Goal: Information Seeking & Learning: Learn about a topic

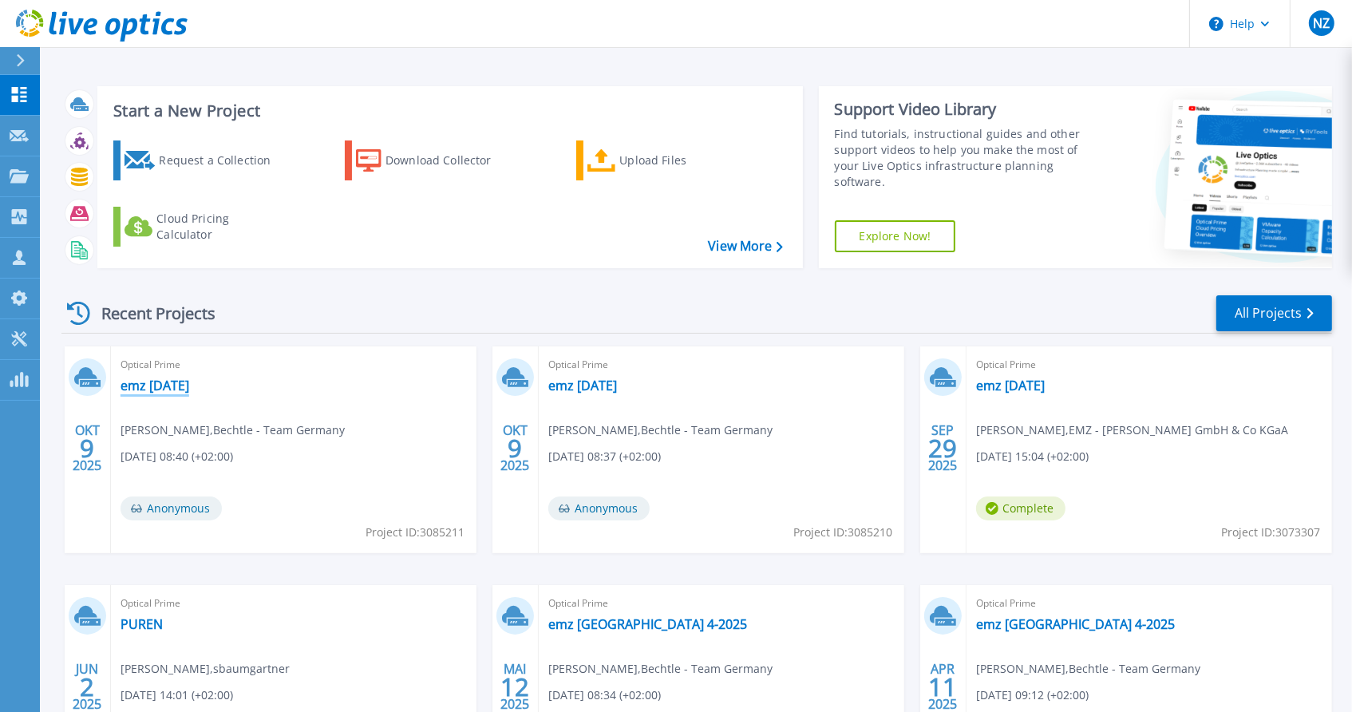
click at [149, 383] on link "emz [DATE]" at bounding box center [155, 386] width 69 height 16
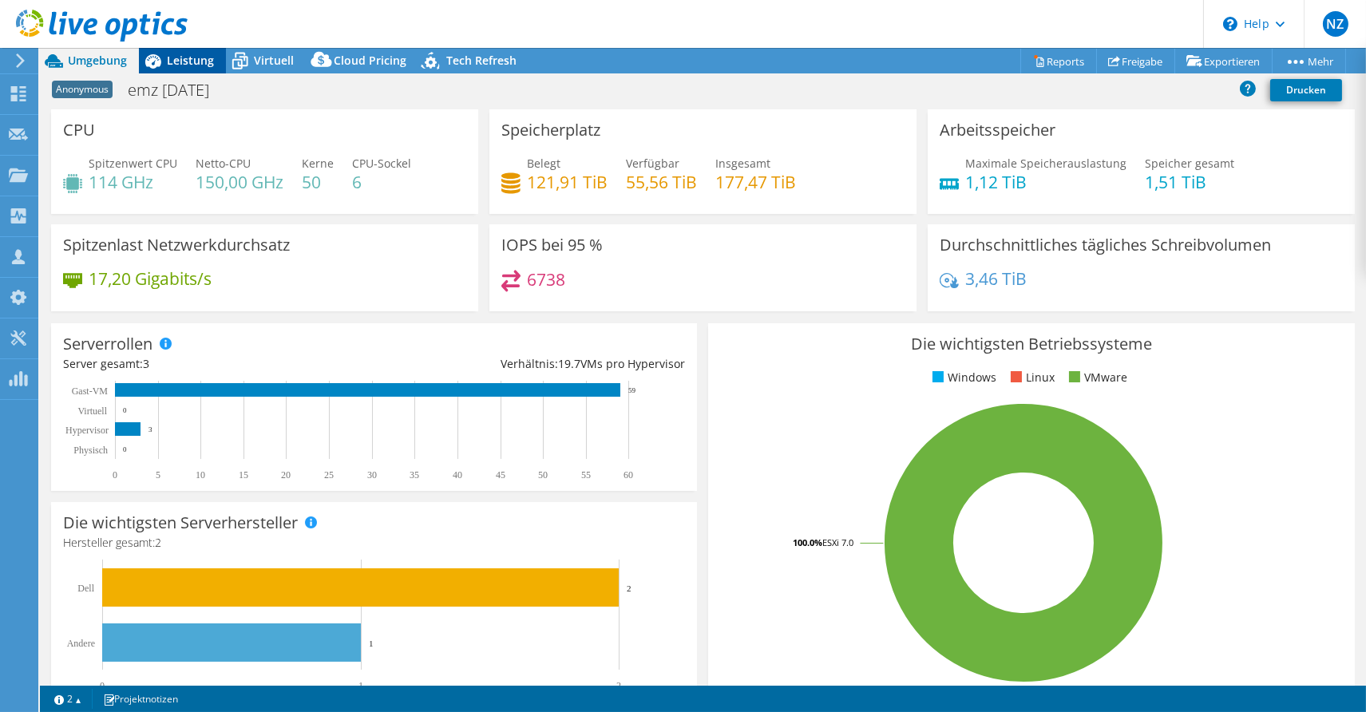
click at [185, 56] on span "Leistung" at bounding box center [190, 60] width 47 height 15
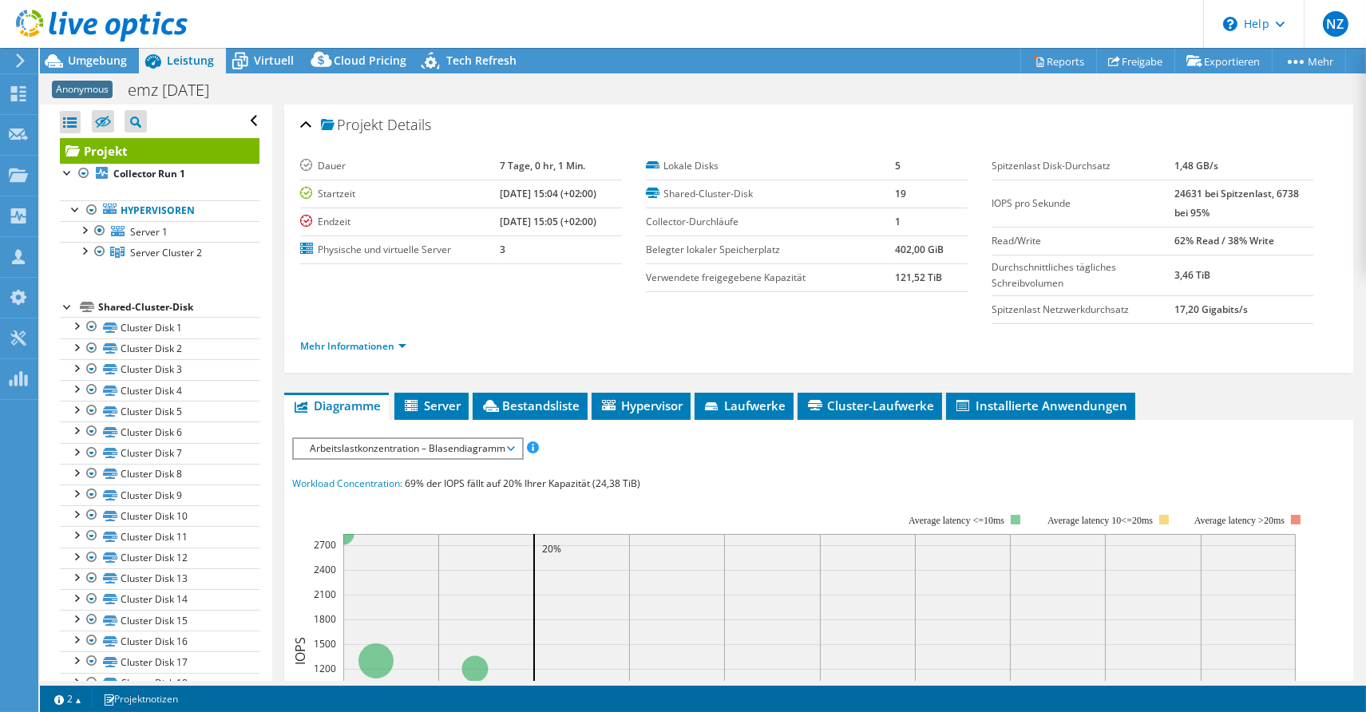
click at [64, 305] on div at bounding box center [68, 306] width 16 height 16
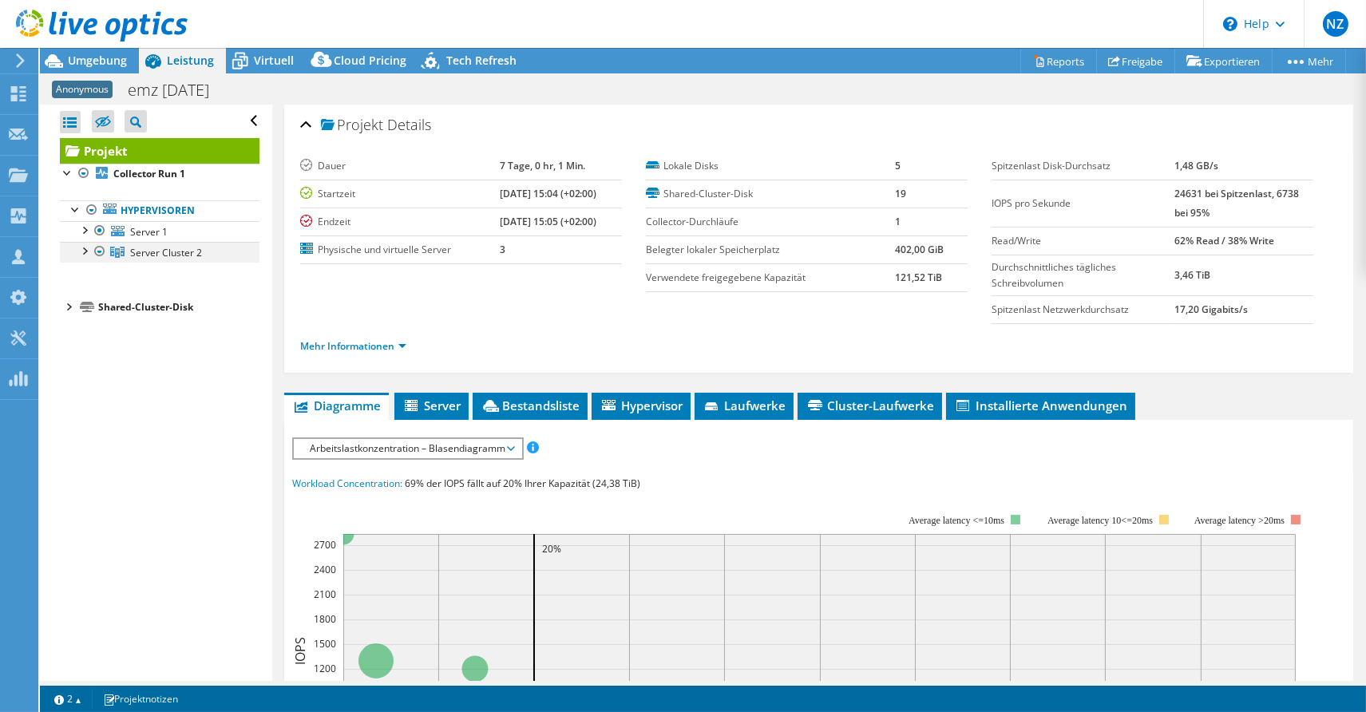
click at [85, 254] on div at bounding box center [84, 250] width 16 height 16
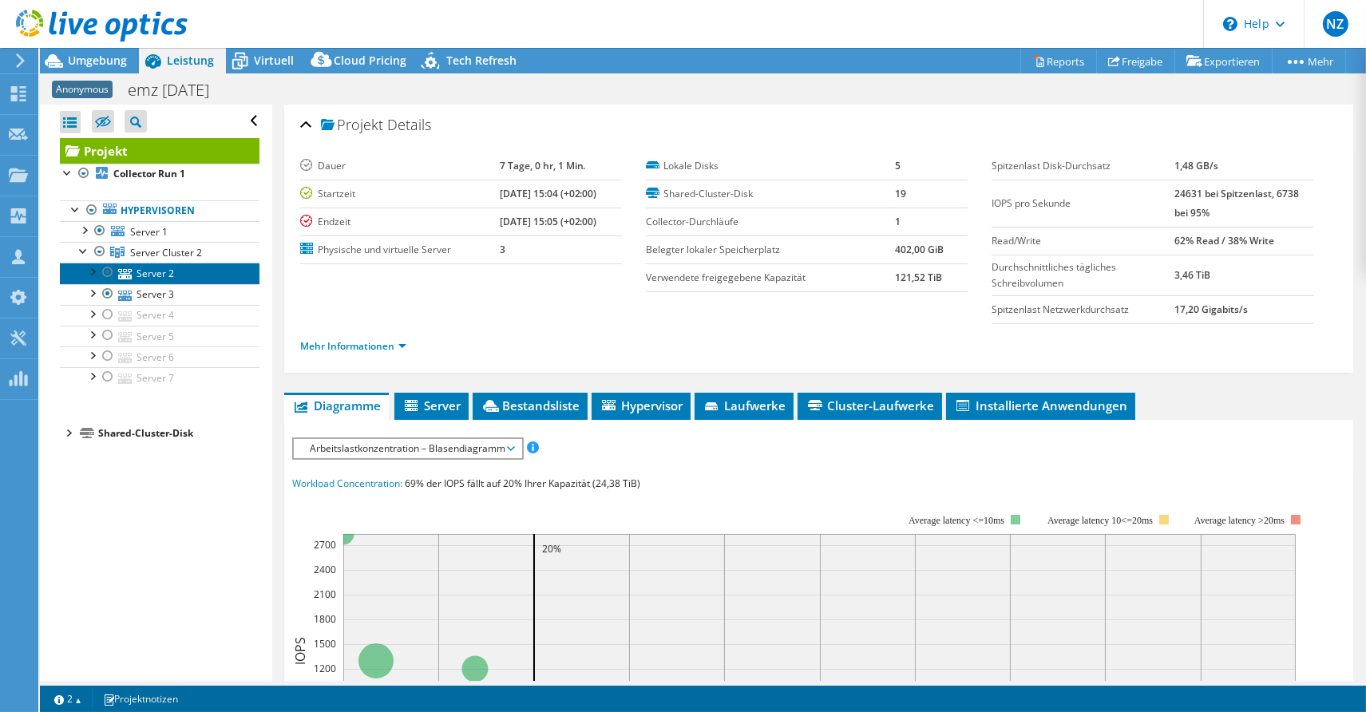
click at [150, 278] on link "Server 2" at bounding box center [160, 273] width 200 height 21
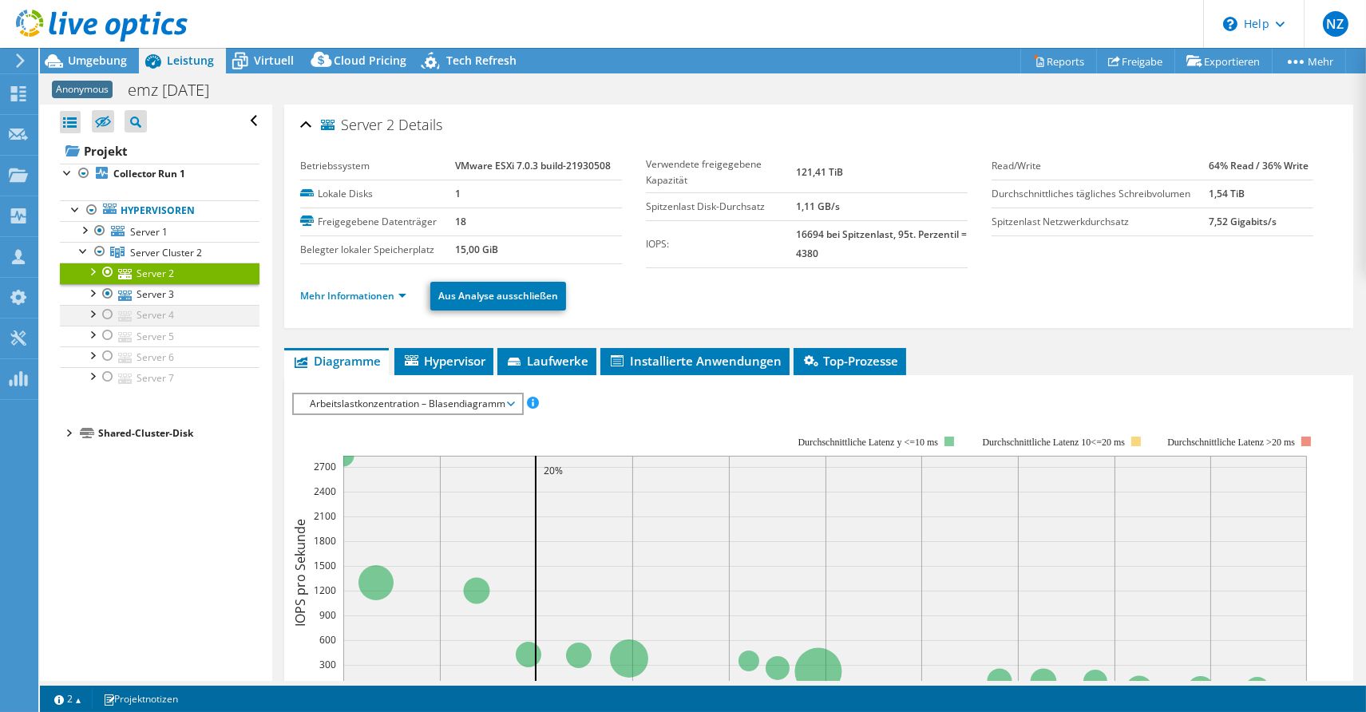
click at [93, 311] on div at bounding box center [92, 313] width 16 height 16
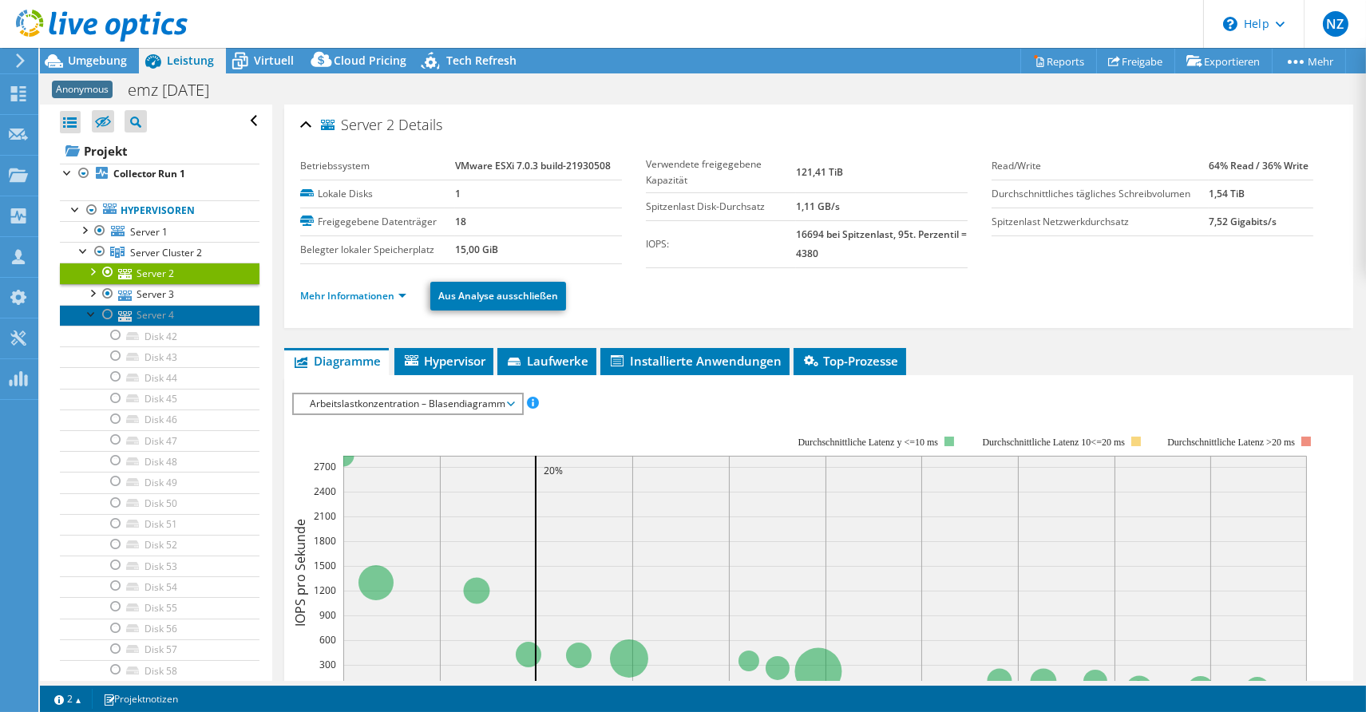
click at [128, 311] on icon at bounding box center [125, 316] width 14 height 10
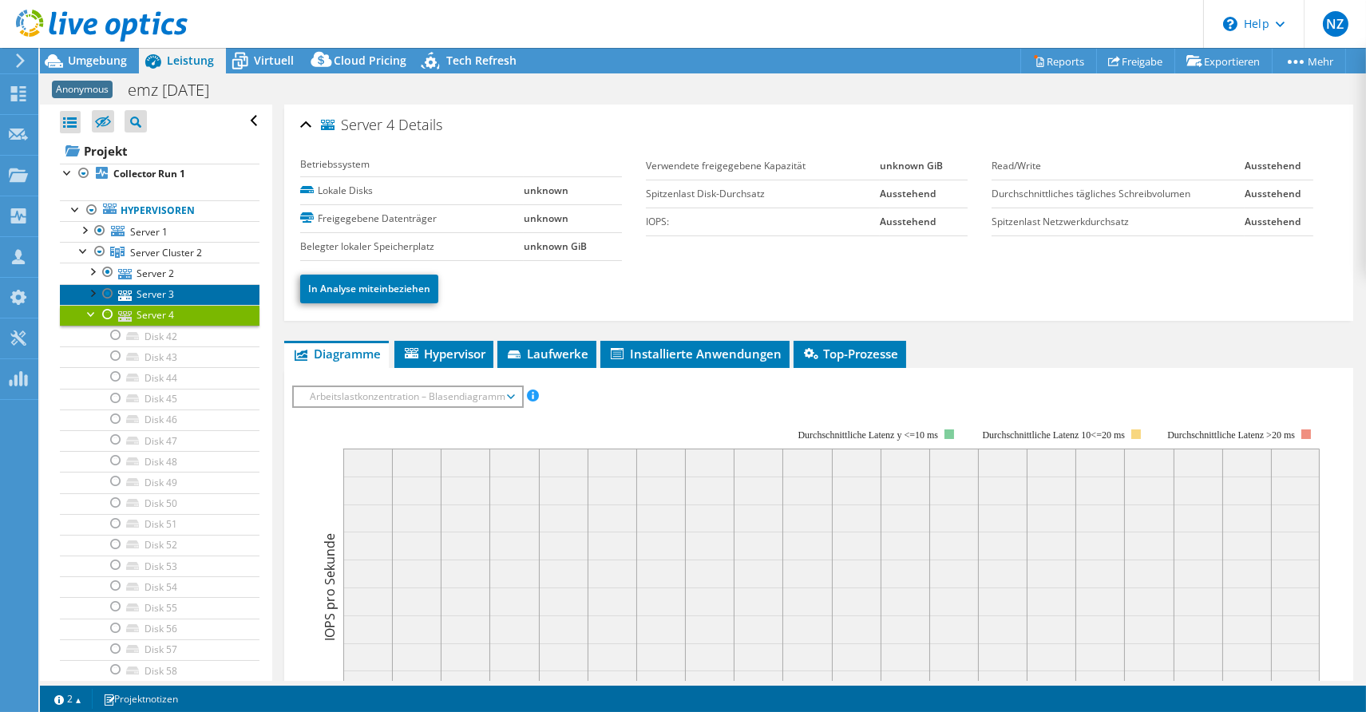
click at [139, 290] on link "Server 3" at bounding box center [160, 294] width 200 height 21
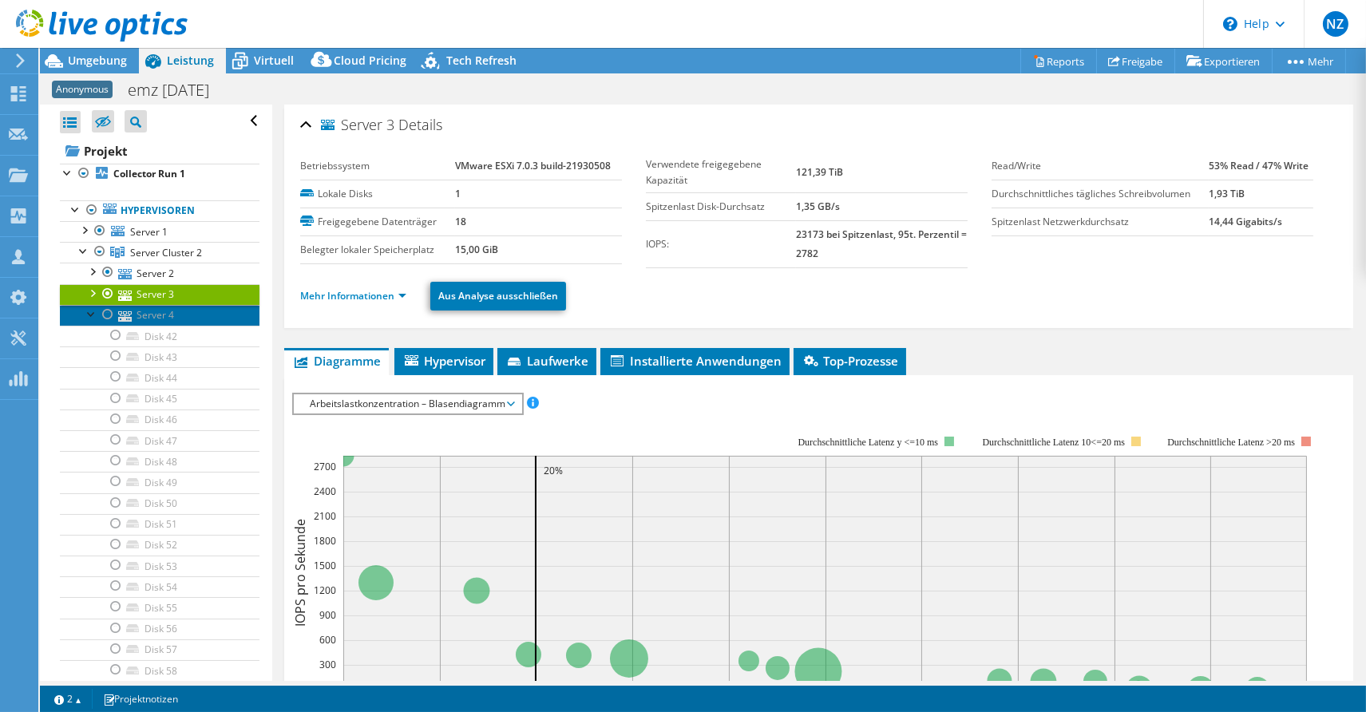
click at [144, 310] on link "Server 4" at bounding box center [160, 315] width 200 height 21
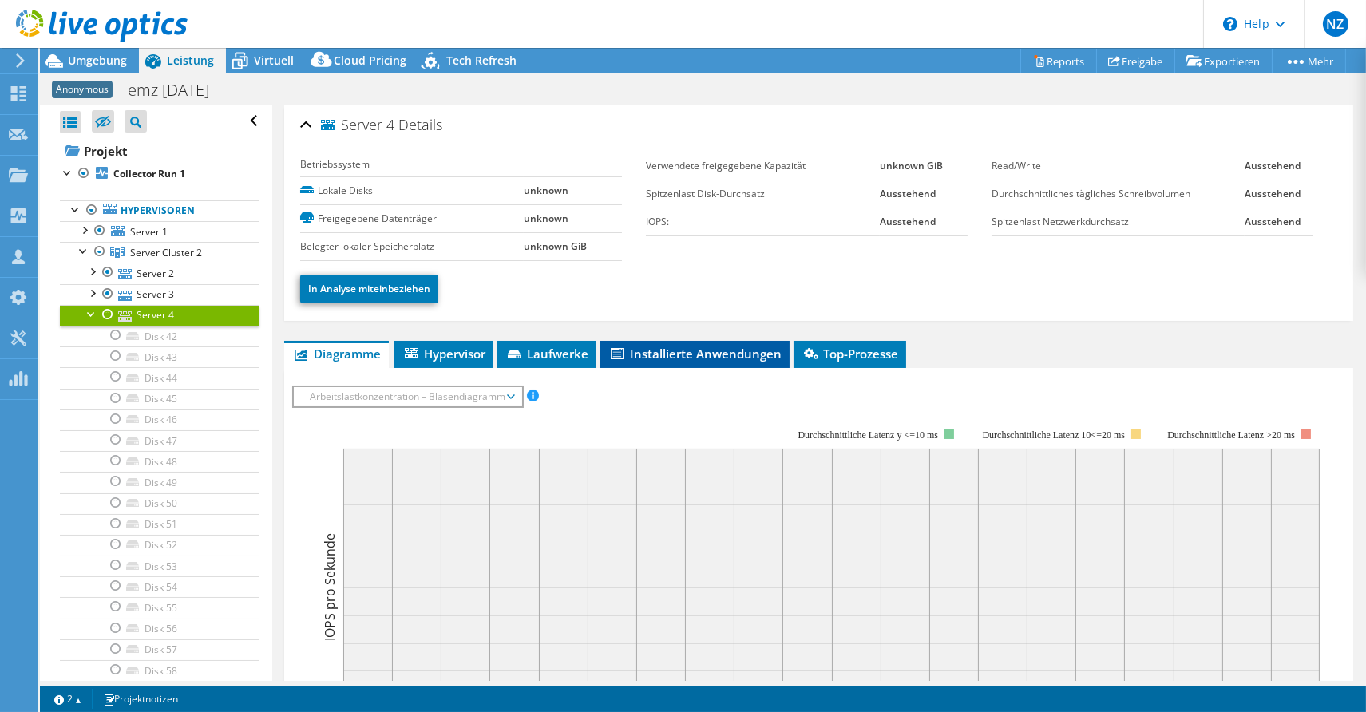
click at [700, 354] on span "Installierte Anwendungen" at bounding box center [694, 354] width 173 height 16
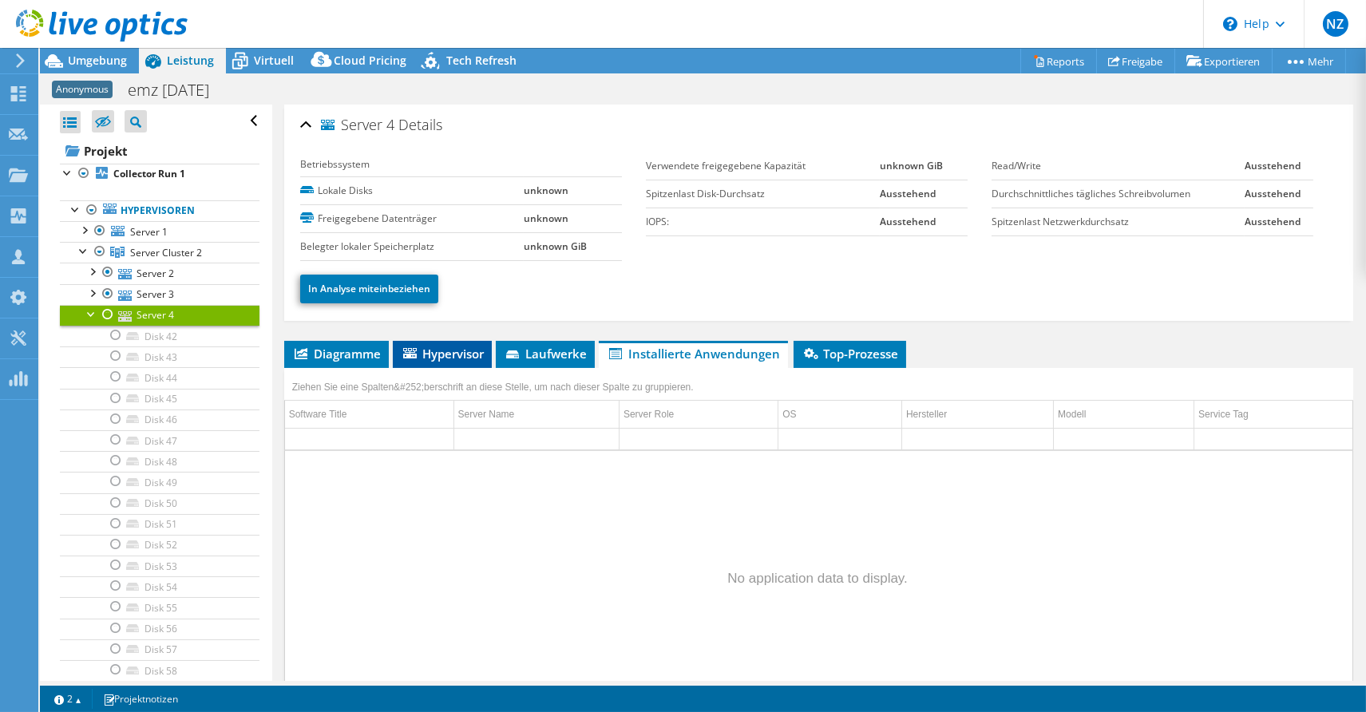
click at [469, 354] on span "Hypervisor" at bounding box center [442, 354] width 83 height 16
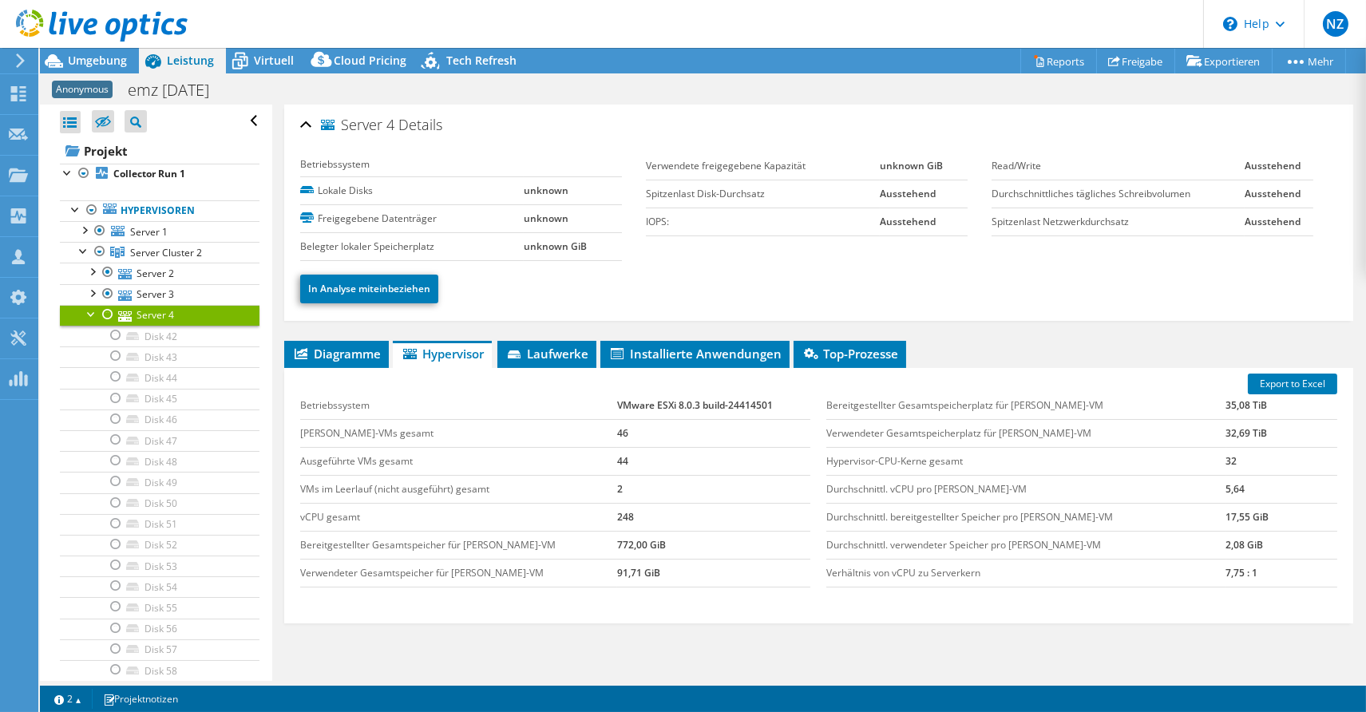
click at [109, 314] on div at bounding box center [108, 314] width 16 height 19
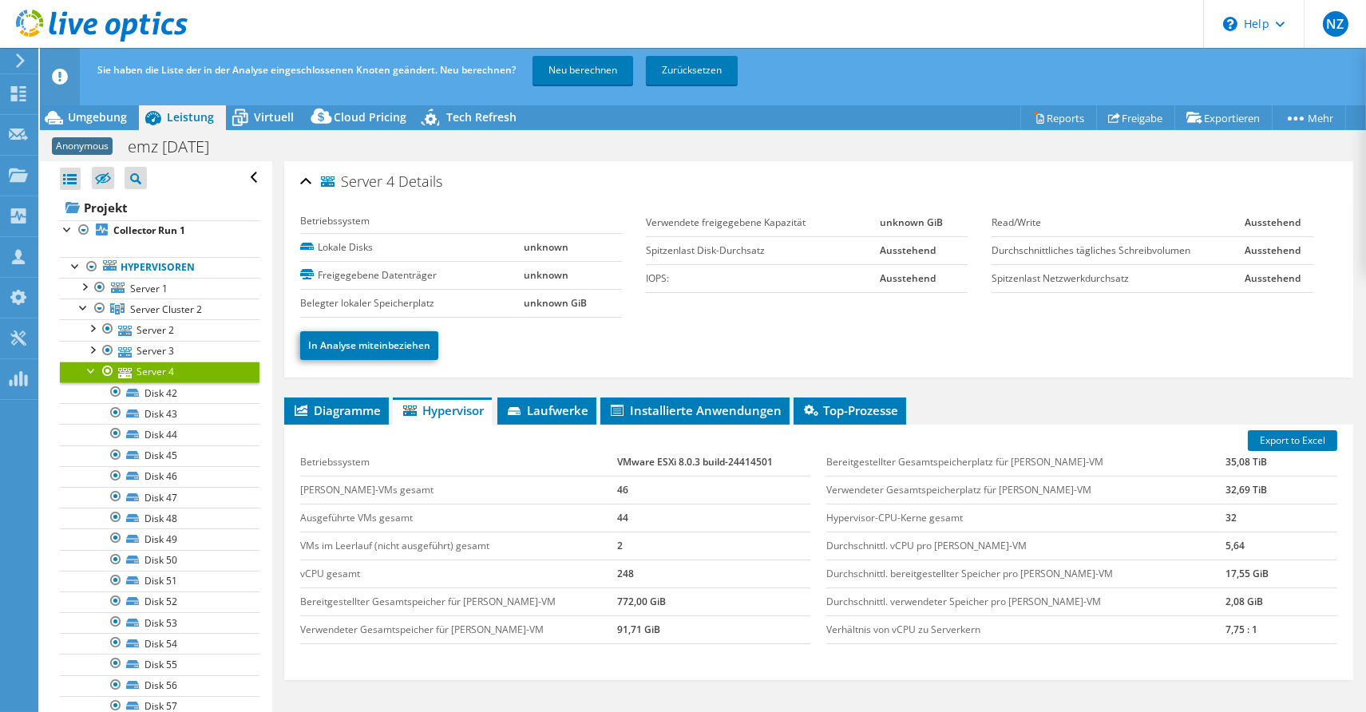
click at [93, 370] on div at bounding box center [92, 370] width 16 height 16
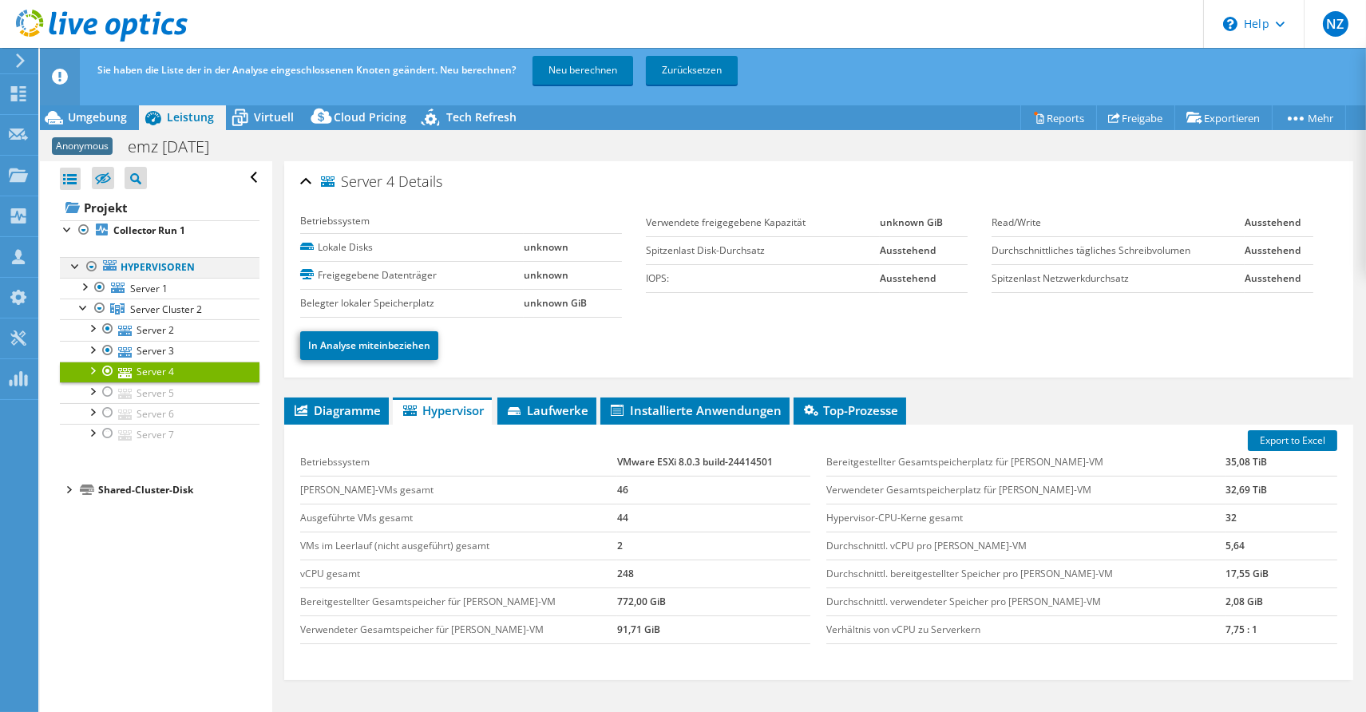
click at [92, 263] on div at bounding box center [92, 266] width 16 height 19
click at [92, 266] on div at bounding box center [92, 266] width 16 height 19
click at [570, 74] on link "Neu berechnen" at bounding box center [582, 70] width 101 height 29
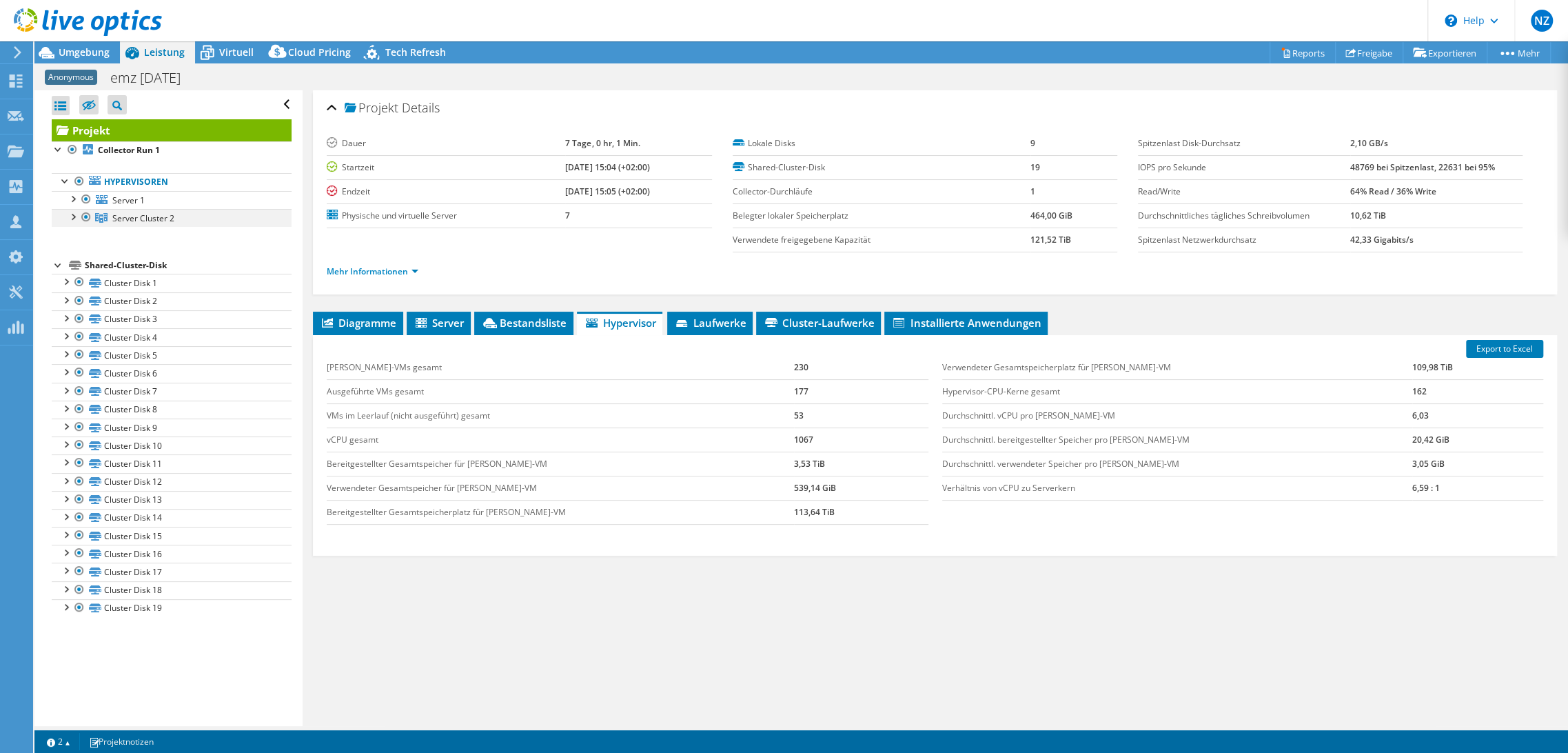
click at [73, 215] on div at bounding box center [73, 216] width 14 height 14
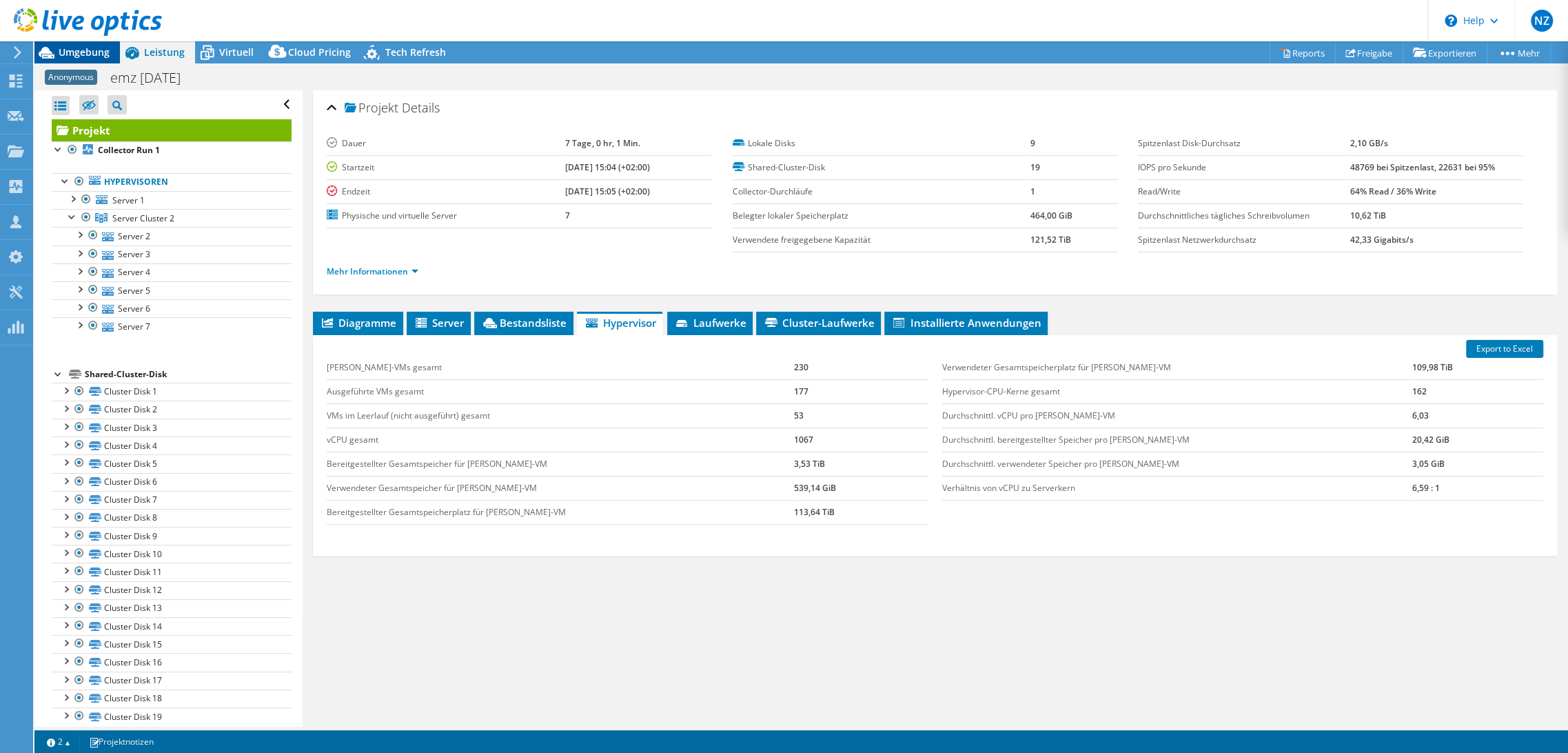
click at [85, 58] on span "Umgebung" at bounding box center [84, 52] width 51 height 13
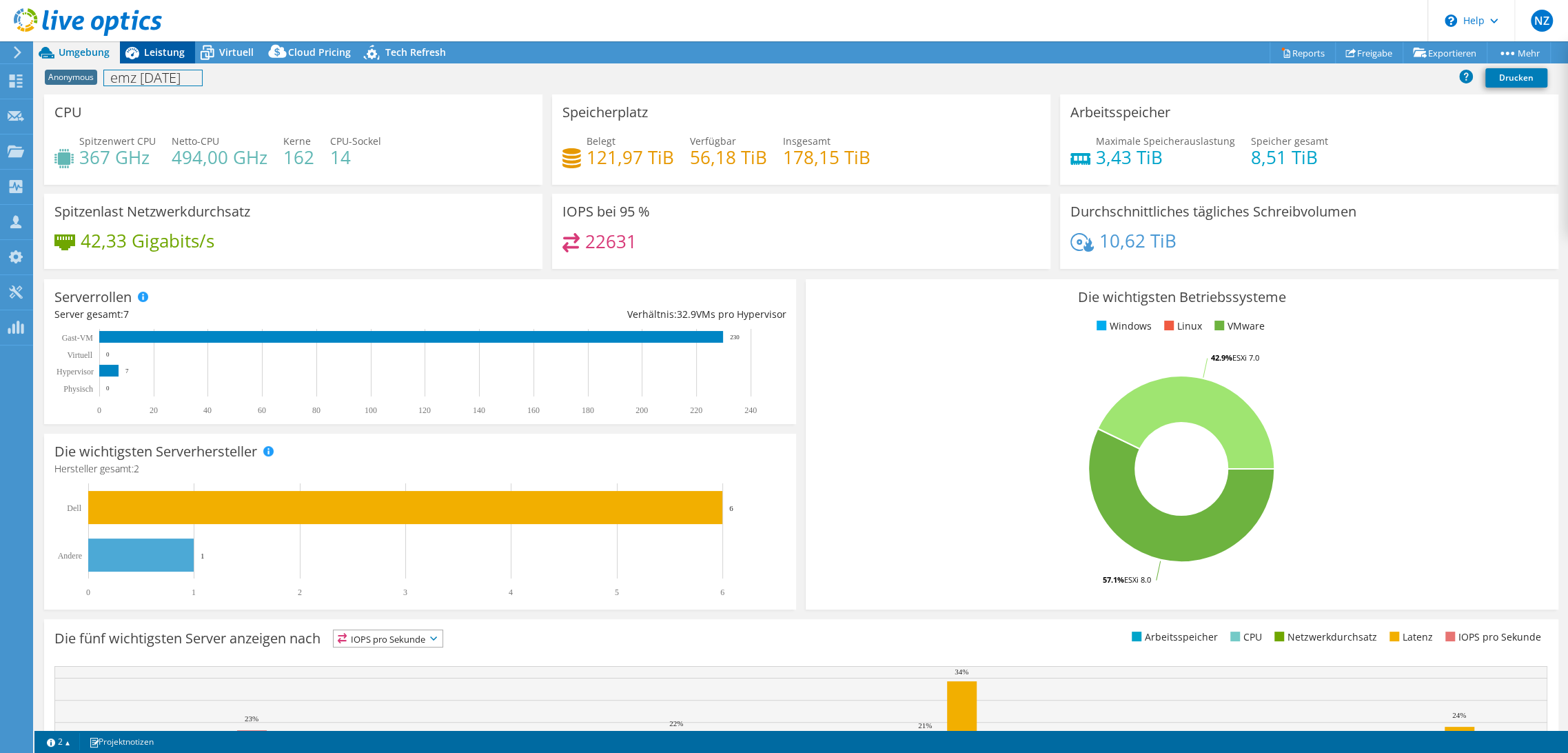
click at [175, 65] on div "Anonymous emz 2025-09-29 Drucken" at bounding box center [801, 78] width 1533 height 26
click at [173, 56] on span "Leistung" at bounding box center [164, 52] width 41 height 13
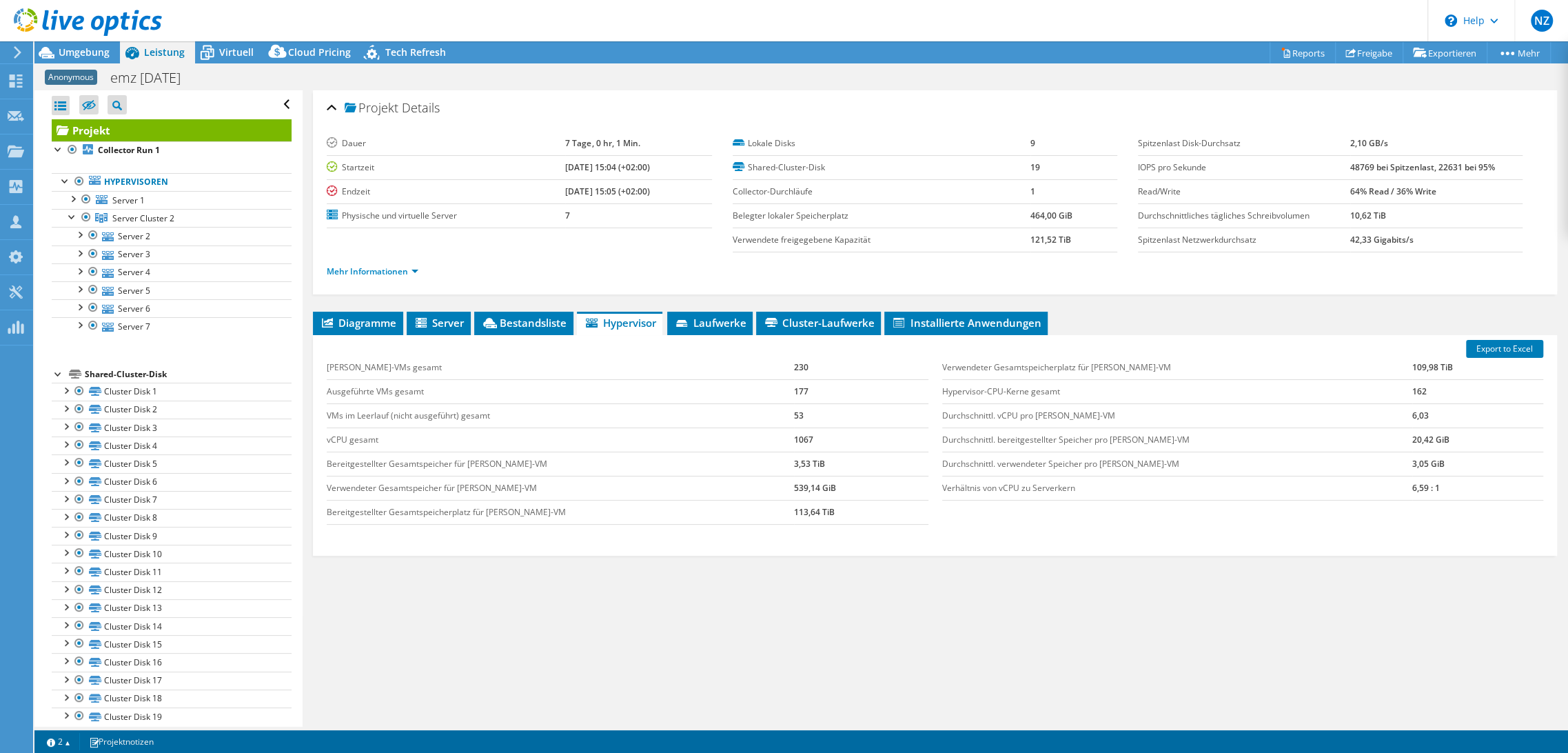
click at [50, 374] on div "Alle öffnen Alle schließen Ausgeschlossene Knoten verbergen Projektbaumfilter" at bounding box center [168, 416] width 268 height 651
click at [57, 366] on div at bounding box center [59, 373] width 14 height 14
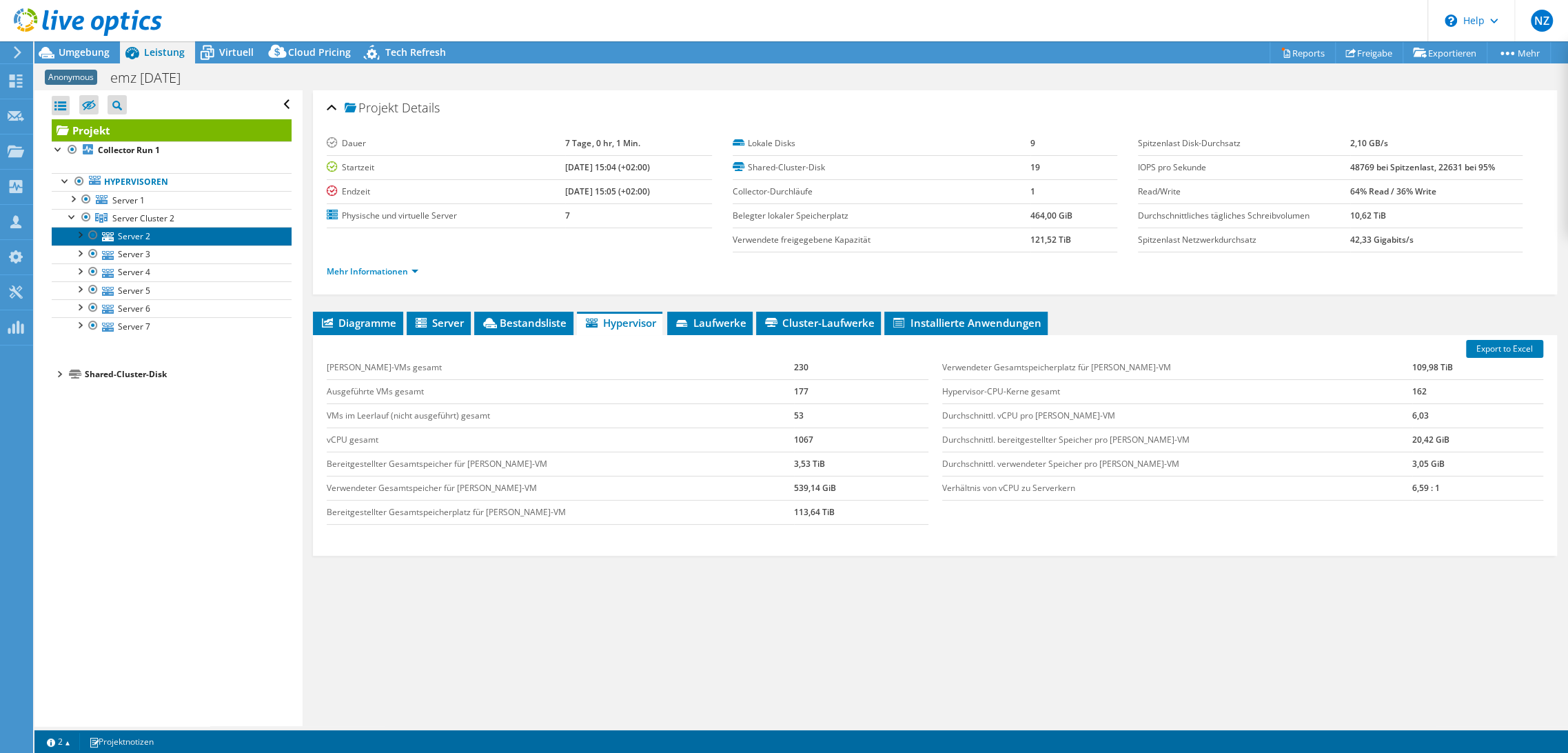
click at [123, 231] on link "Server 2" at bounding box center [172, 236] width 240 height 18
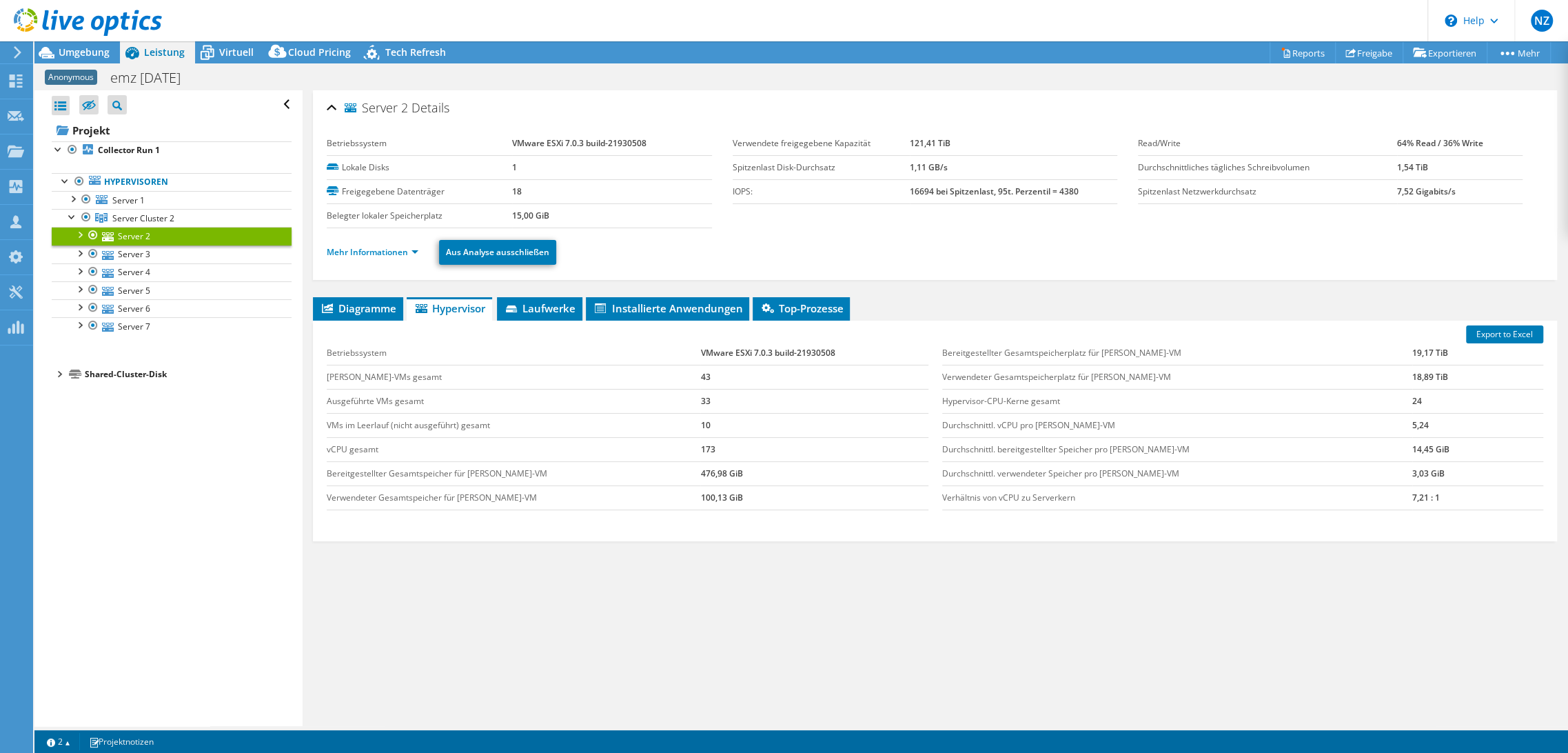
click at [573, 142] on b "VMware ESXi 7.0.3 build-21930508" at bounding box center [579, 143] width 135 height 12
click at [135, 257] on link "Server 3" at bounding box center [172, 254] width 240 height 18
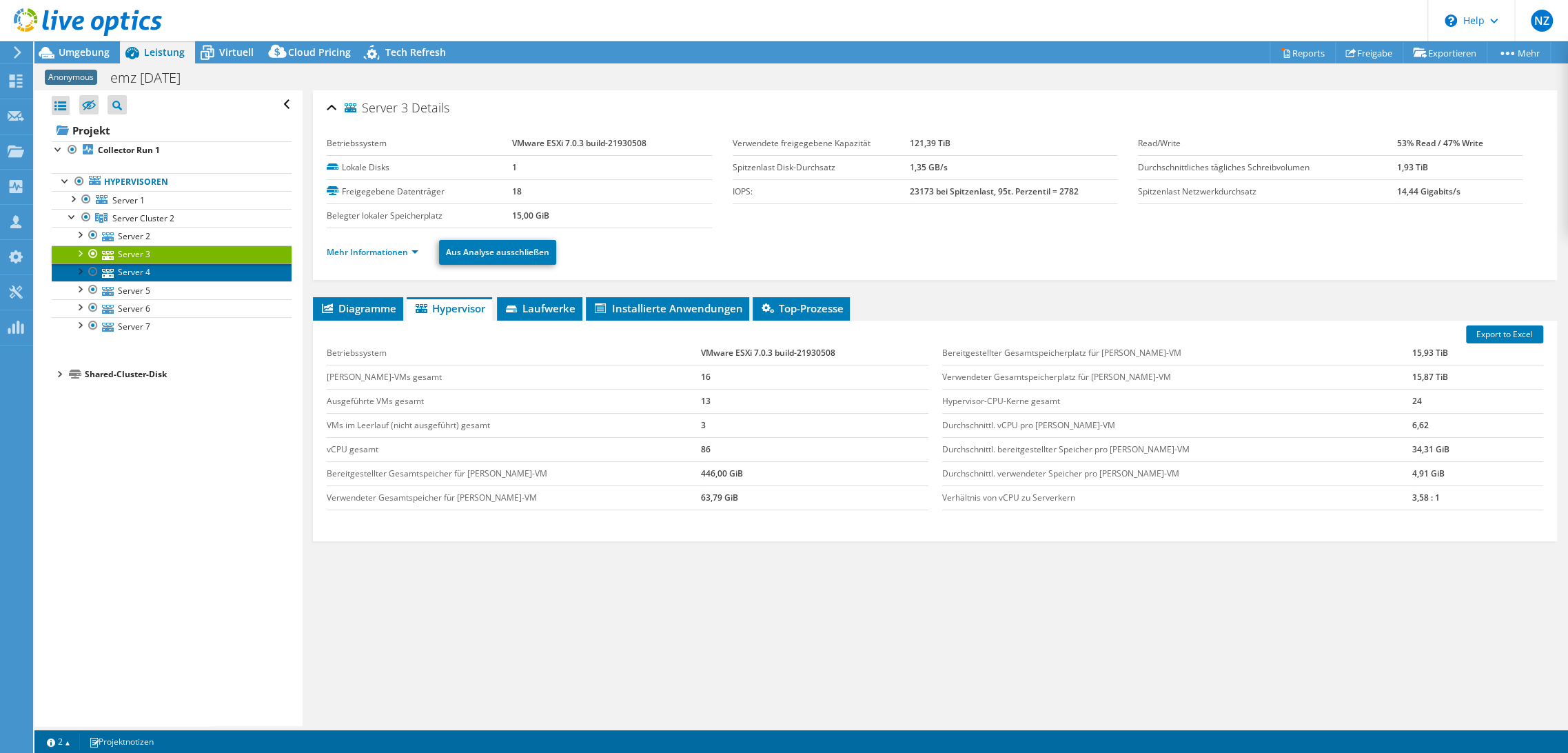
click at [136, 269] on link "Server 4" at bounding box center [172, 272] width 240 height 18
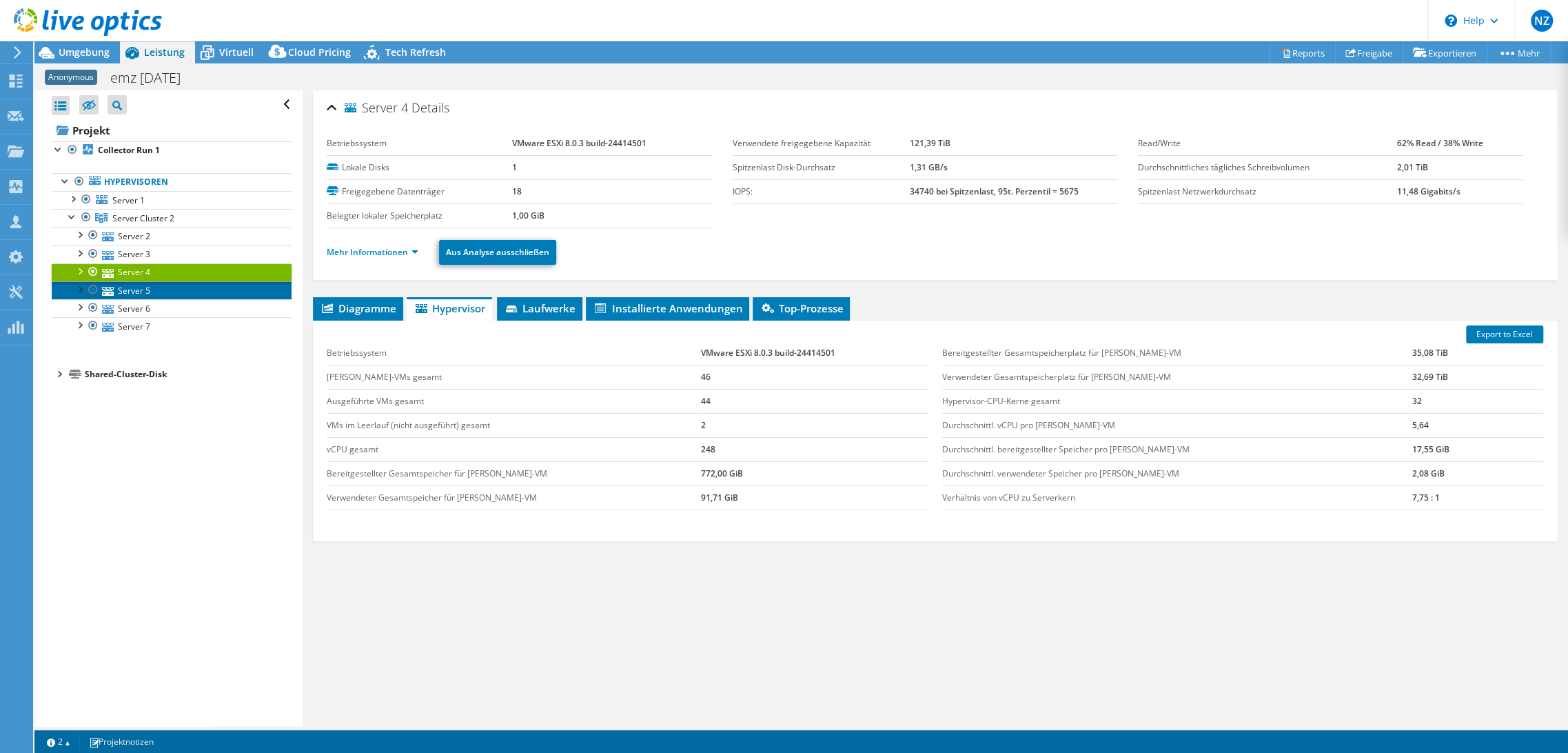
click at [136, 282] on link "Server 5" at bounding box center [172, 290] width 240 height 18
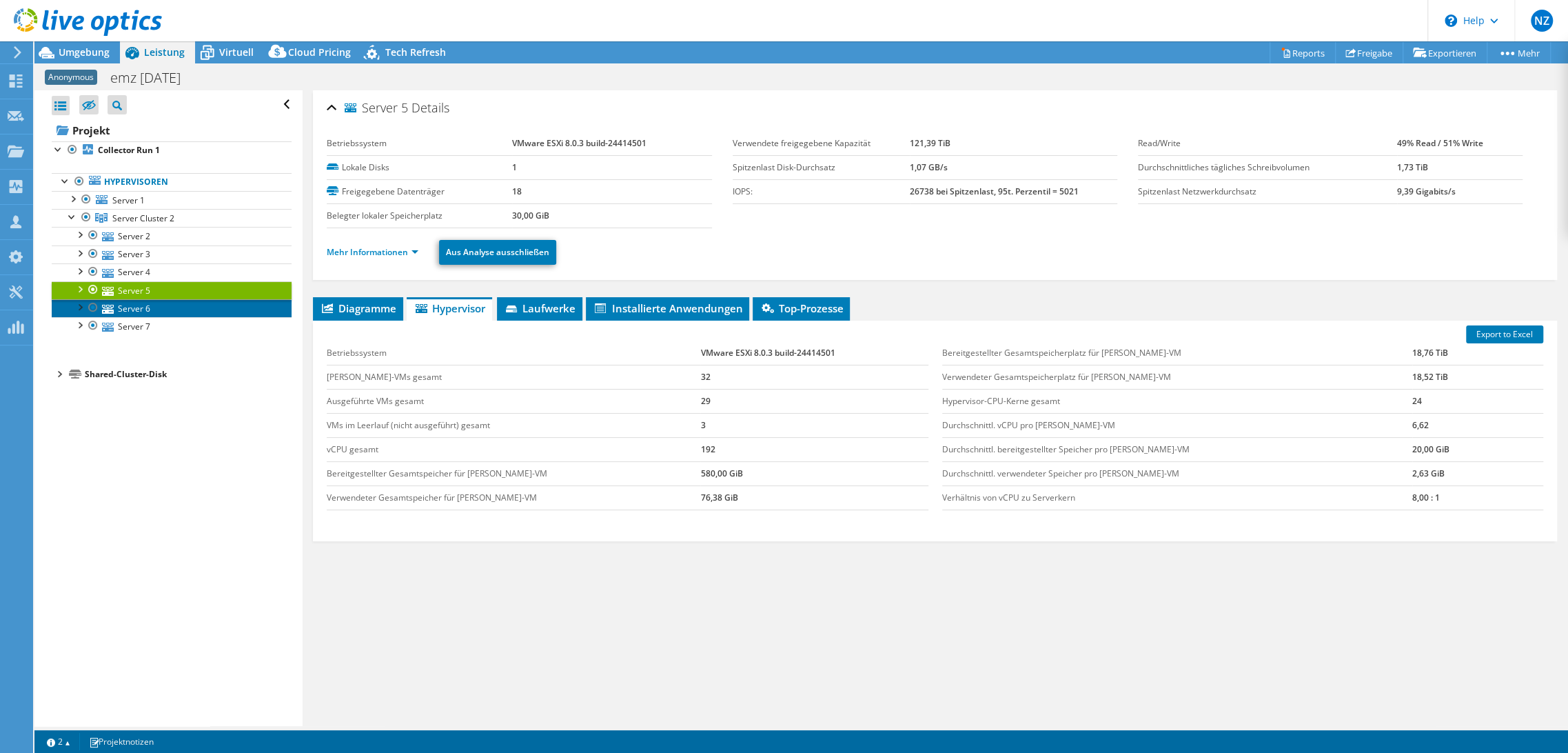
click at [139, 312] on link "Server 6" at bounding box center [172, 307] width 240 height 18
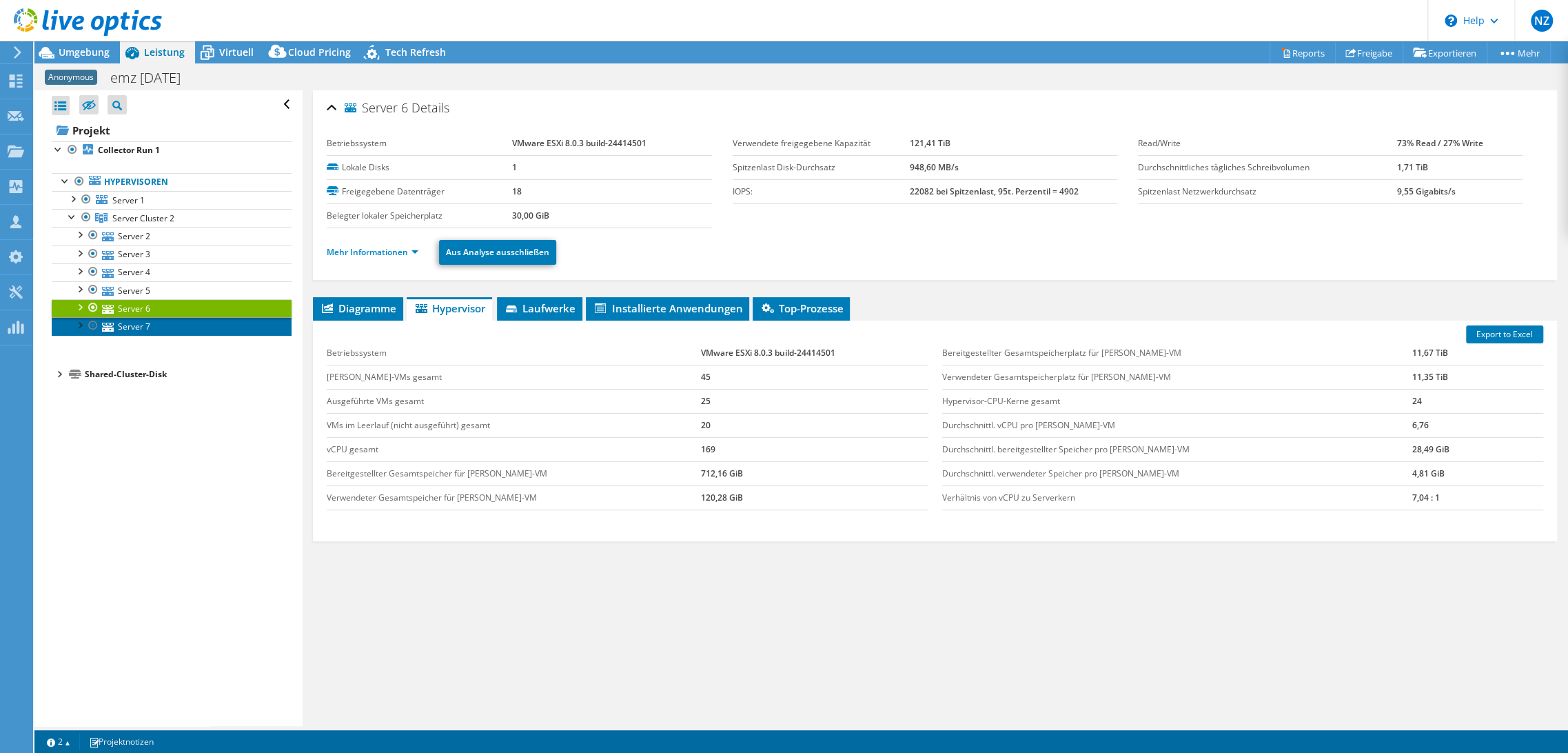
click at [142, 331] on link "Server 7" at bounding box center [172, 326] width 240 height 18
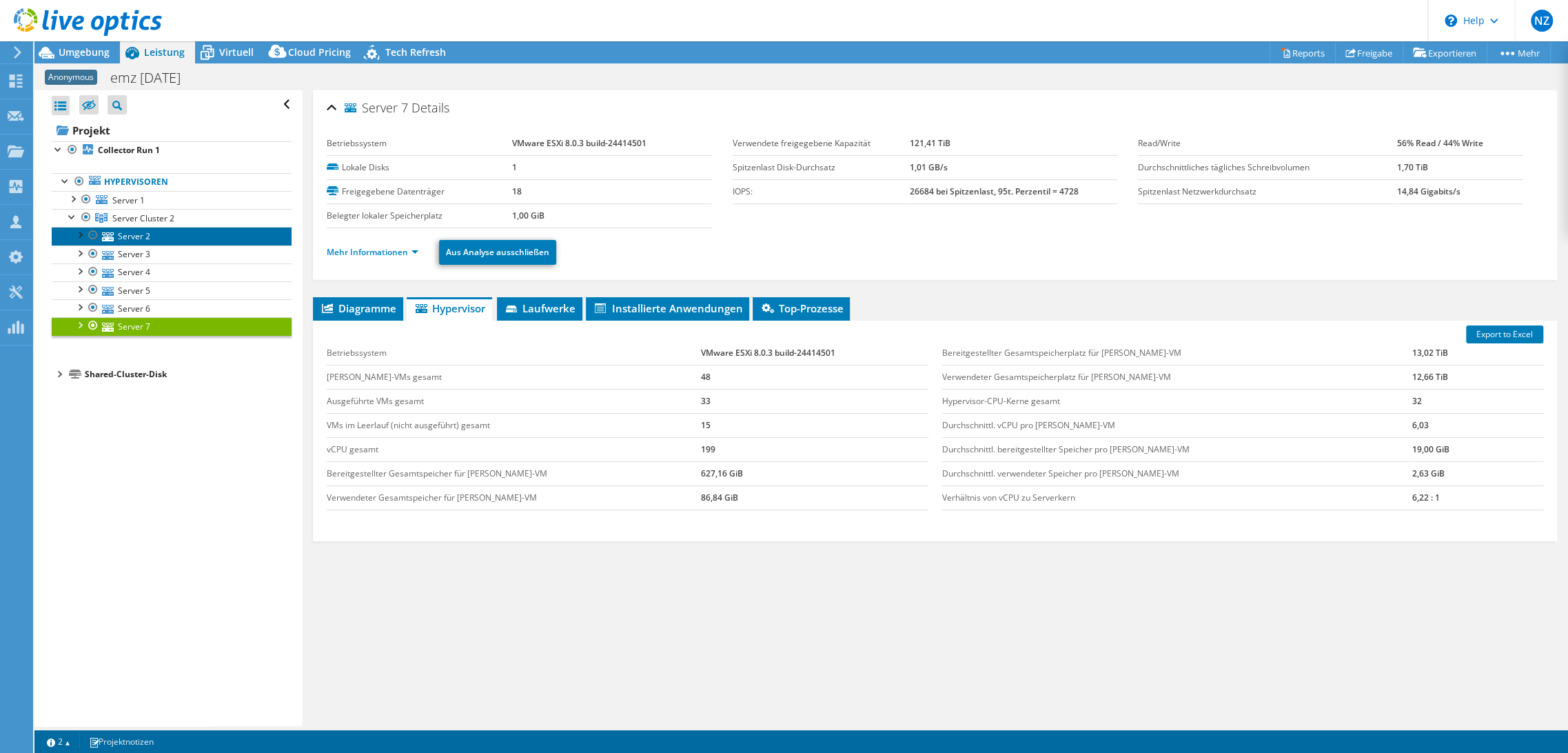
click at [142, 235] on link "Server 2" at bounding box center [172, 236] width 240 height 18
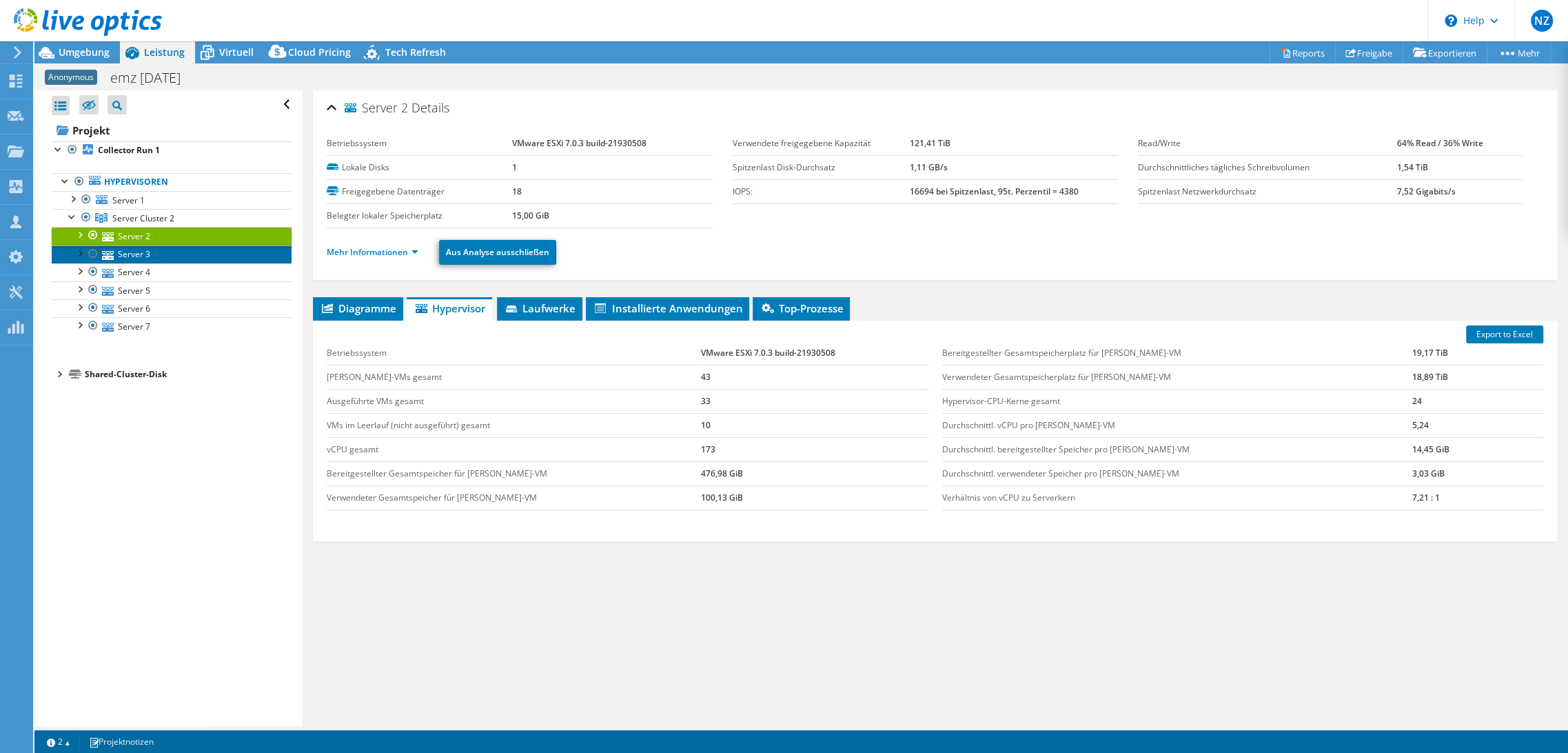
click at [138, 248] on link "Server 3" at bounding box center [172, 254] width 240 height 18
click at [93, 270] on div at bounding box center [93, 271] width 14 height 16
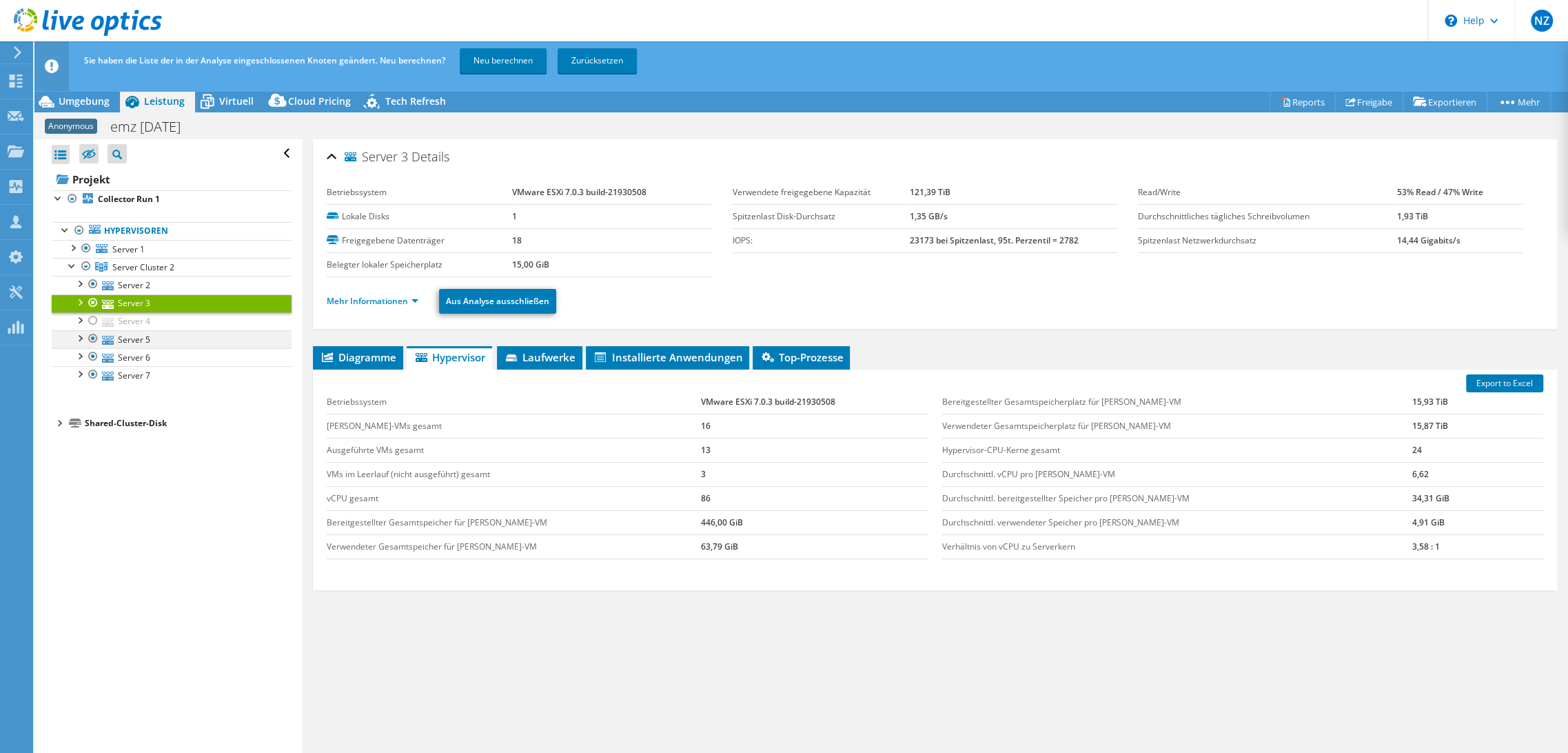
click at [95, 338] on div at bounding box center [93, 338] width 14 height 16
click at [94, 357] on div at bounding box center [93, 356] width 14 height 16
click at [93, 374] on div at bounding box center [93, 374] width 14 height 16
click at [496, 56] on link "Neu berechnen" at bounding box center [503, 60] width 87 height 25
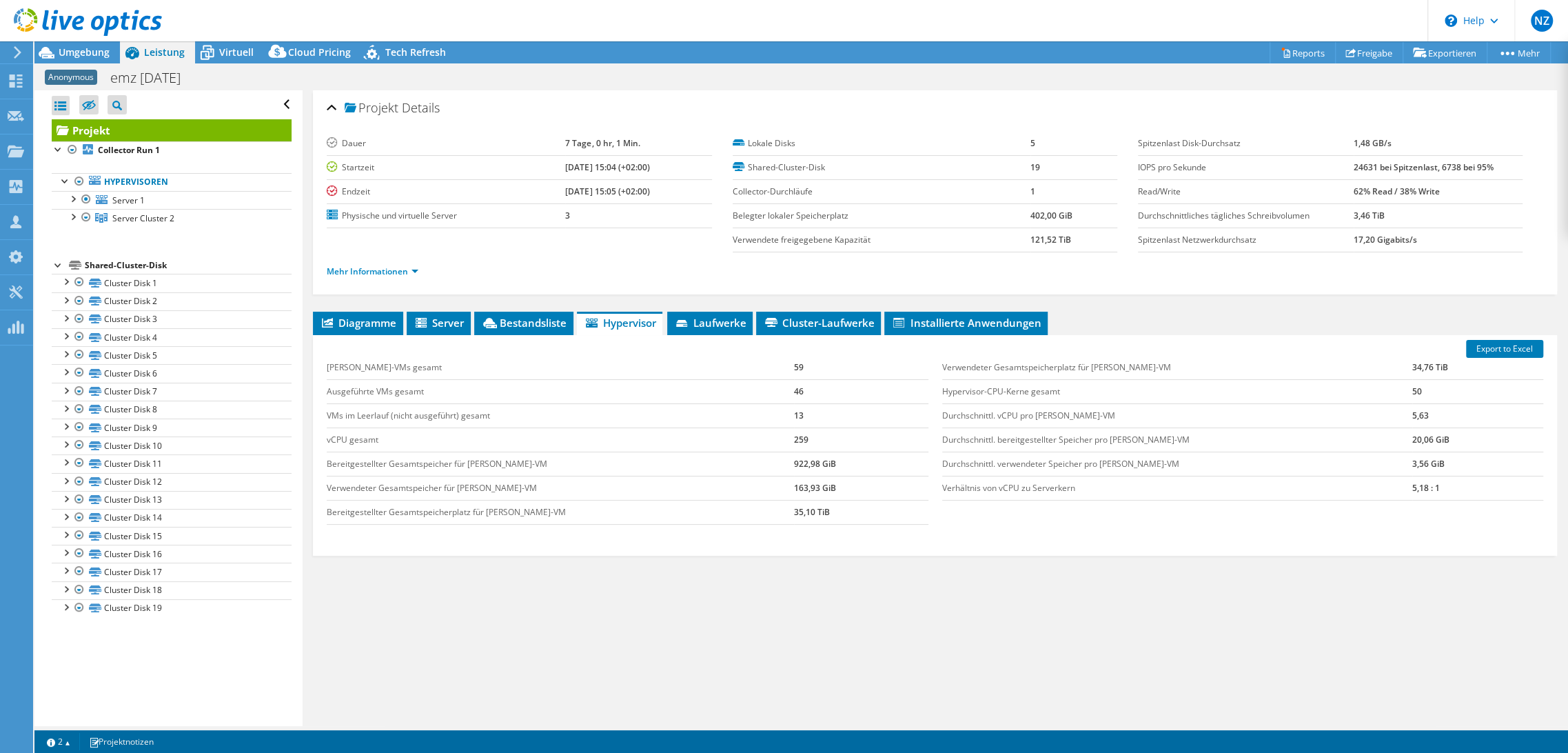
click at [56, 264] on div at bounding box center [59, 264] width 14 height 14
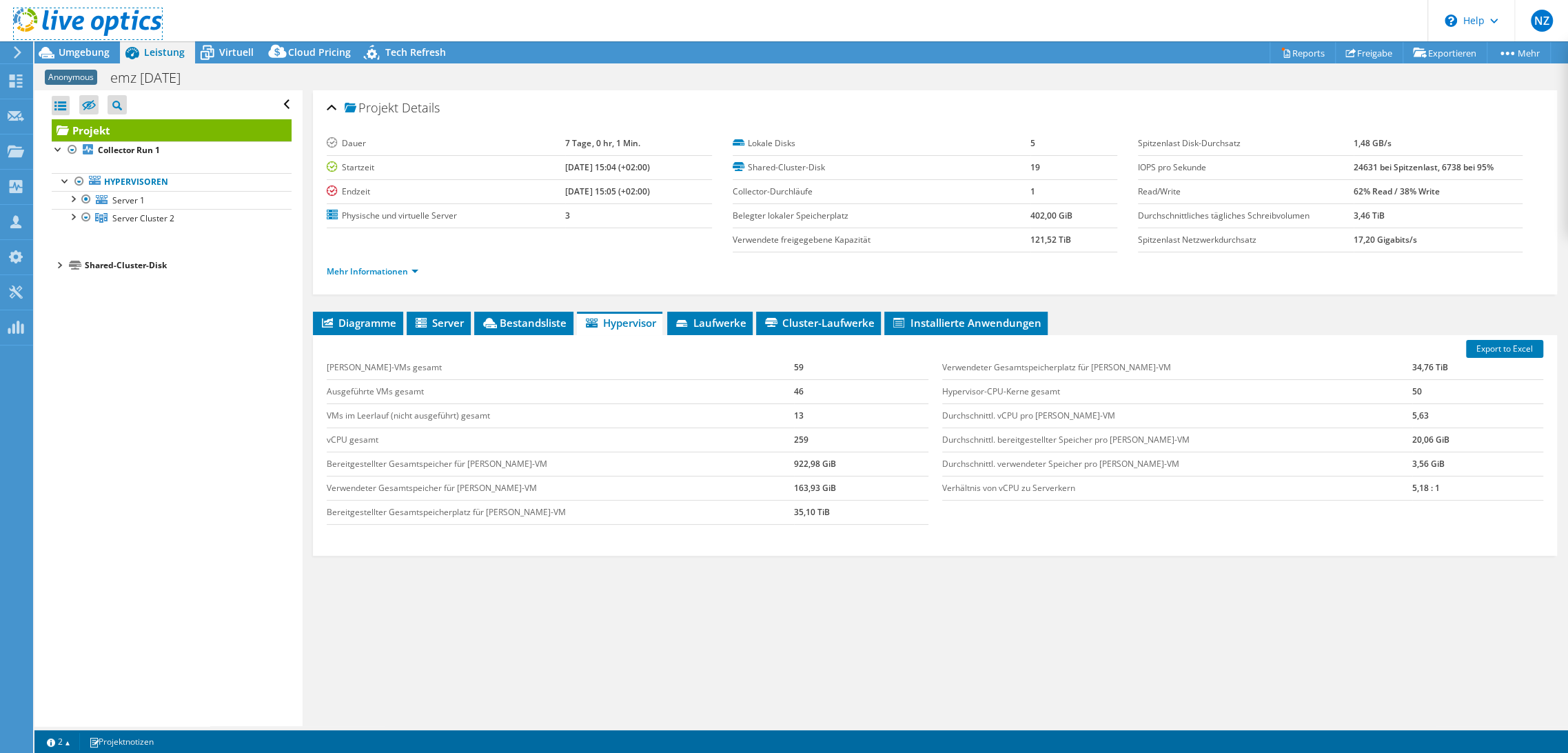
drag, startPoint x: 73, startPoint y: 35, endPoint x: 76, endPoint y: 42, distance: 7.6
click at [73, 36] on link at bounding box center [88, 34] width 149 height 12
click at [76, 42] on div at bounding box center [81, 22] width 162 height 46
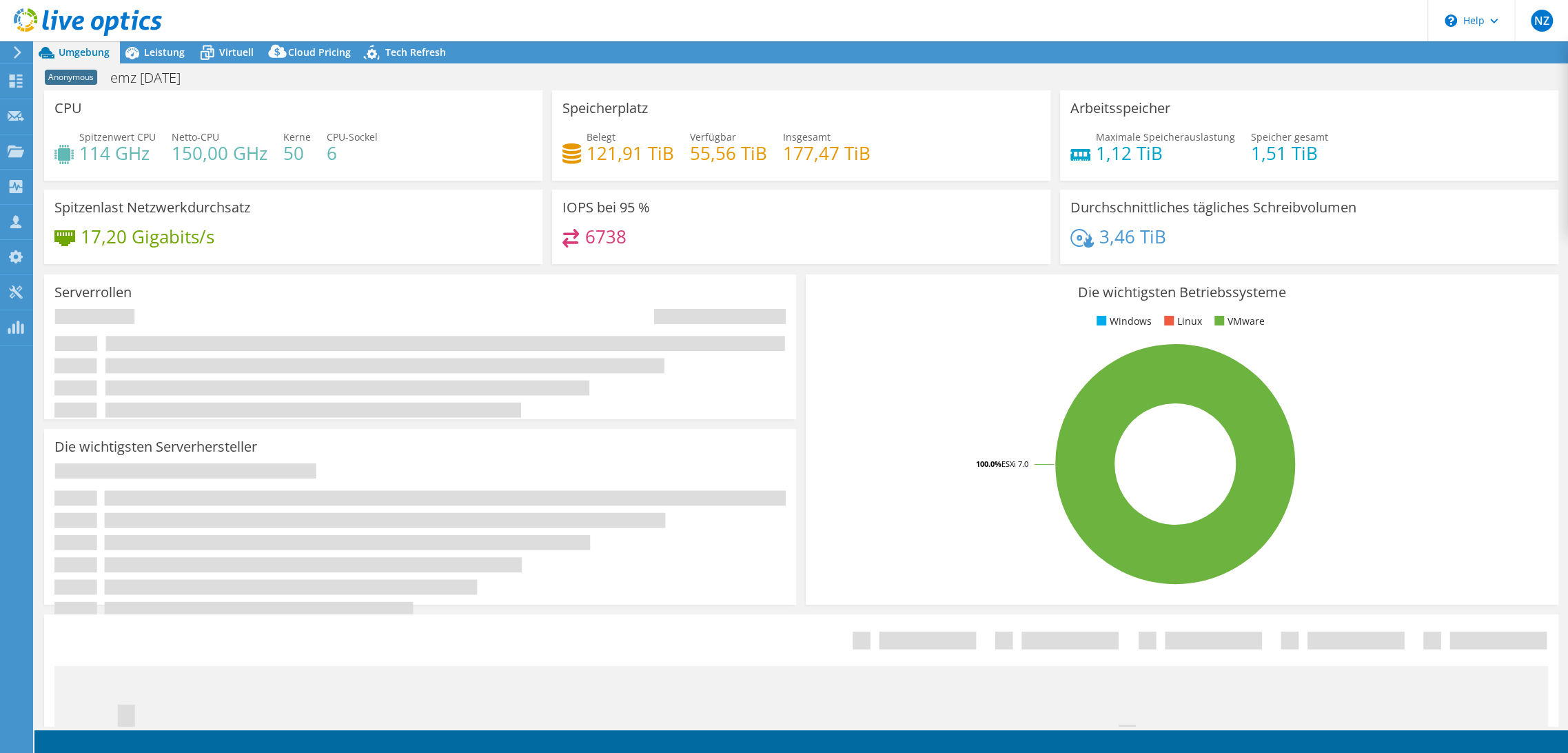
select select "USD"
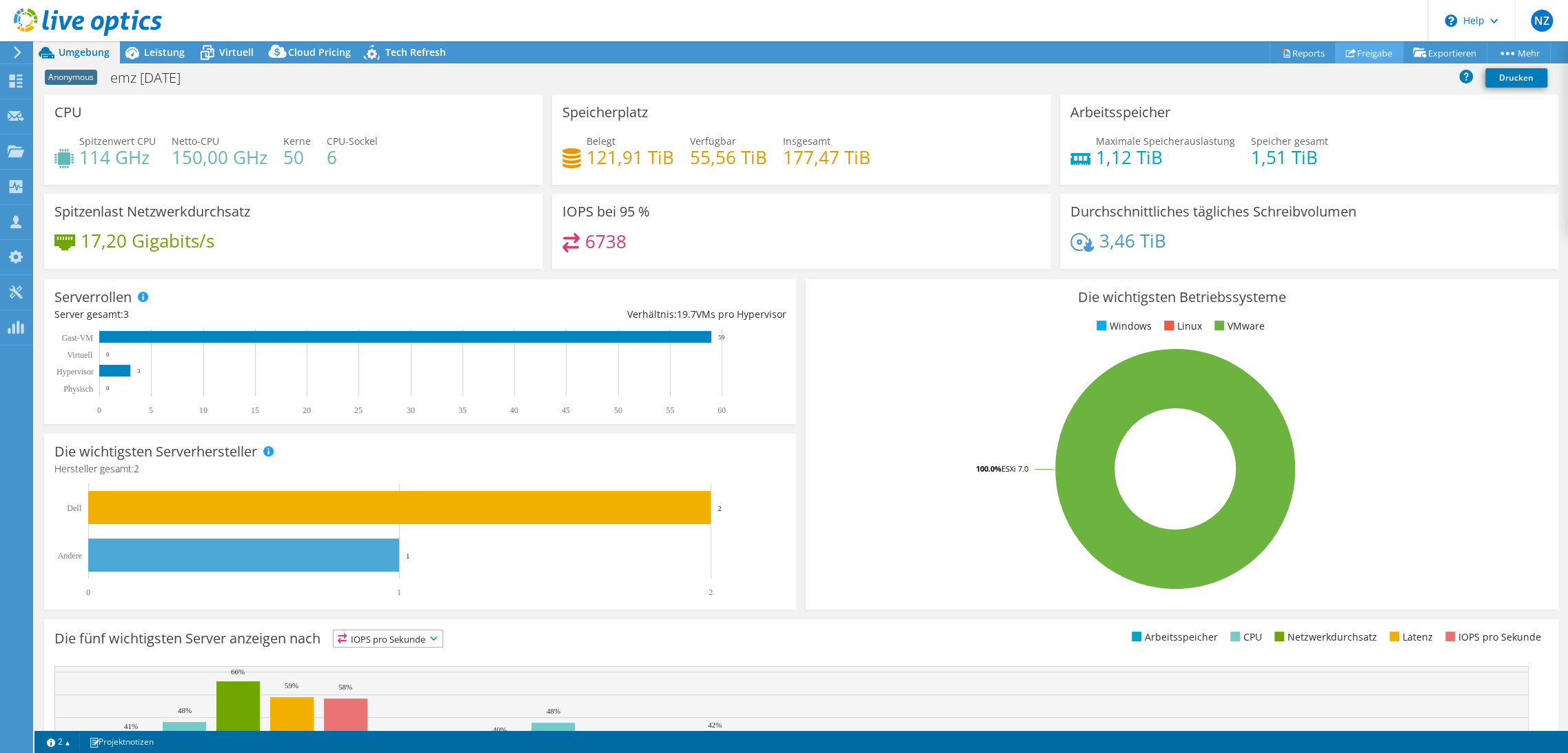
click at [1358, 54] on link "Freigabe" at bounding box center [1369, 53] width 68 height 22
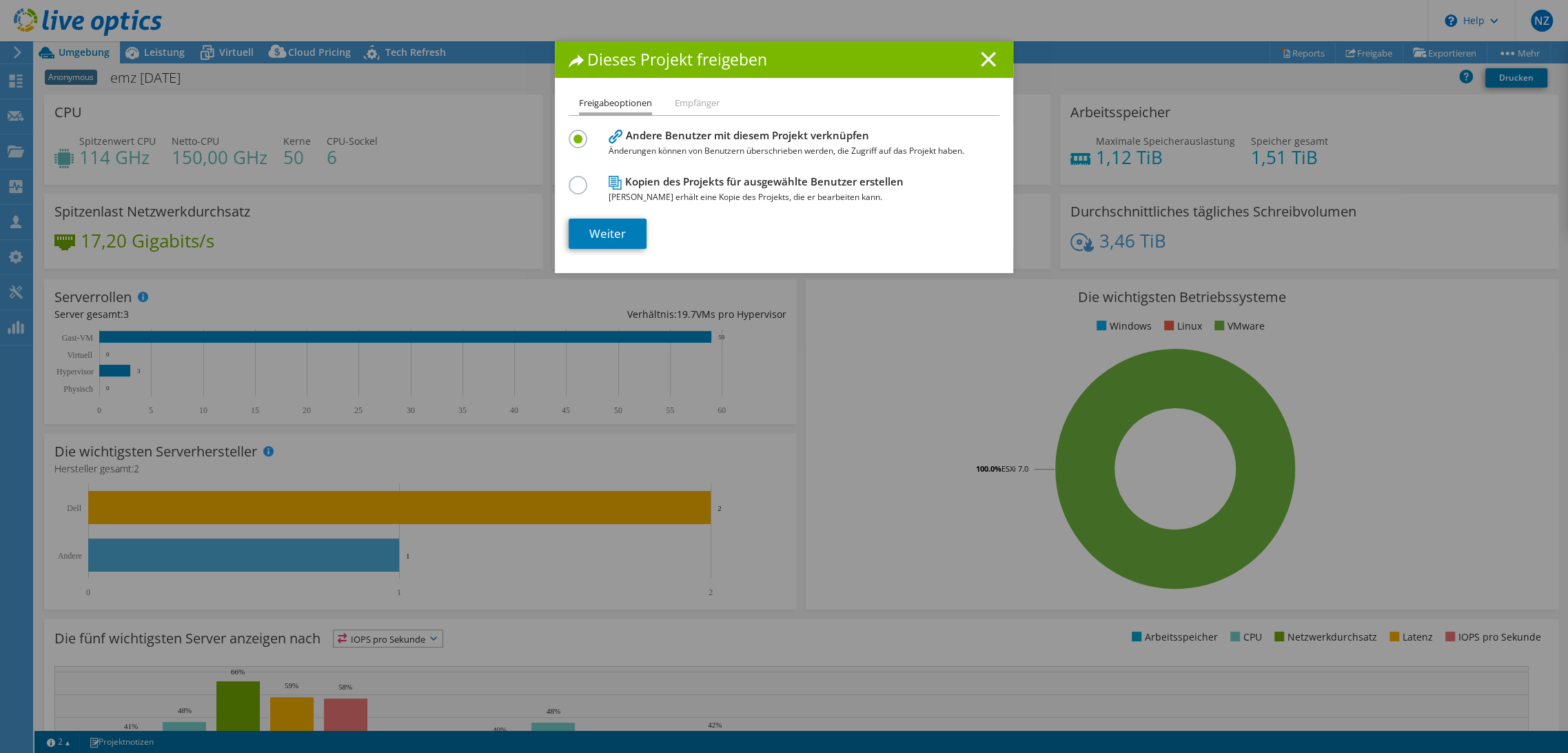
click at [984, 60] on icon at bounding box center [989, 60] width 16 height 16
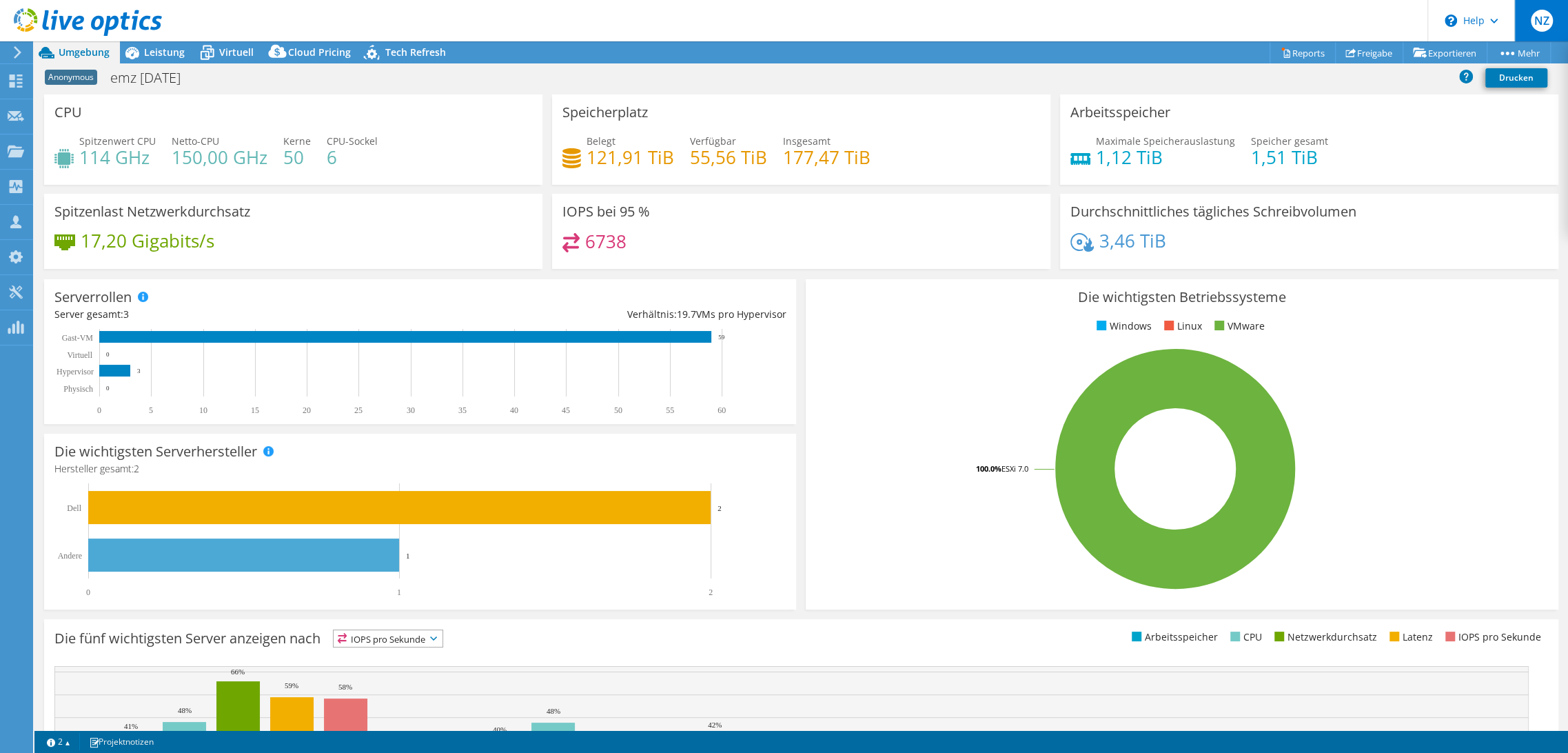
click at [1533, 21] on span "NZ" at bounding box center [1542, 21] width 22 height 22
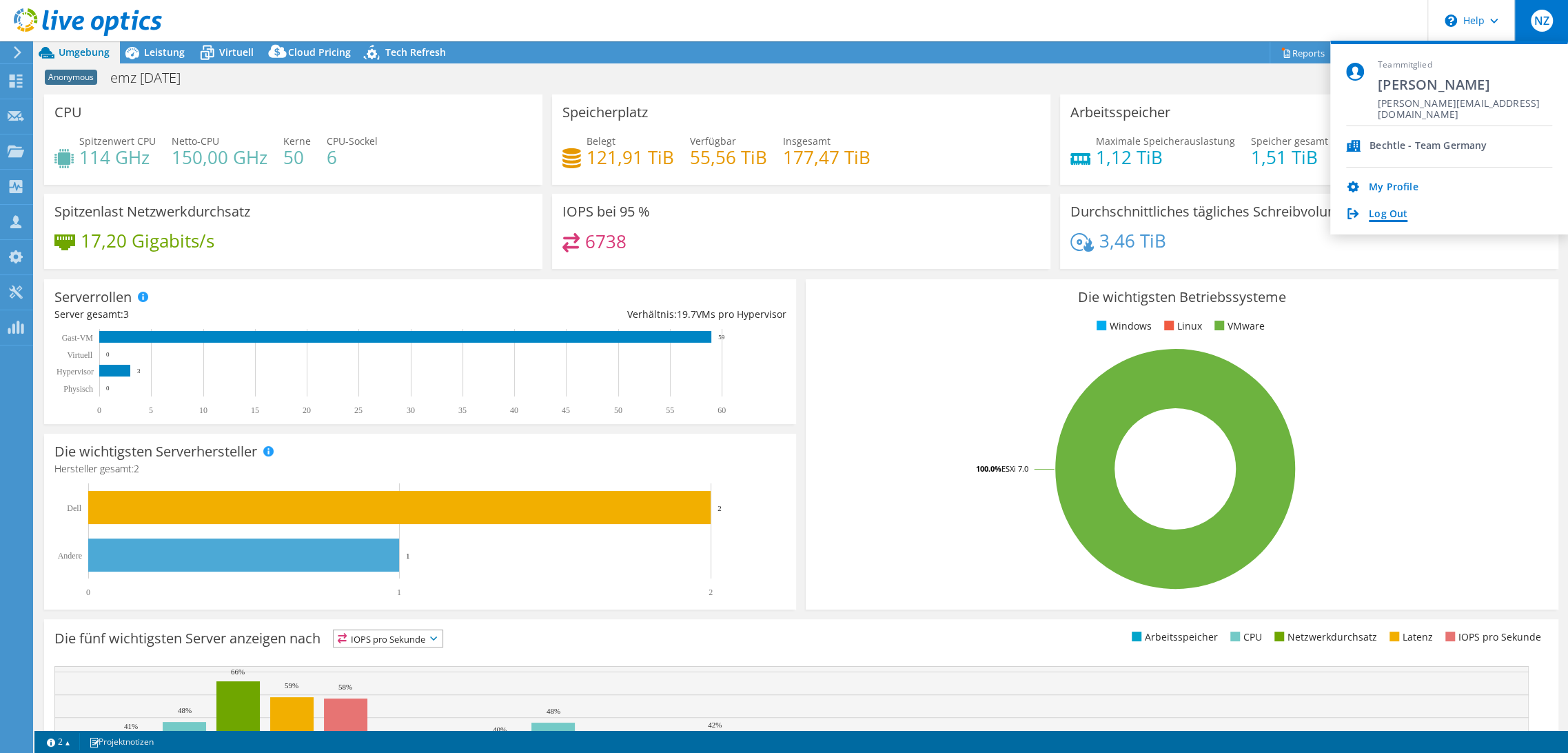
click at [1397, 208] on link "Log Out" at bounding box center [1388, 214] width 39 height 13
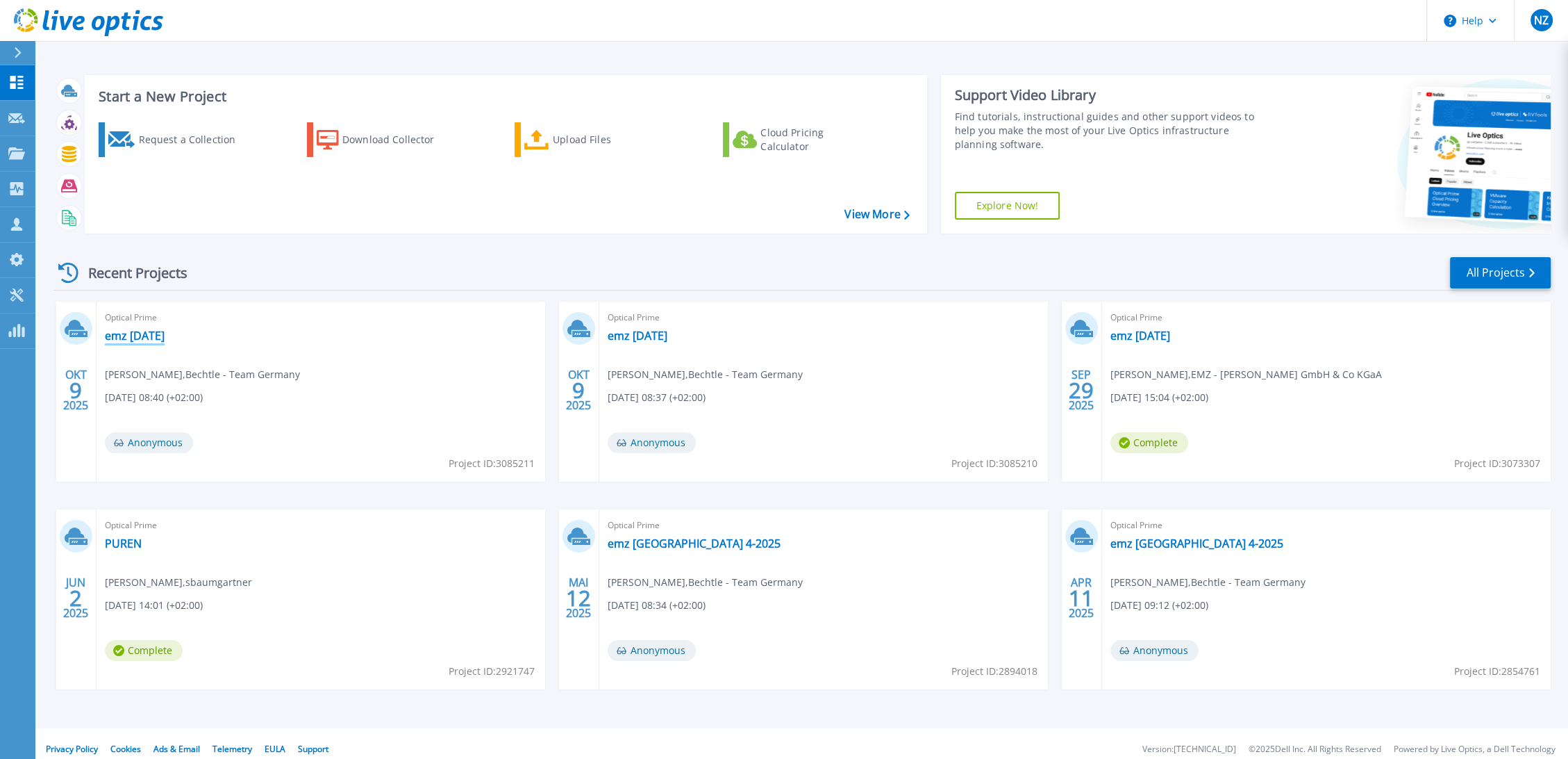
click at [153, 335] on link "emz [DATE]" at bounding box center [135, 336] width 60 height 14
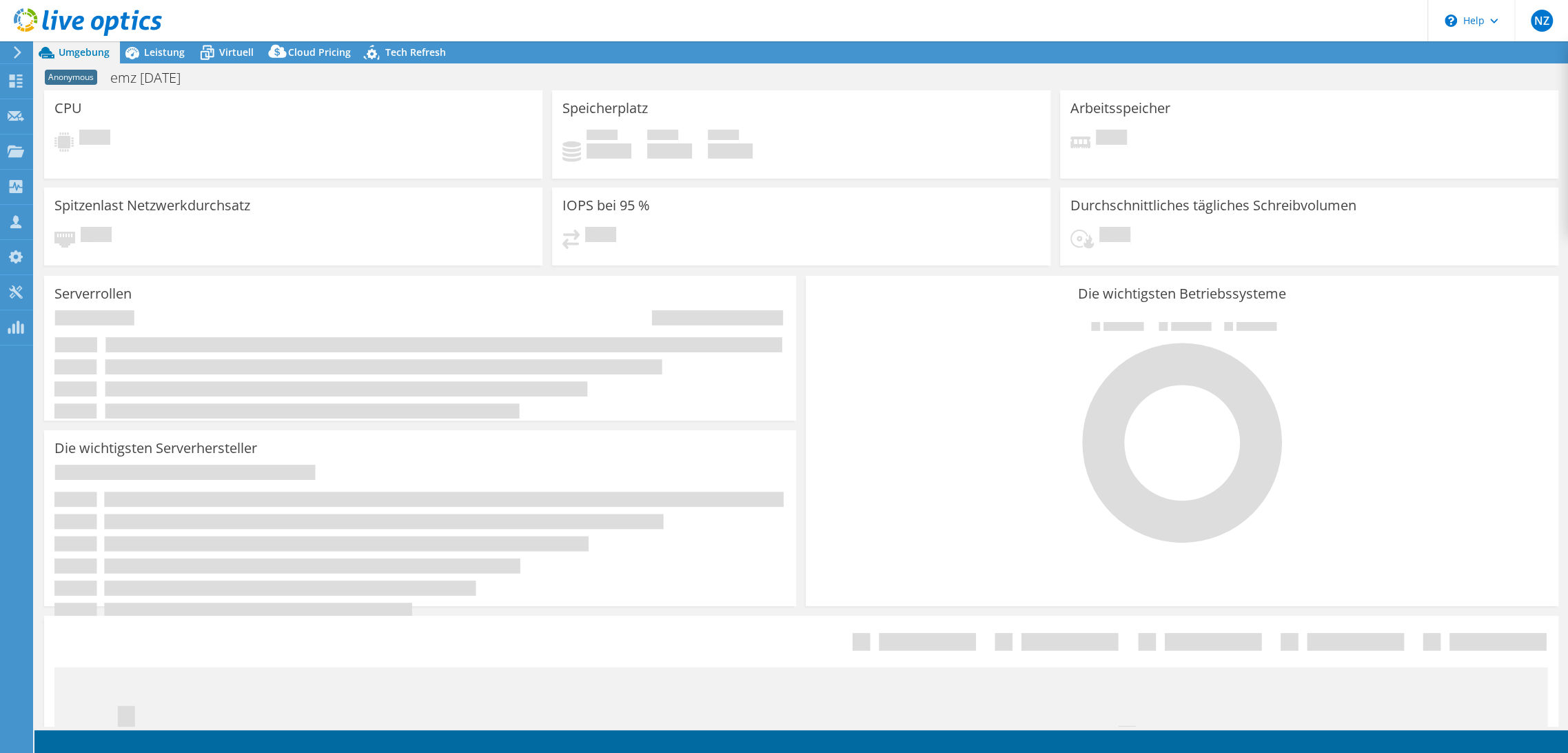
select select "USD"
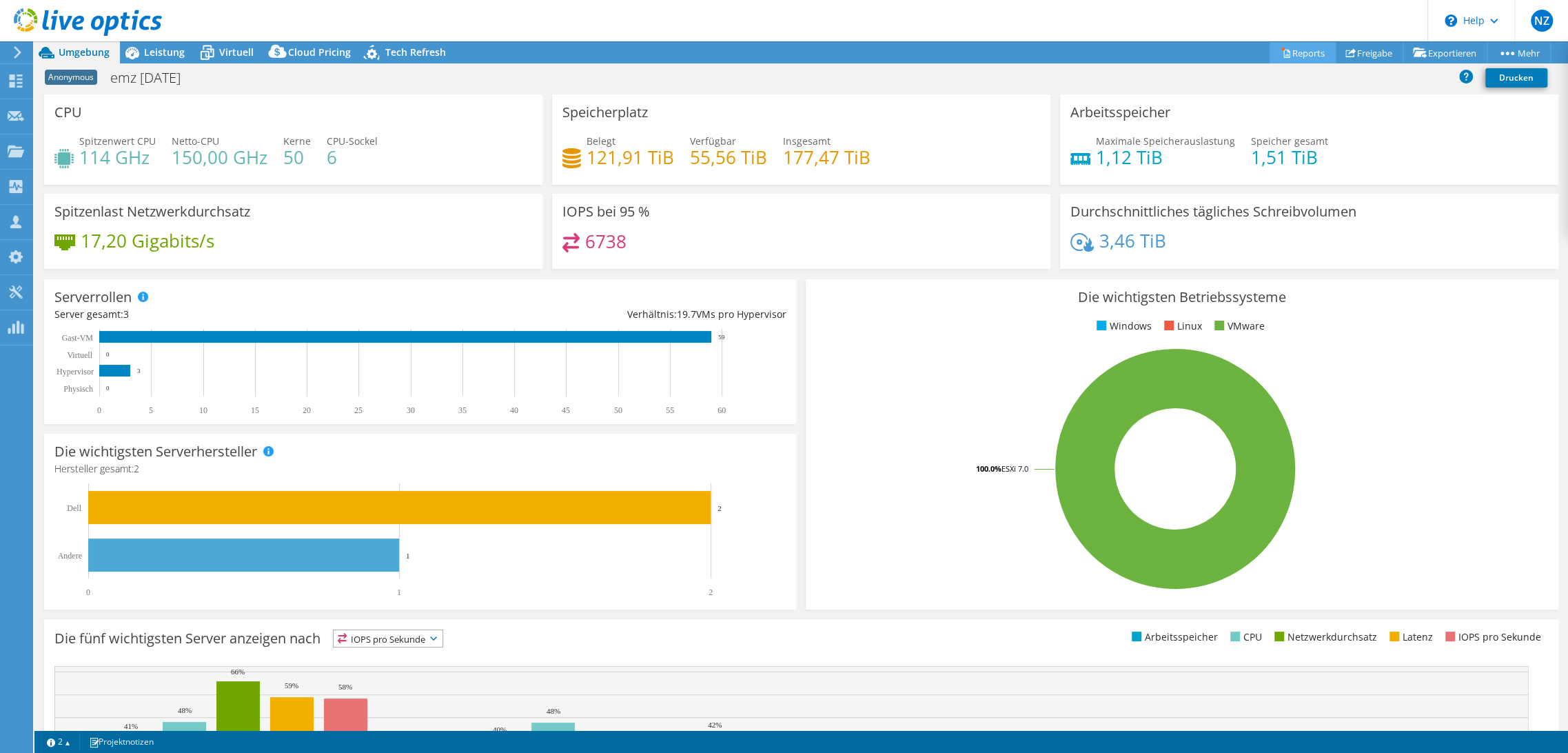
click at [1309, 56] on link "Reports" at bounding box center [1302, 53] width 66 height 22
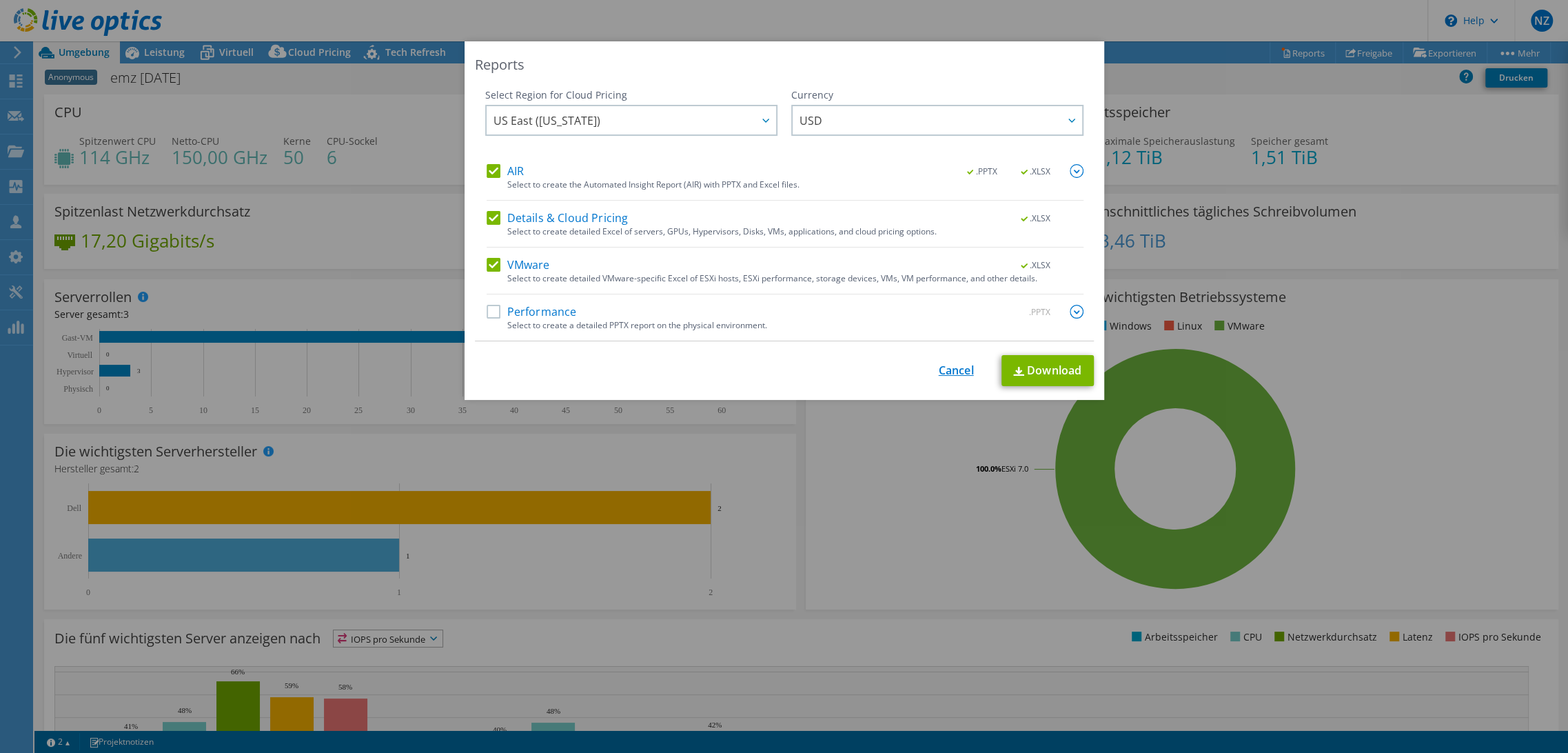
click at [939, 370] on link "Cancel" at bounding box center [956, 370] width 35 height 13
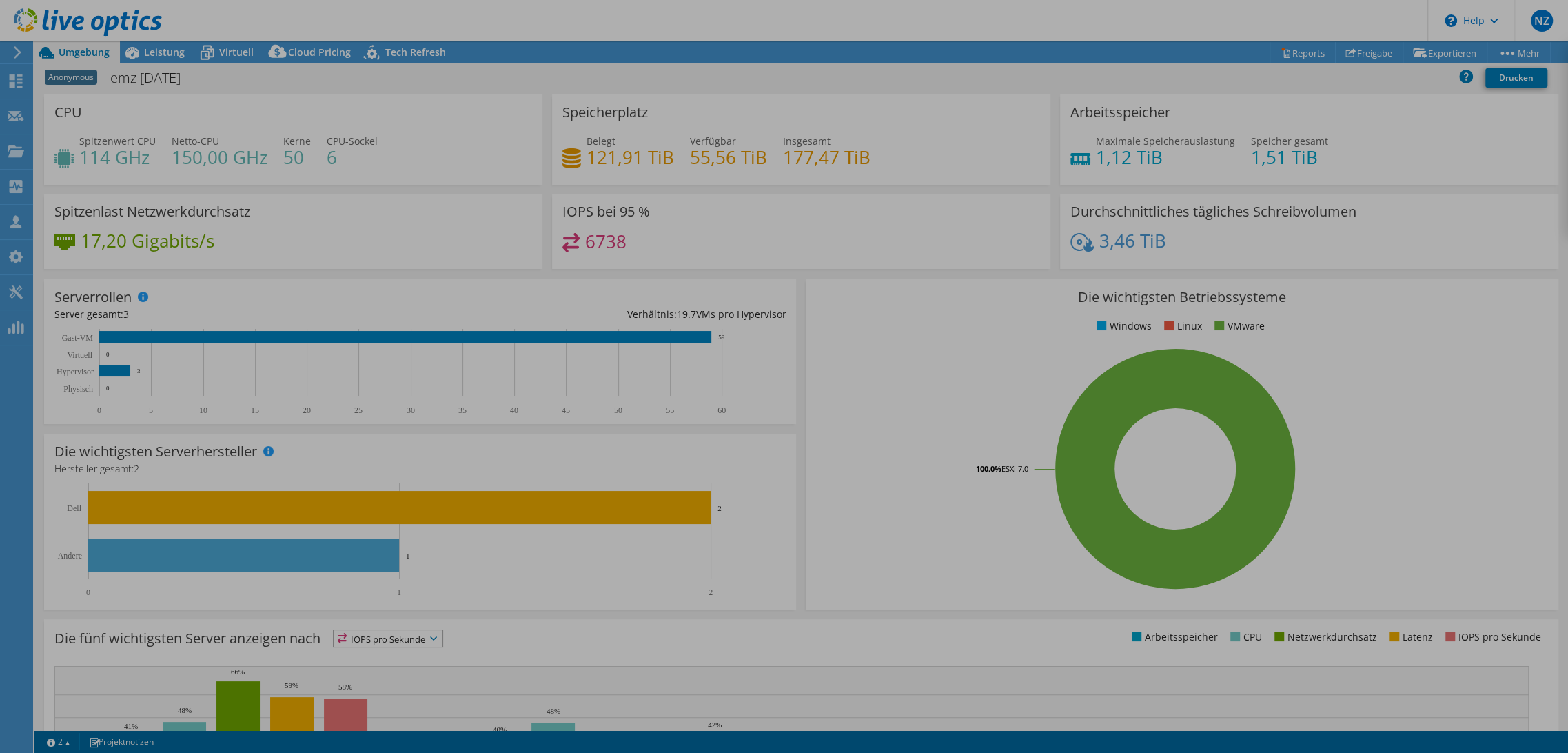
click at [935, 369] on div at bounding box center [784, 376] width 1568 height 753
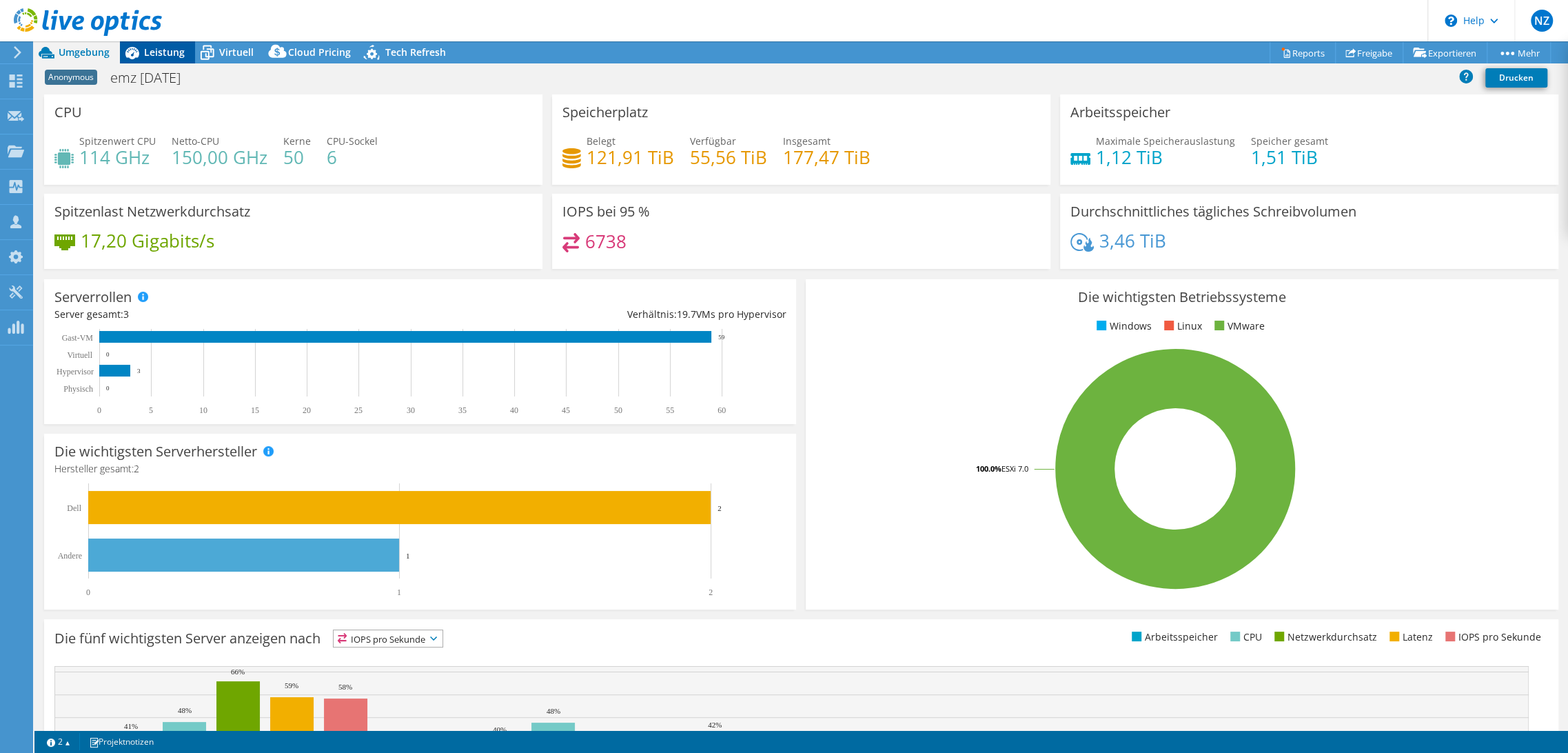
click at [171, 54] on span "Leistung" at bounding box center [164, 52] width 41 height 13
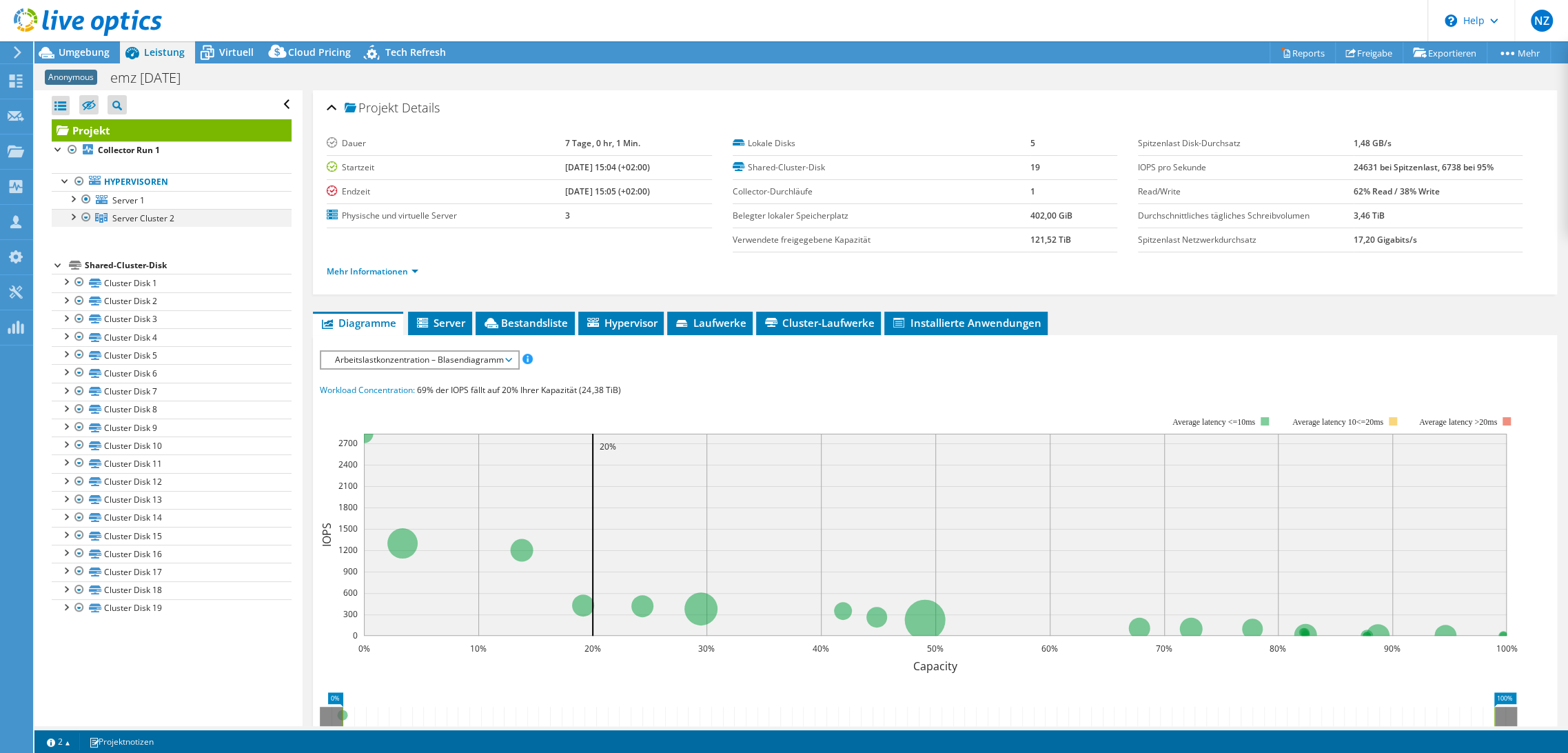
click at [73, 219] on div at bounding box center [73, 216] width 14 height 14
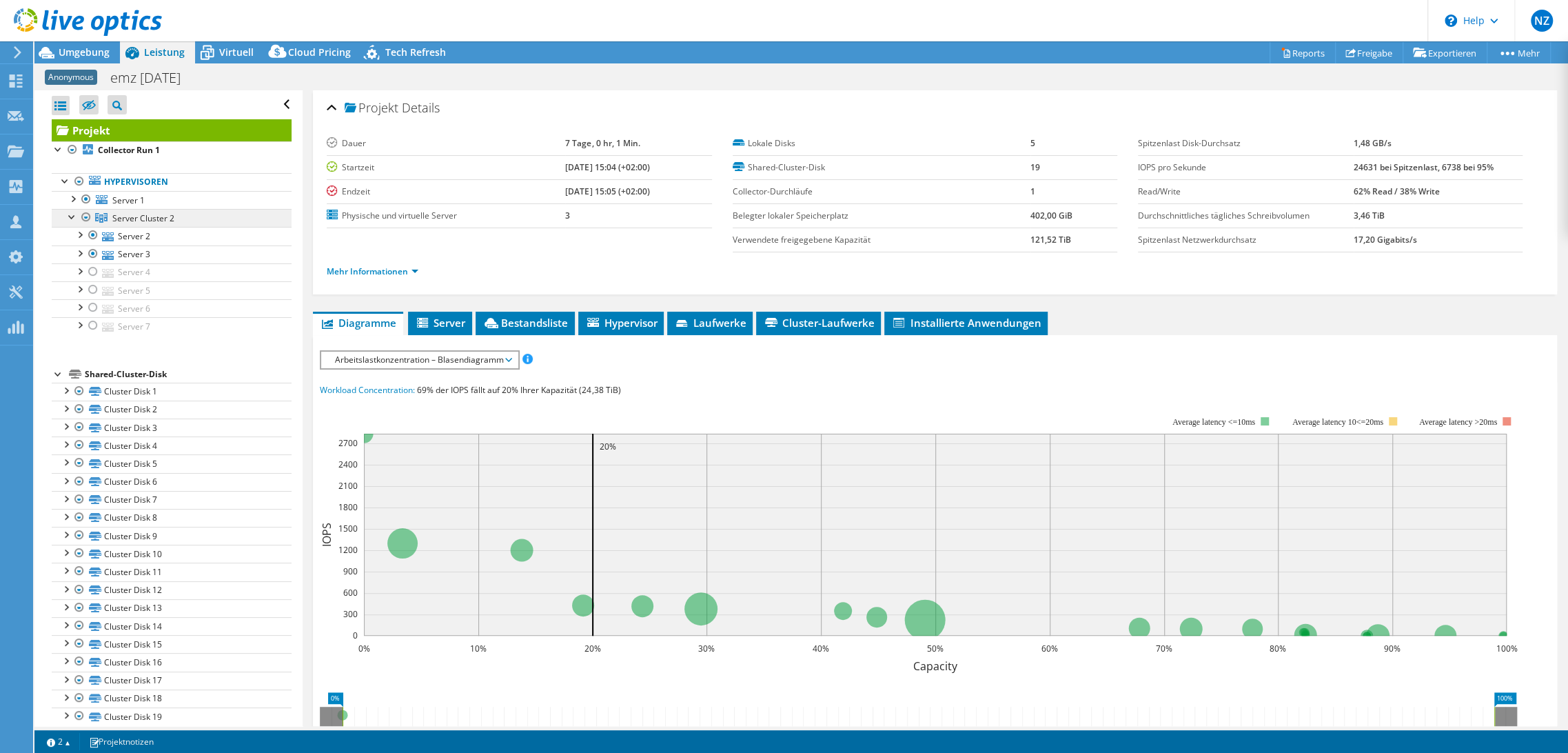
click at [132, 221] on span "Server Cluster 2" at bounding box center [143, 218] width 62 height 12
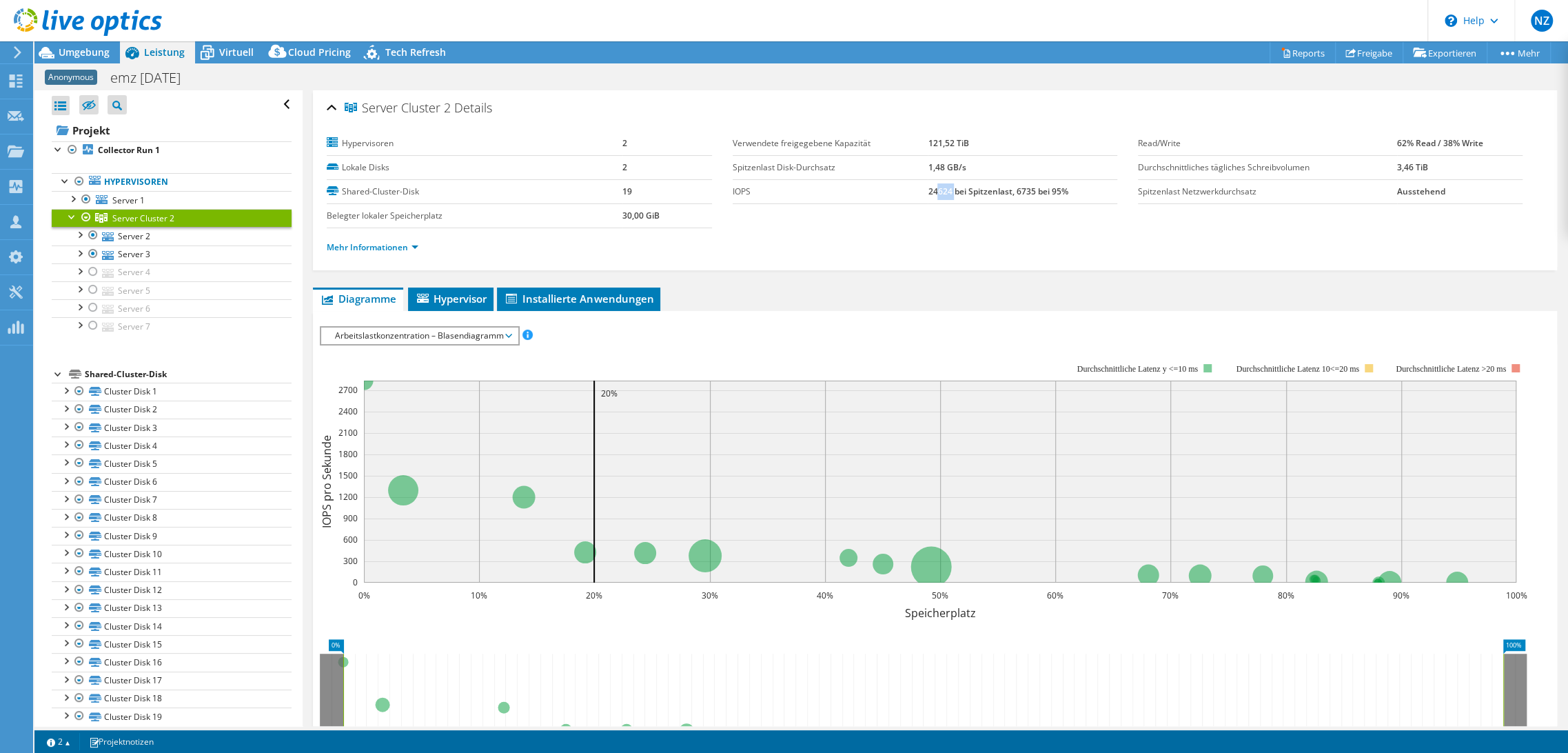
drag, startPoint x: 932, startPoint y: 194, endPoint x: 946, endPoint y: 195, distance: 14.0
click at [946, 195] on b "24624 bei Spitzenlast, 6735 bei 95%" at bounding box center [997, 192] width 140 height 12
drag, startPoint x: 1015, startPoint y: 192, endPoint x: 1027, endPoint y: 193, distance: 12.0
click at [1027, 193] on b "24624 bei Spitzenlast, 6735 bei 95%" at bounding box center [997, 192] width 140 height 12
drag, startPoint x: 936, startPoint y: 190, endPoint x: 949, endPoint y: 192, distance: 13.2
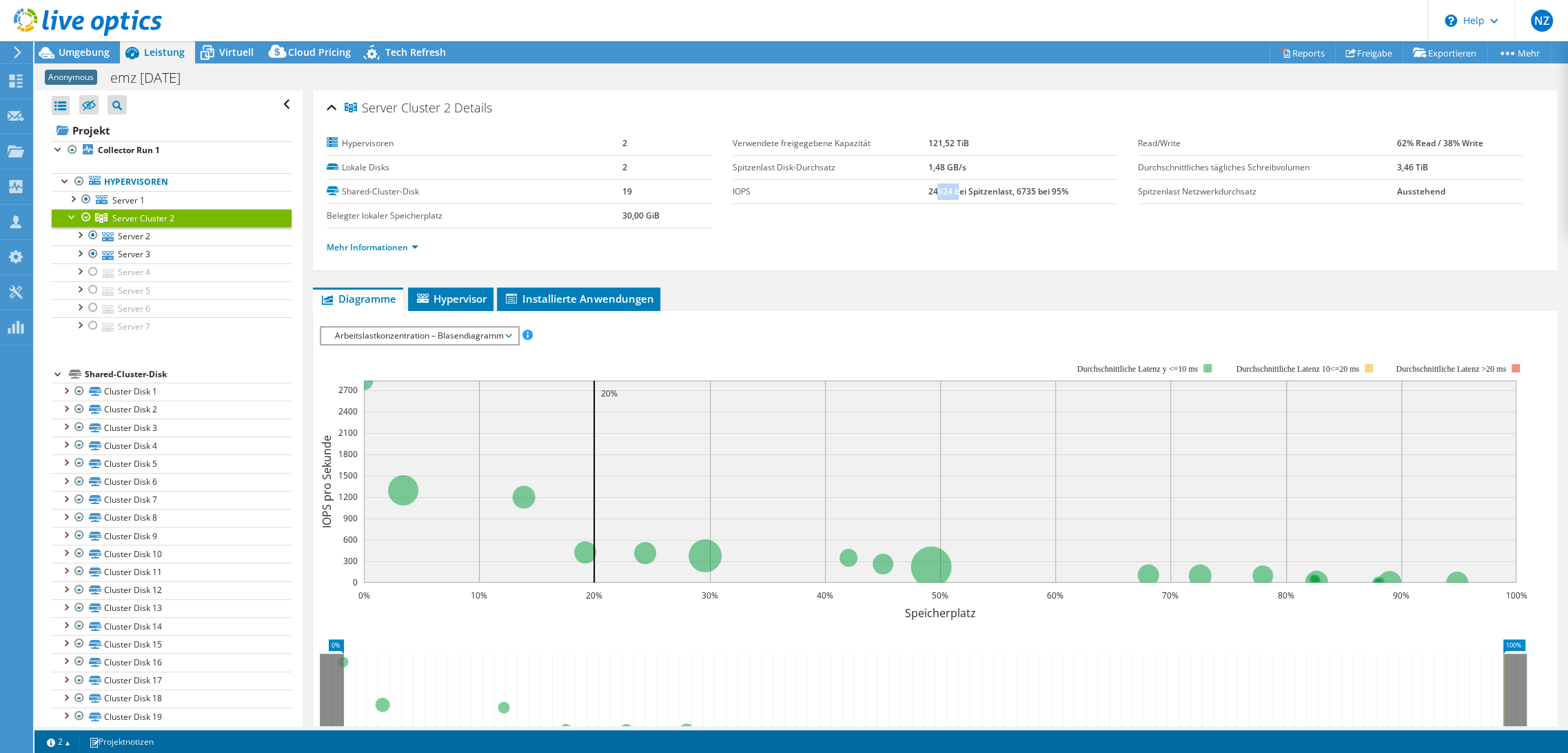
click at [949, 192] on b "24624 bei Spitzenlast, 6735 bei 95%" at bounding box center [997, 192] width 140 height 12
click at [1067, 191] on td "24624 bei Spitzenlast, 6735 bei 95%" at bounding box center [1021, 192] width 189 height 24
click at [83, 197] on div at bounding box center [86, 199] width 14 height 16
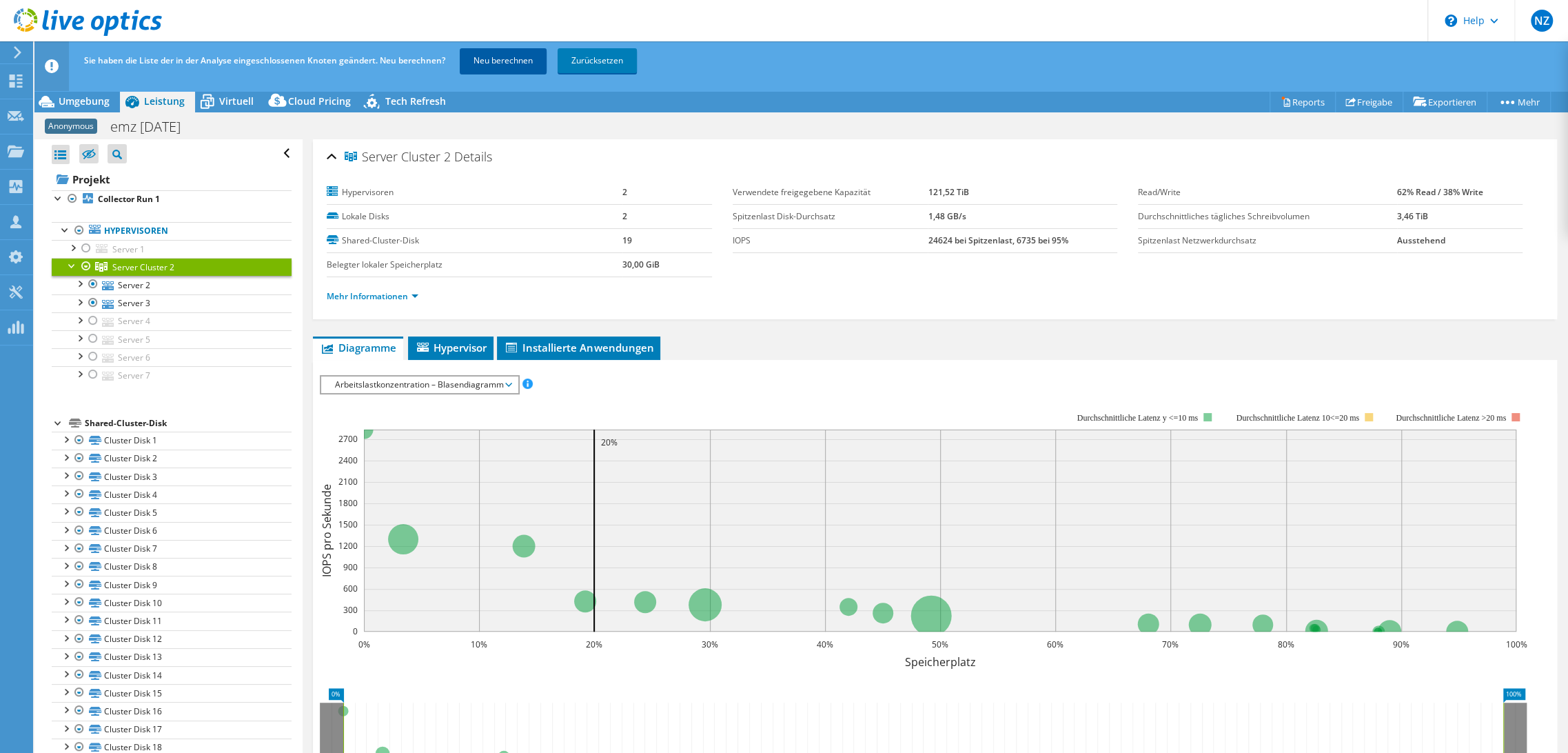
click at [500, 59] on link "Neu berechnen" at bounding box center [503, 60] width 87 height 25
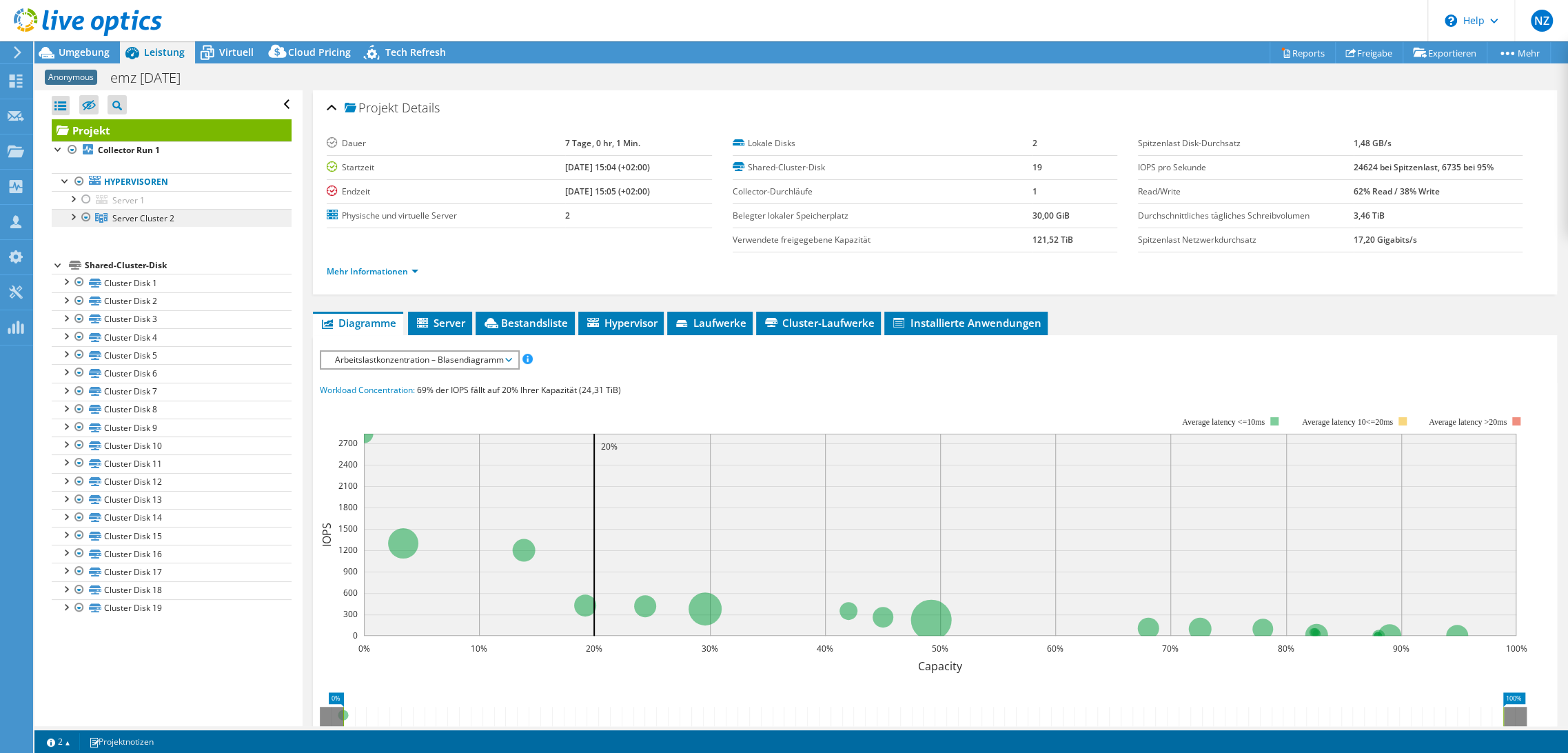
click at [146, 220] on span "Server Cluster 2" at bounding box center [143, 218] width 62 height 12
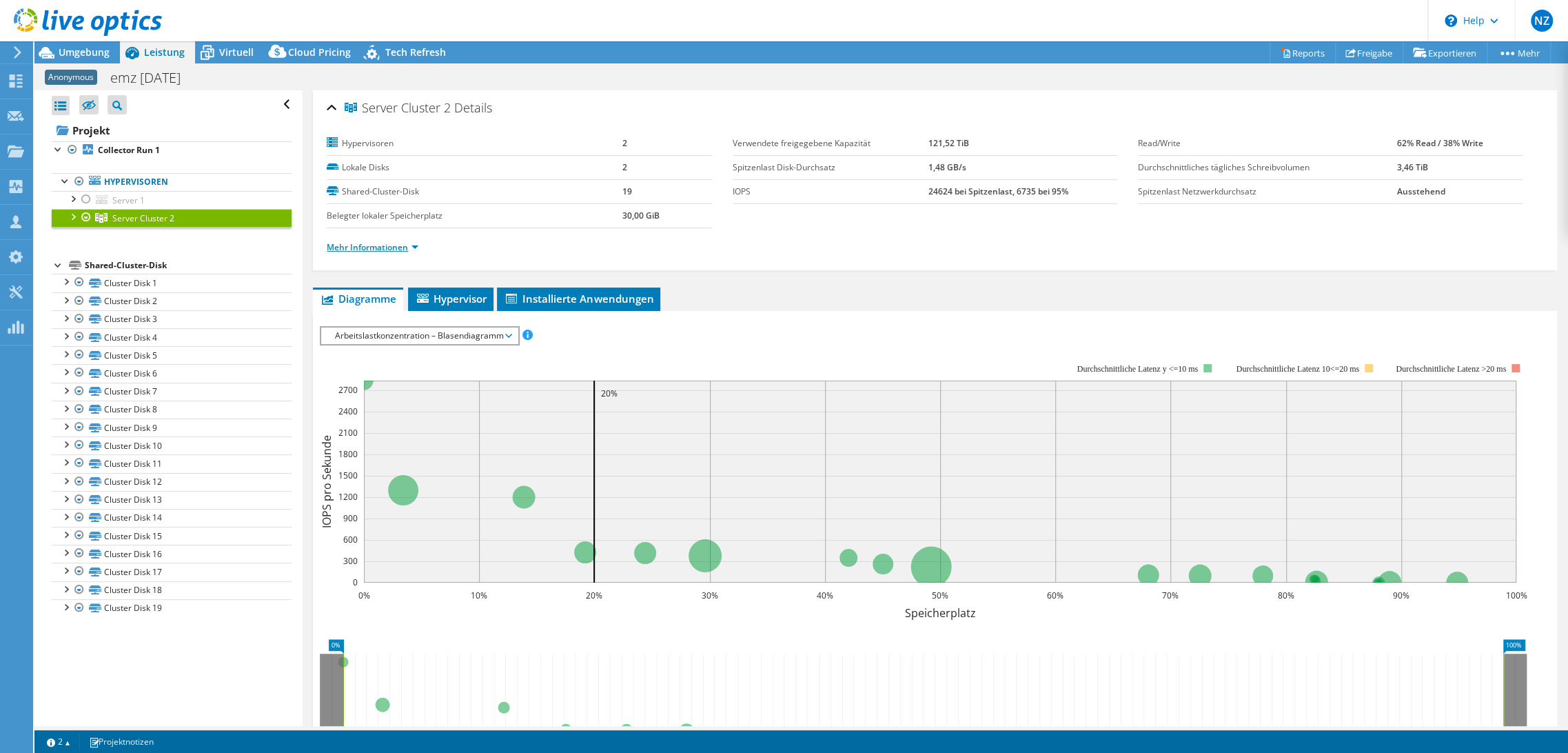
click at [348, 244] on link "Mehr Informationen" at bounding box center [372, 247] width 92 height 12
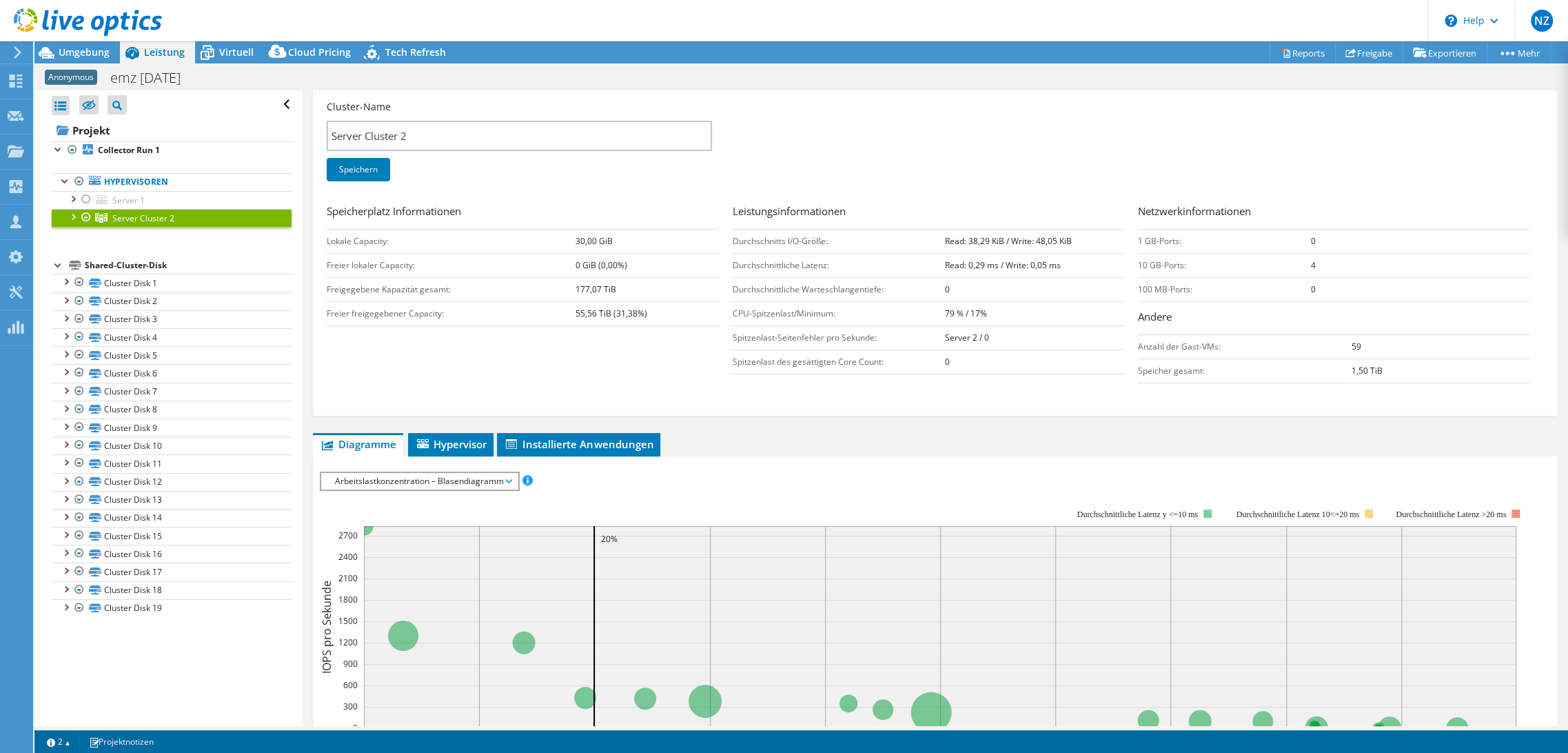
scroll to position [77, 0]
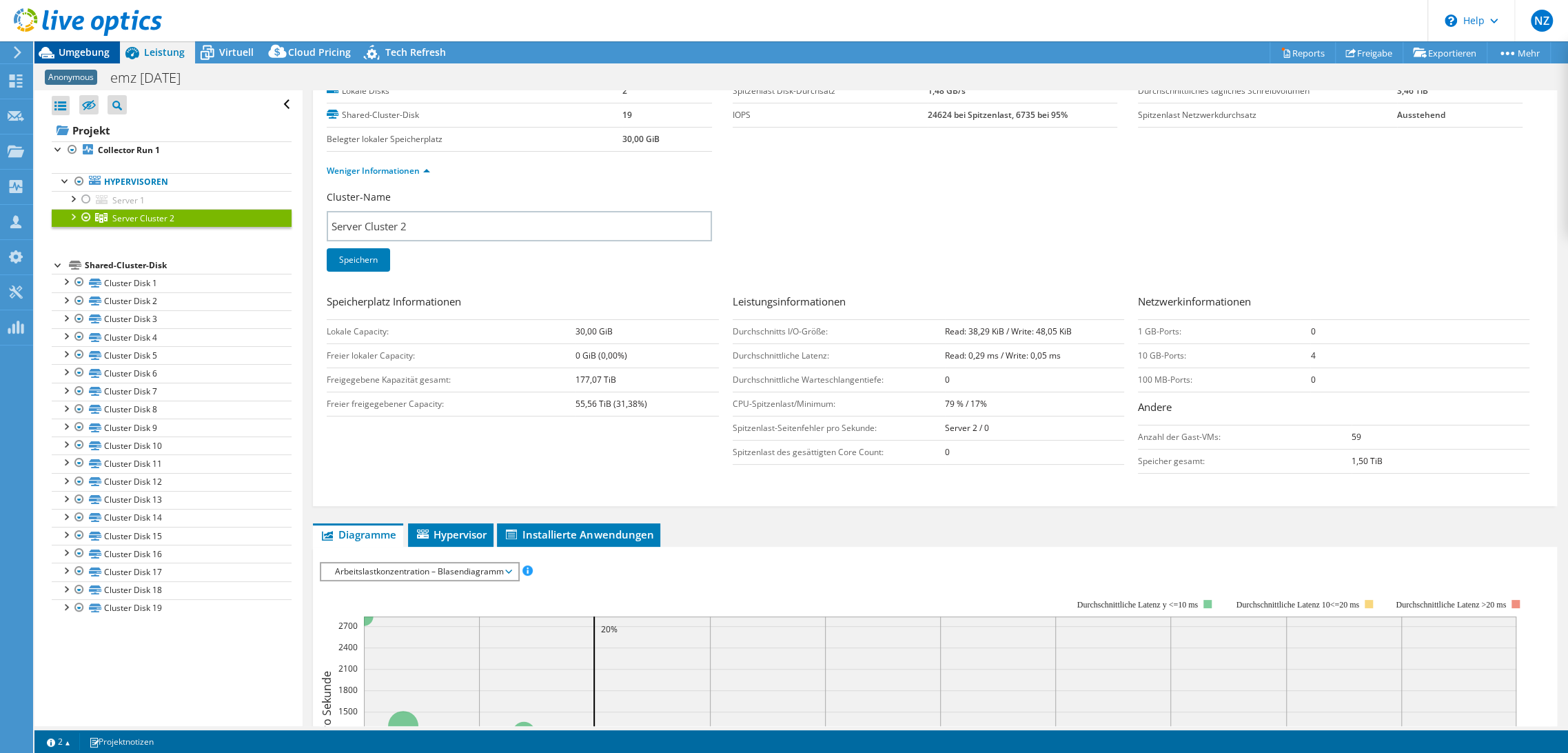
click at [89, 55] on span "Umgebung" at bounding box center [84, 52] width 51 height 13
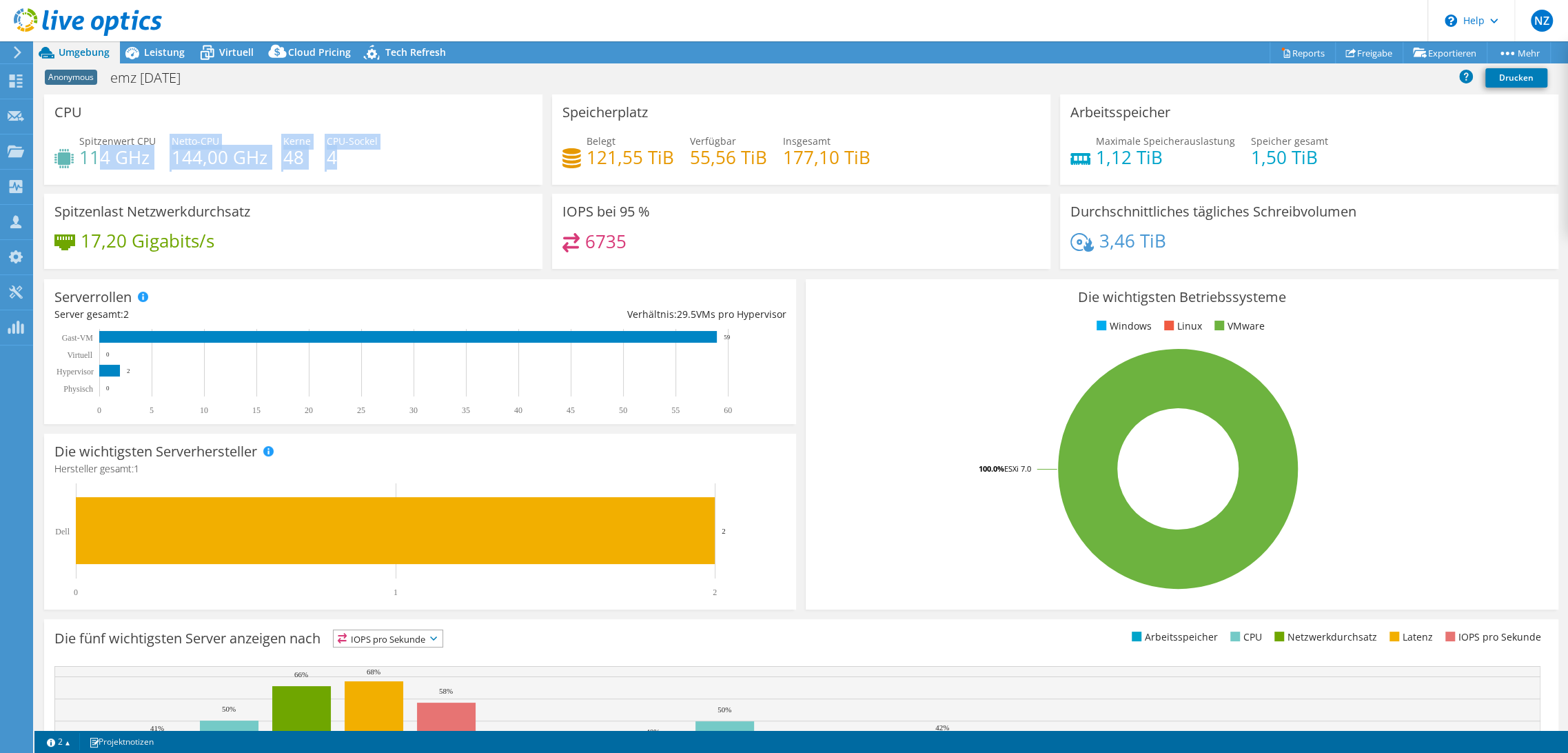
drag, startPoint x: 339, startPoint y: 159, endPoint x: 94, endPoint y: 159, distance: 245.0
click at [94, 159] on div "Spitzenwert CPU 114 GHz Netto-CPU 144,00 GHz Kerne 48 CPU-Sockel 4" at bounding box center [293, 156] width 477 height 45
click at [268, 154] on div "Spitzenwert CPU 114 GHz Netto-CPU 144,00 GHz Kerne 48 CPU-Sockel 4" at bounding box center [293, 156] width 477 height 45
click at [287, 156] on h4 "48" at bounding box center [297, 157] width 28 height 16
click at [288, 157] on h4 "48" at bounding box center [297, 157] width 28 height 16
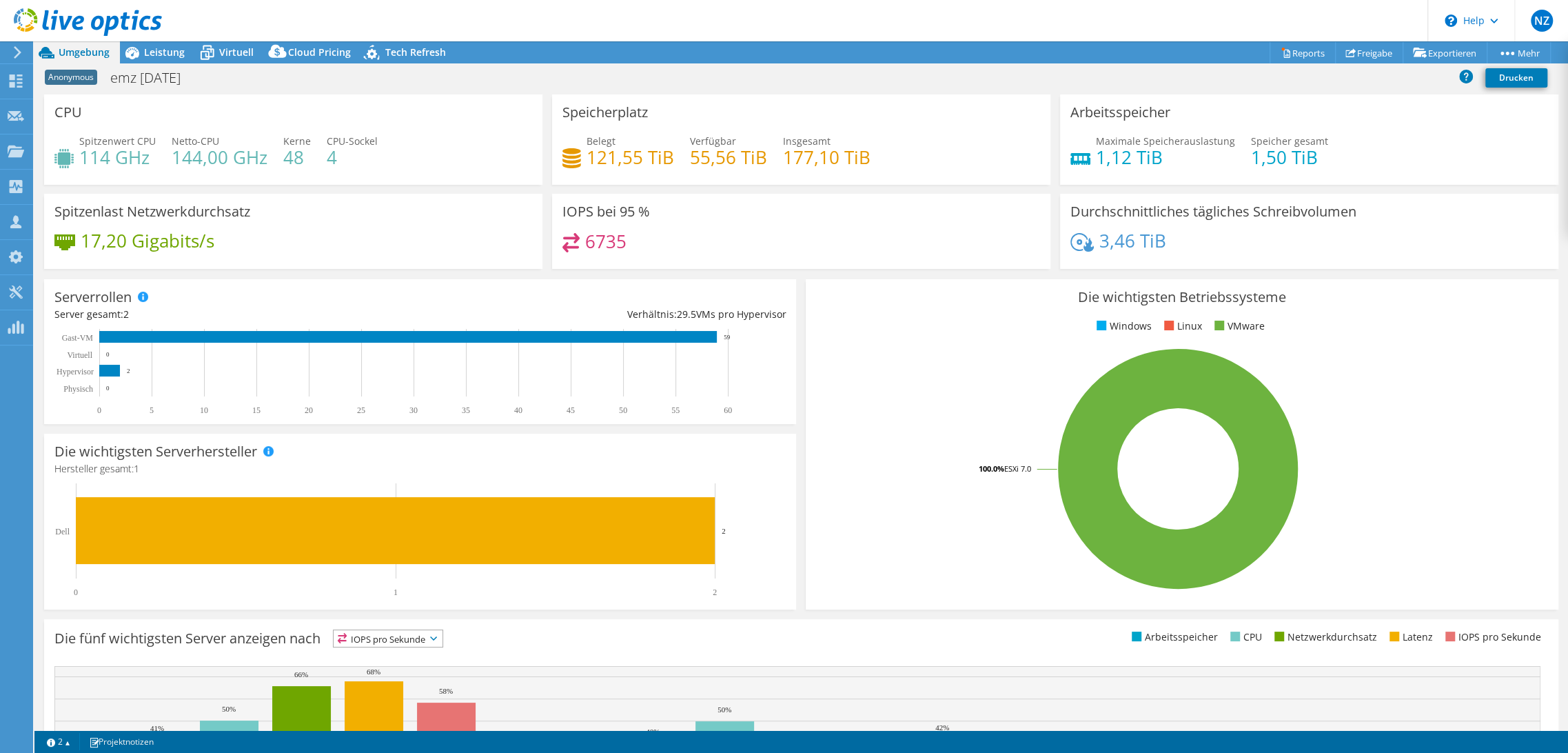
click at [330, 153] on h4 "4" at bounding box center [351, 157] width 51 height 16
click at [220, 49] on span "Virtuell" at bounding box center [237, 52] width 35 height 13
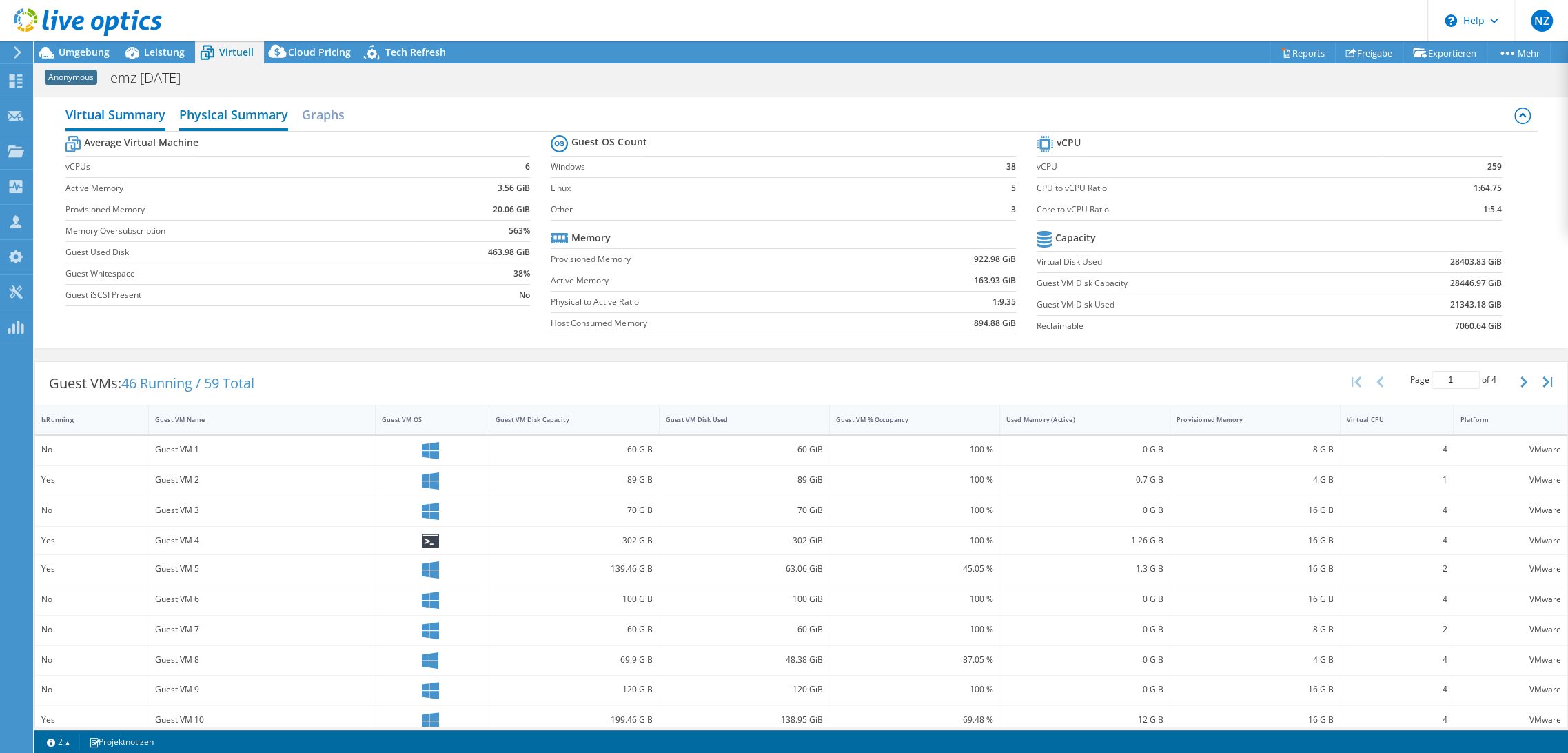
click at [230, 112] on h2 "Physical Summary" at bounding box center [234, 116] width 109 height 30
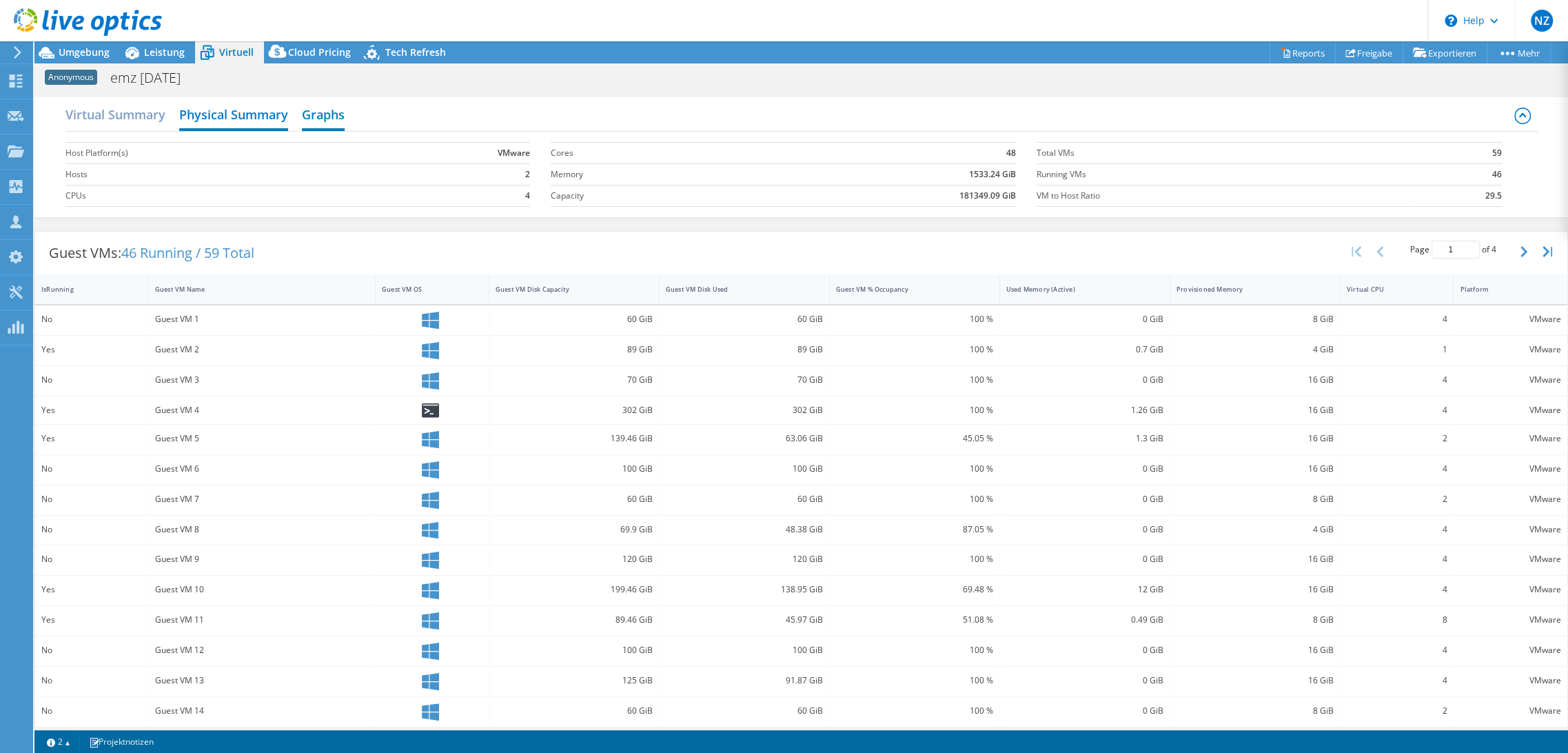
click at [343, 115] on h2 "Graphs" at bounding box center [323, 116] width 42 height 30
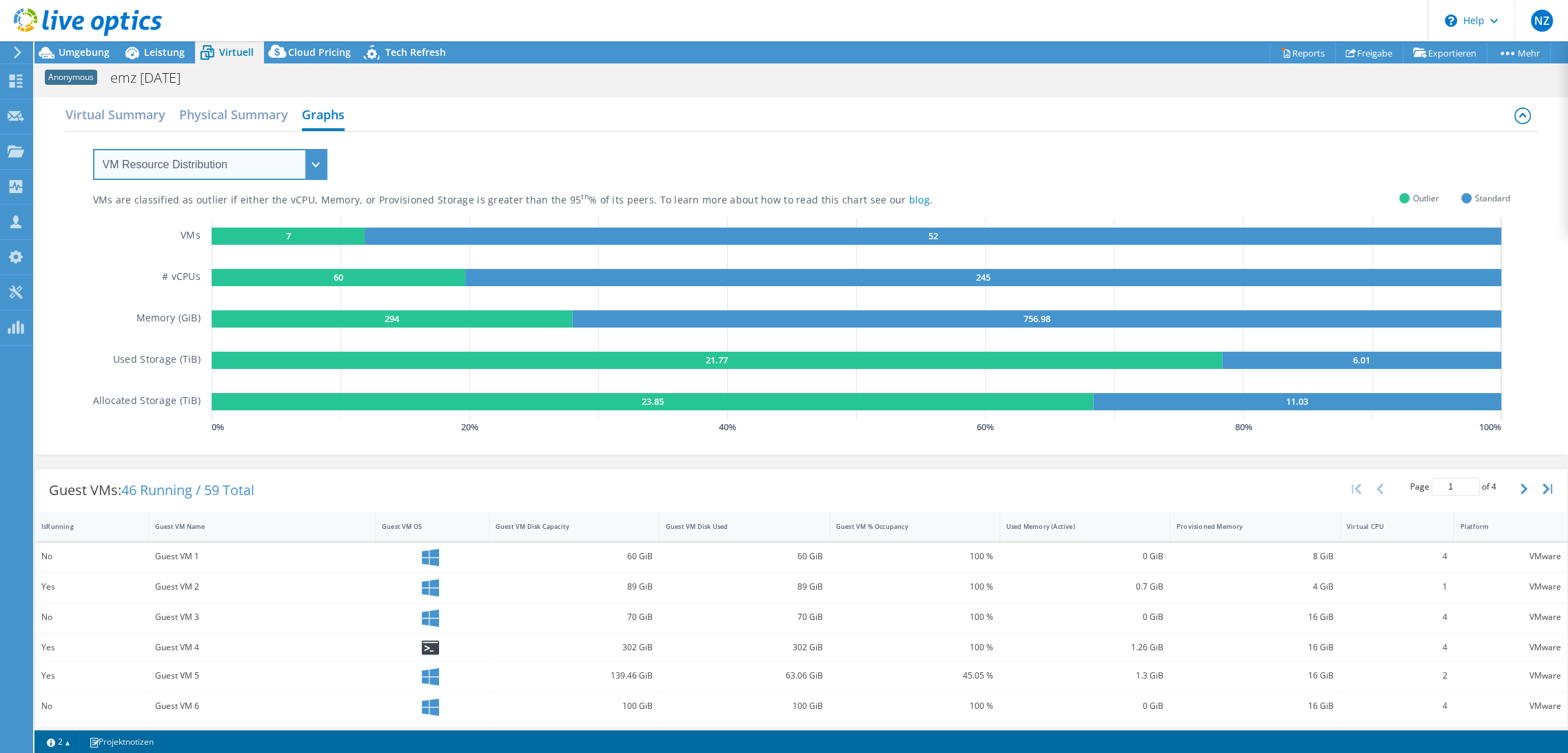
click at [175, 169] on select "VM Resource Distribution Provisioning Contrast Over Provisioning" at bounding box center [210, 164] width 234 height 31
select select "Over Provisioning"
click at [93, 149] on select "VM Resource Distribution Provisioning Contrast Over Provisioning" at bounding box center [210, 164] width 234 height 31
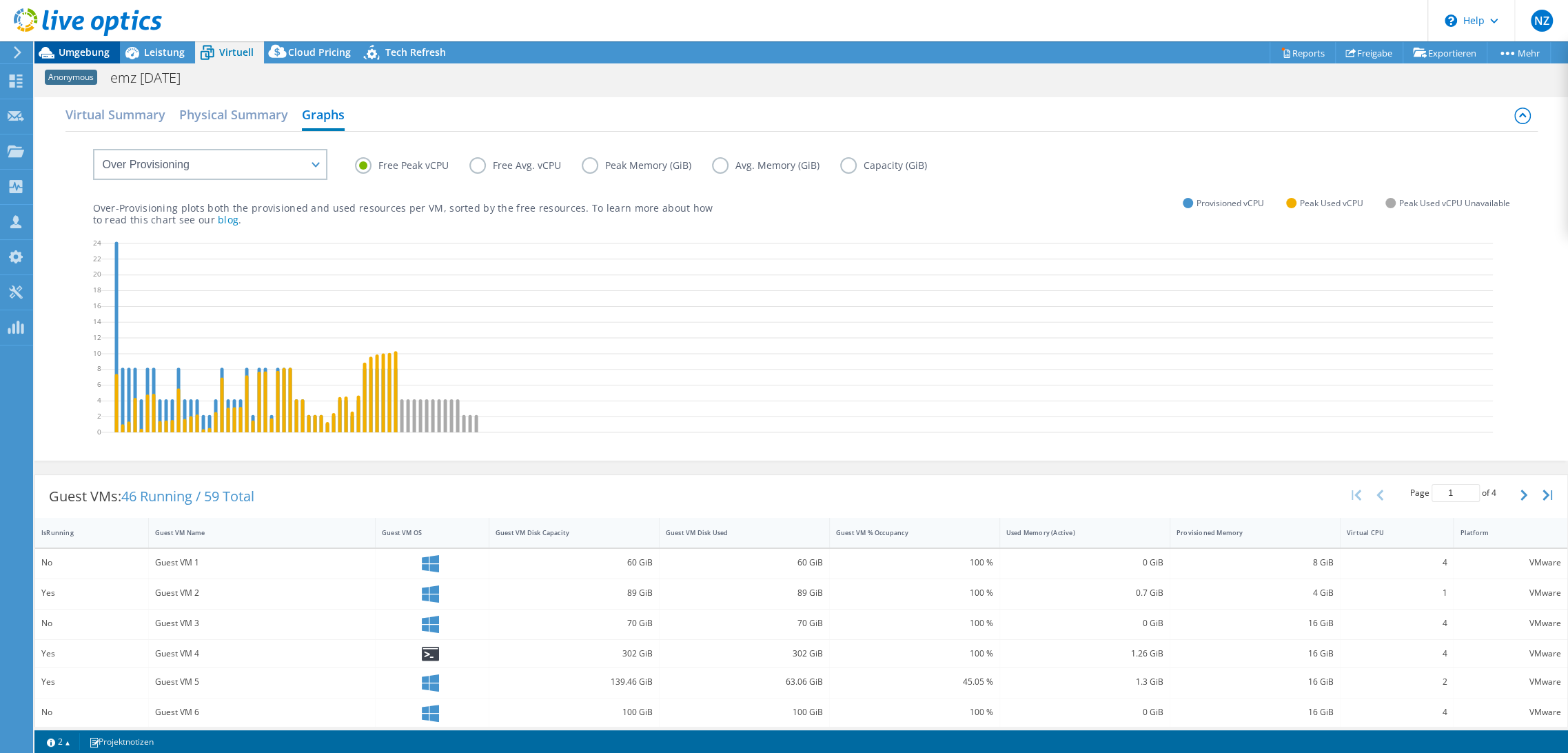
click at [102, 54] on span "Umgebung" at bounding box center [84, 52] width 51 height 13
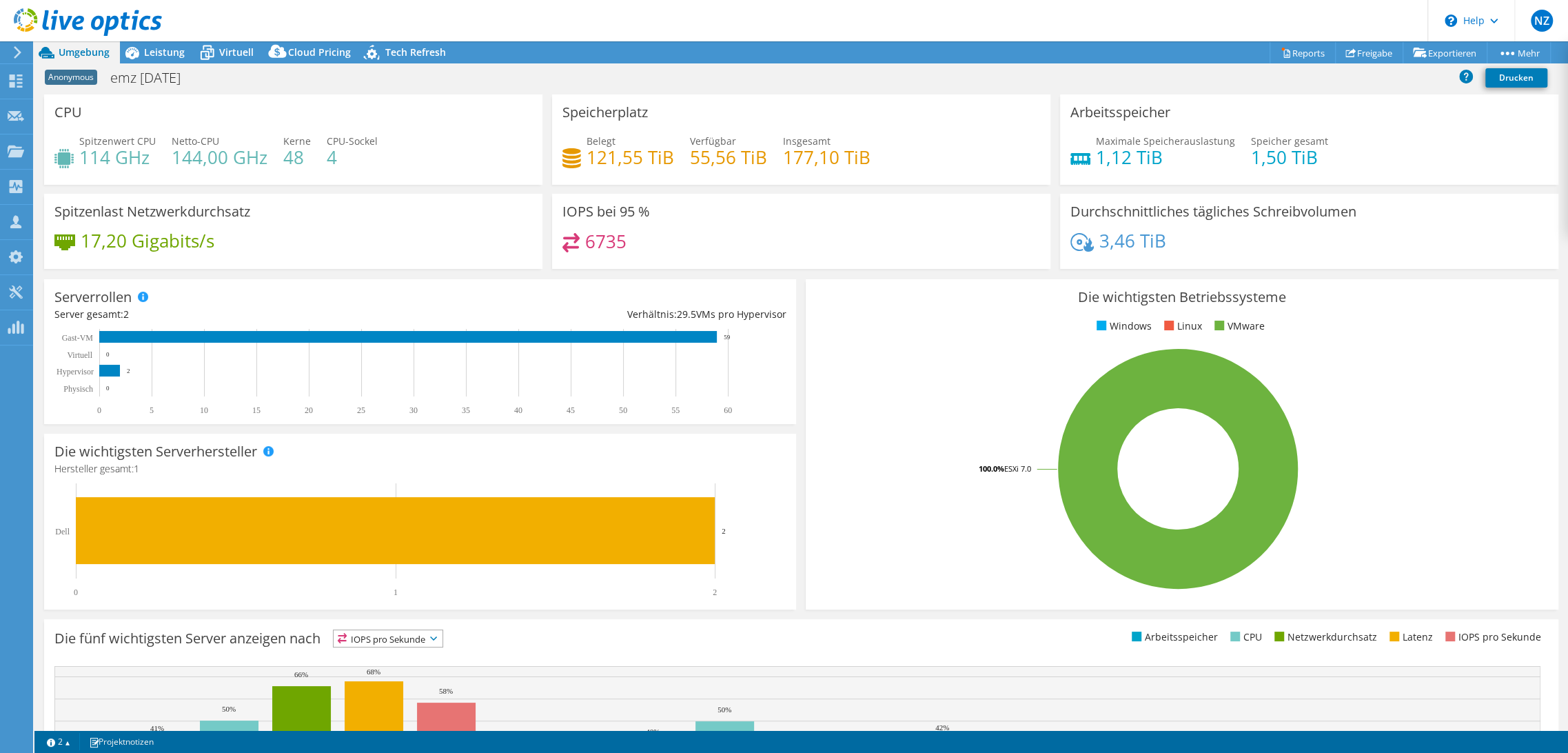
click at [800, 271] on div "IOPS bei 95 % 6735" at bounding box center [801, 235] width 508 height 84
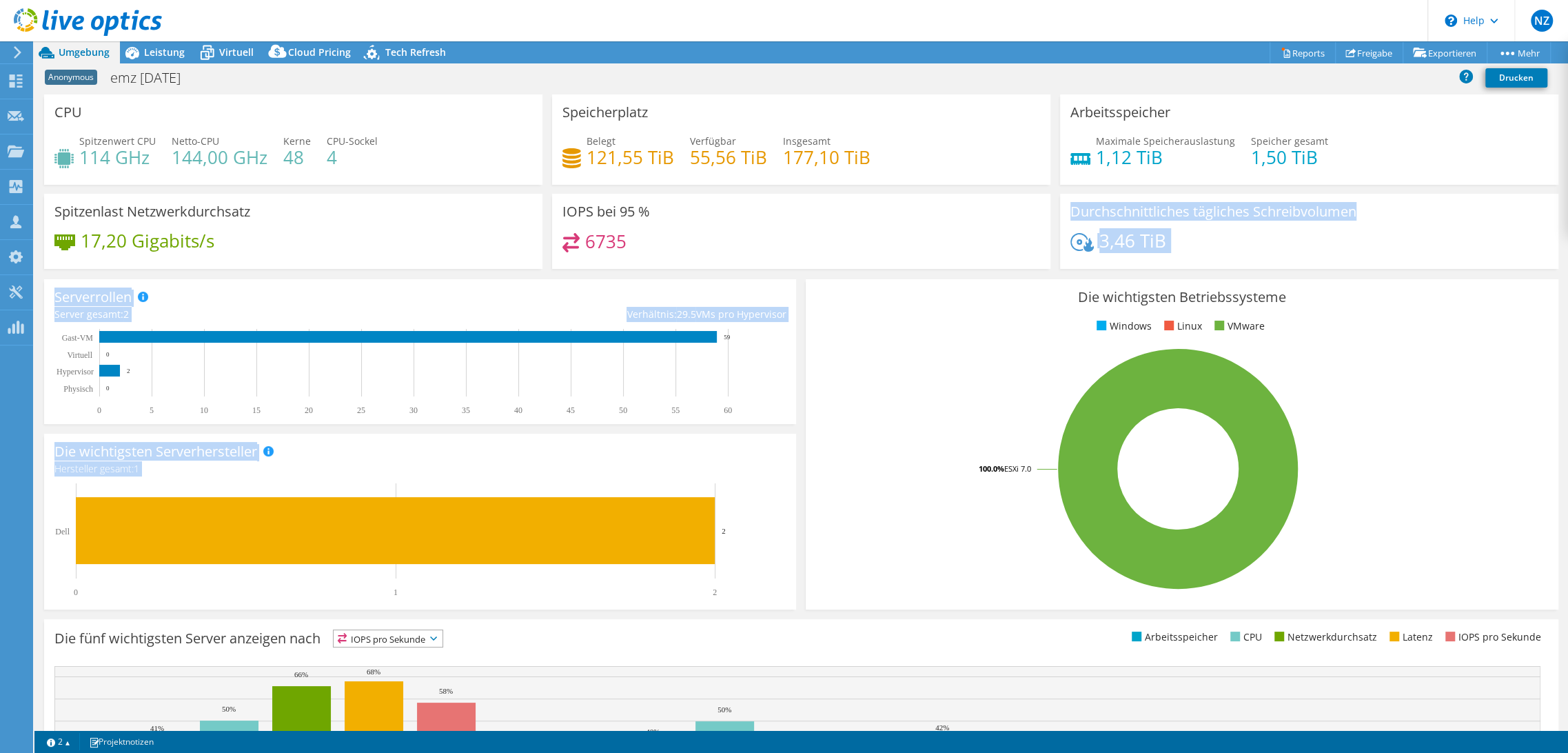
drag, startPoint x: 797, startPoint y: 269, endPoint x: 796, endPoint y: 289, distance: 20.0
click at [796, 289] on section "CPU Spitzenwert CPU 114 GHz Netto-CPU 144,00 GHz Kerne 48 CPU-Sockel 4 Speicher…" at bounding box center [801, 496] width 1533 height 803
click at [793, 275] on div "Serverrollen Physische Server repräsentieren Bare-Metal-Server, die Ziel des Co…" at bounding box center [420, 351] width 762 height 155
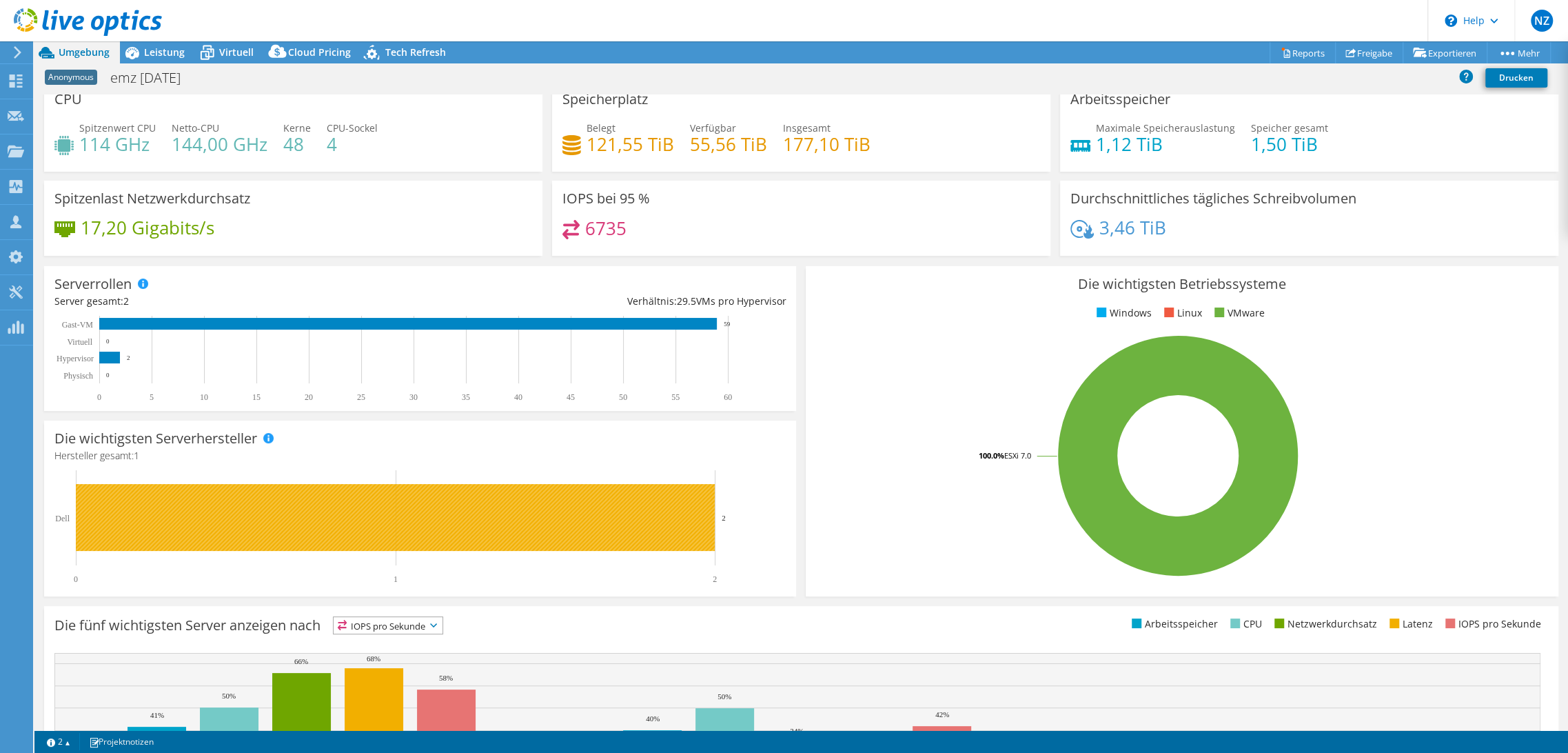
scroll to position [0, 0]
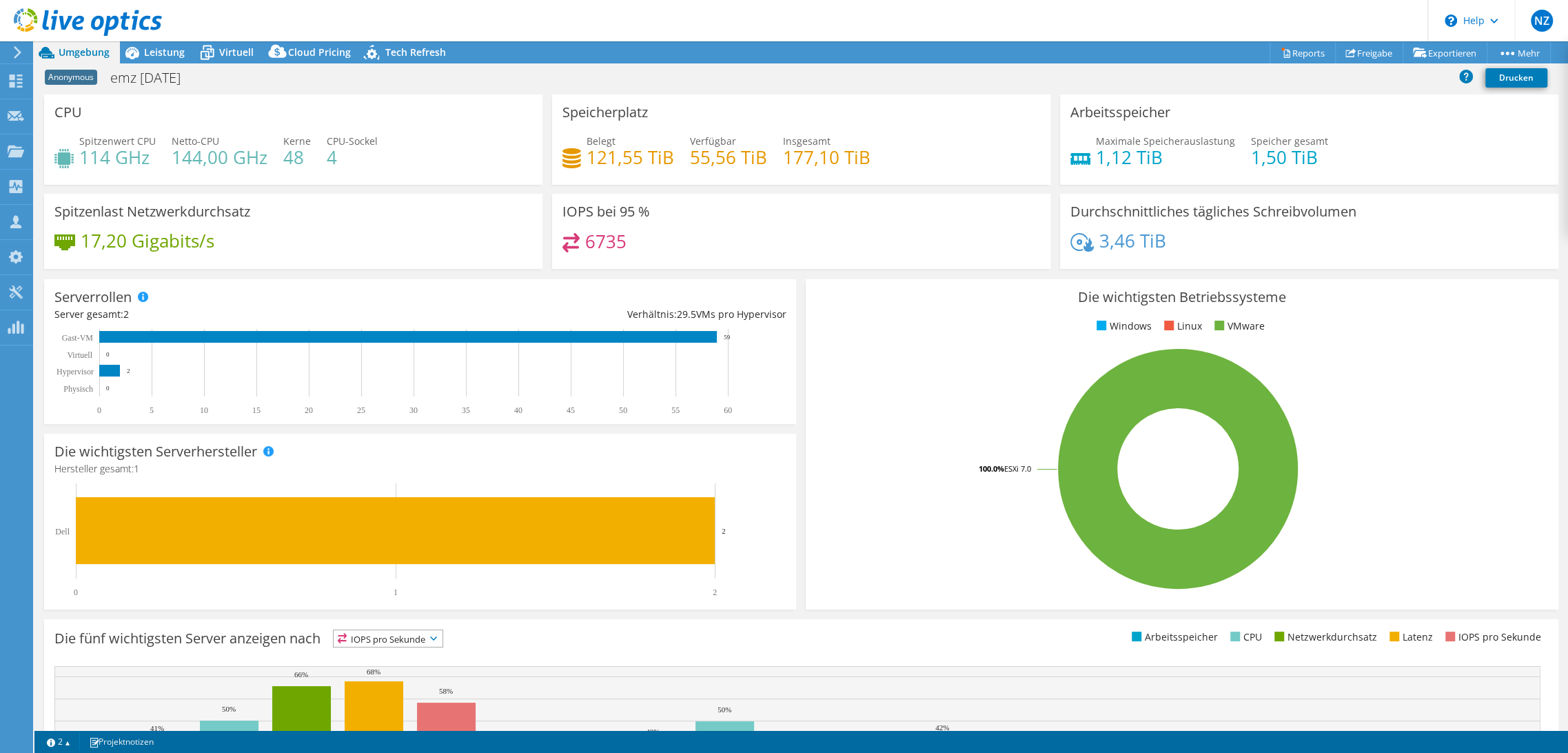
click at [667, 32] on header "NZ Teammitglied [PERSON_NAME] [PERSON_NAME][EMAIL_ADDRESS][DOMAIN_NAME] Bechtle…" at bounding box center [784, 21] width 1568 height 41
click at [152, 59] on span "Leistung" at bounding box center [164, 52] width 41 height 13
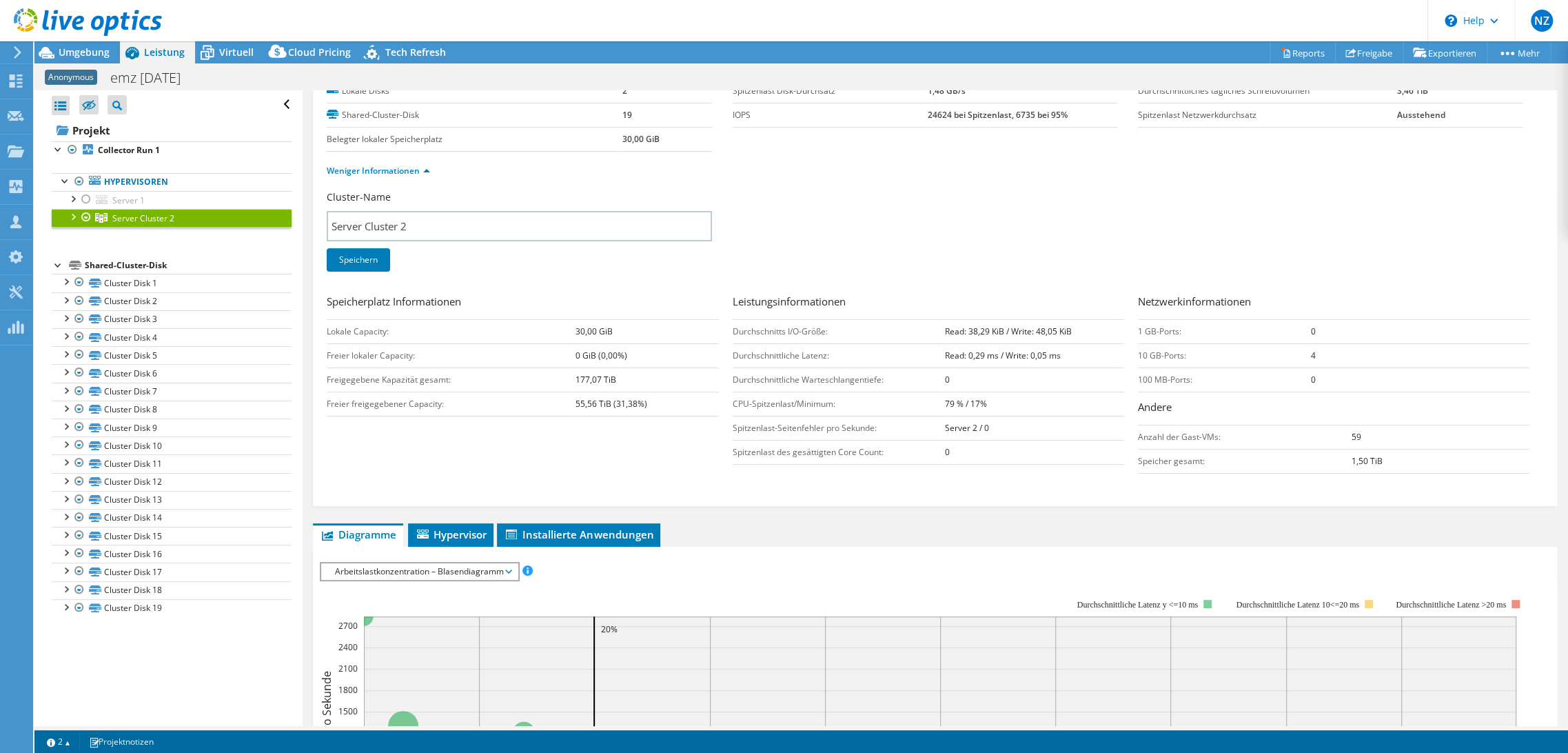
click at [72, 218] on div at bounding box center [73, 216] width 14 height 14
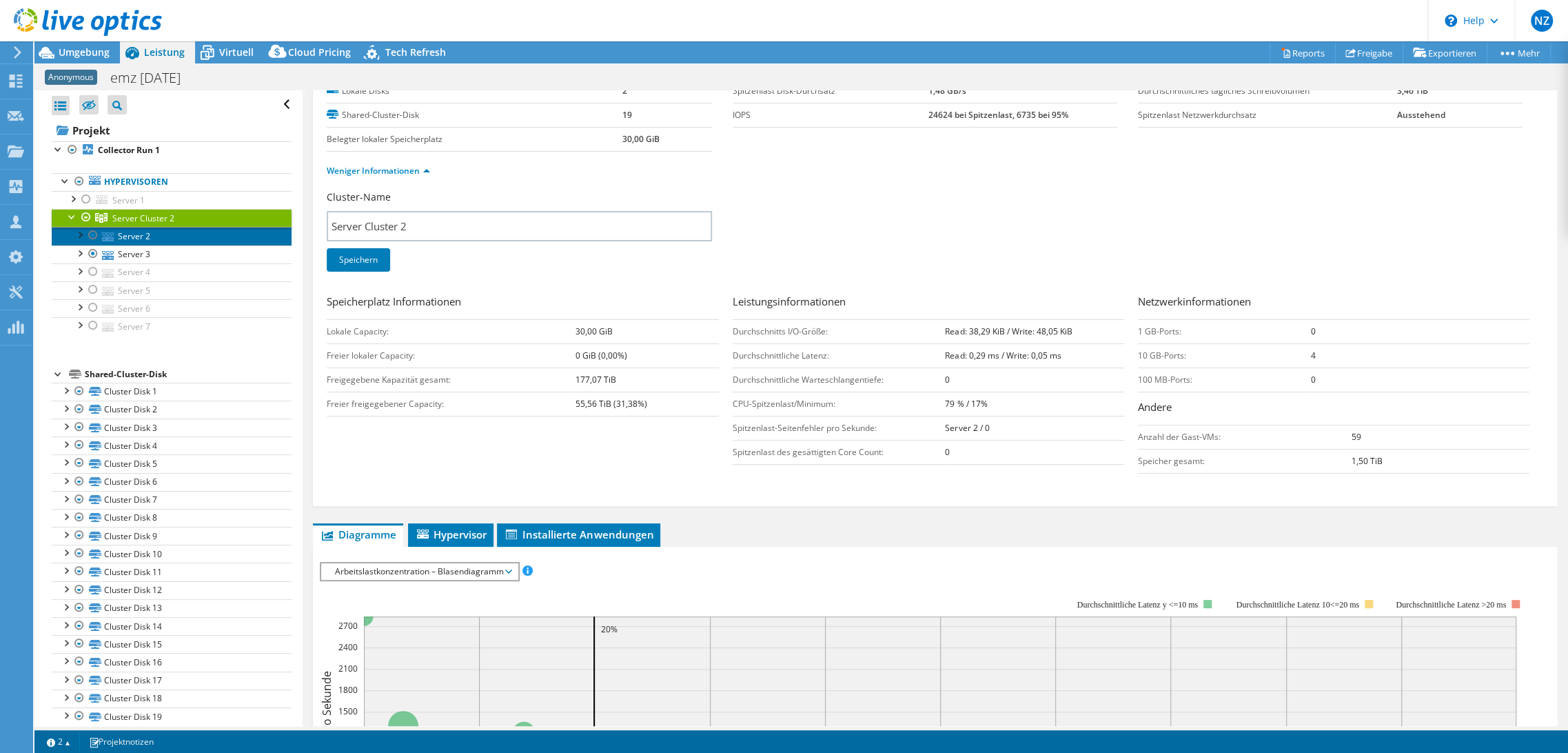
click at [125, 231] on link "Server 2" at bounding box center [172, 236] width 240 height 18
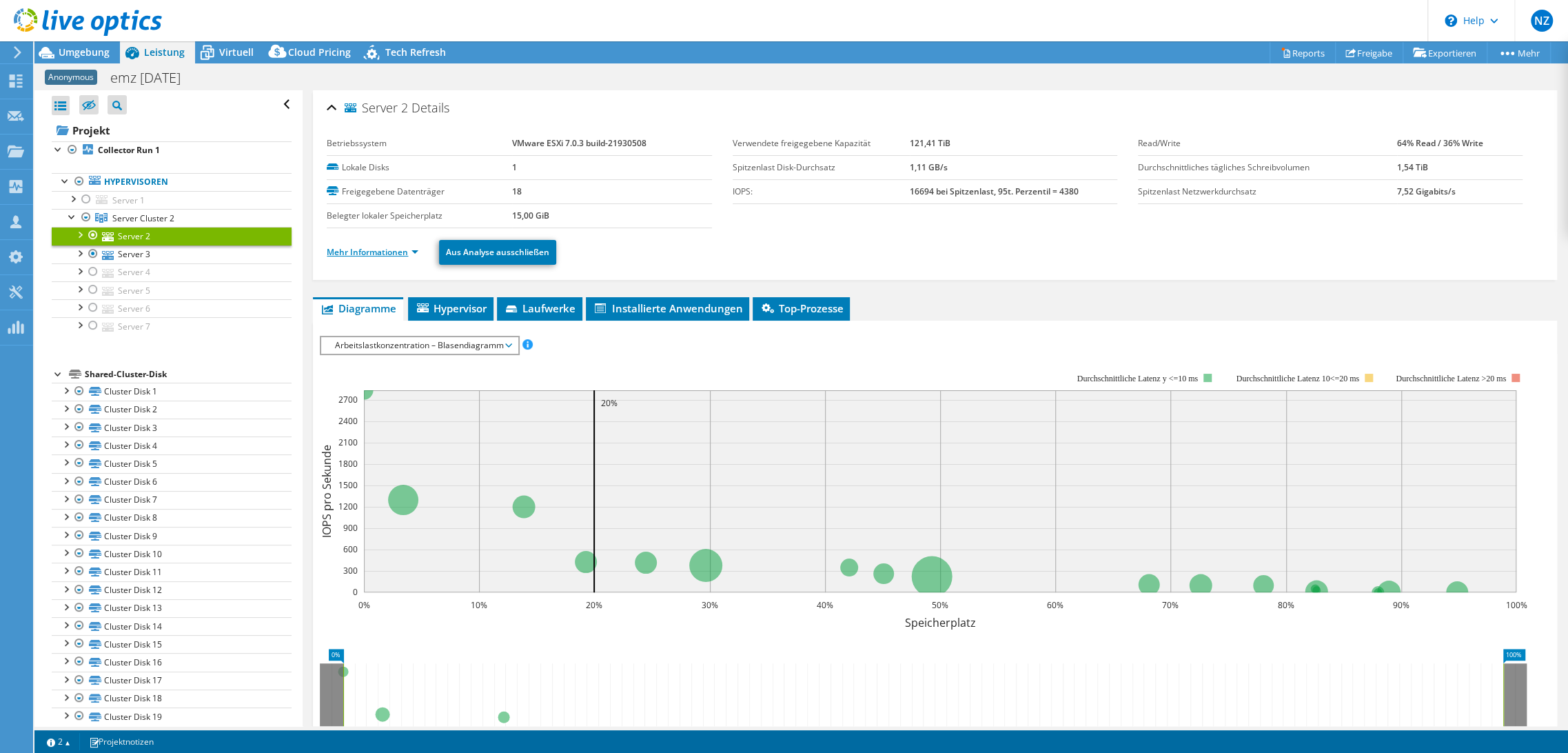
click at [391, 254] on link "Mehr Informationen" at bounding box center [372, 252] width 92 height 12
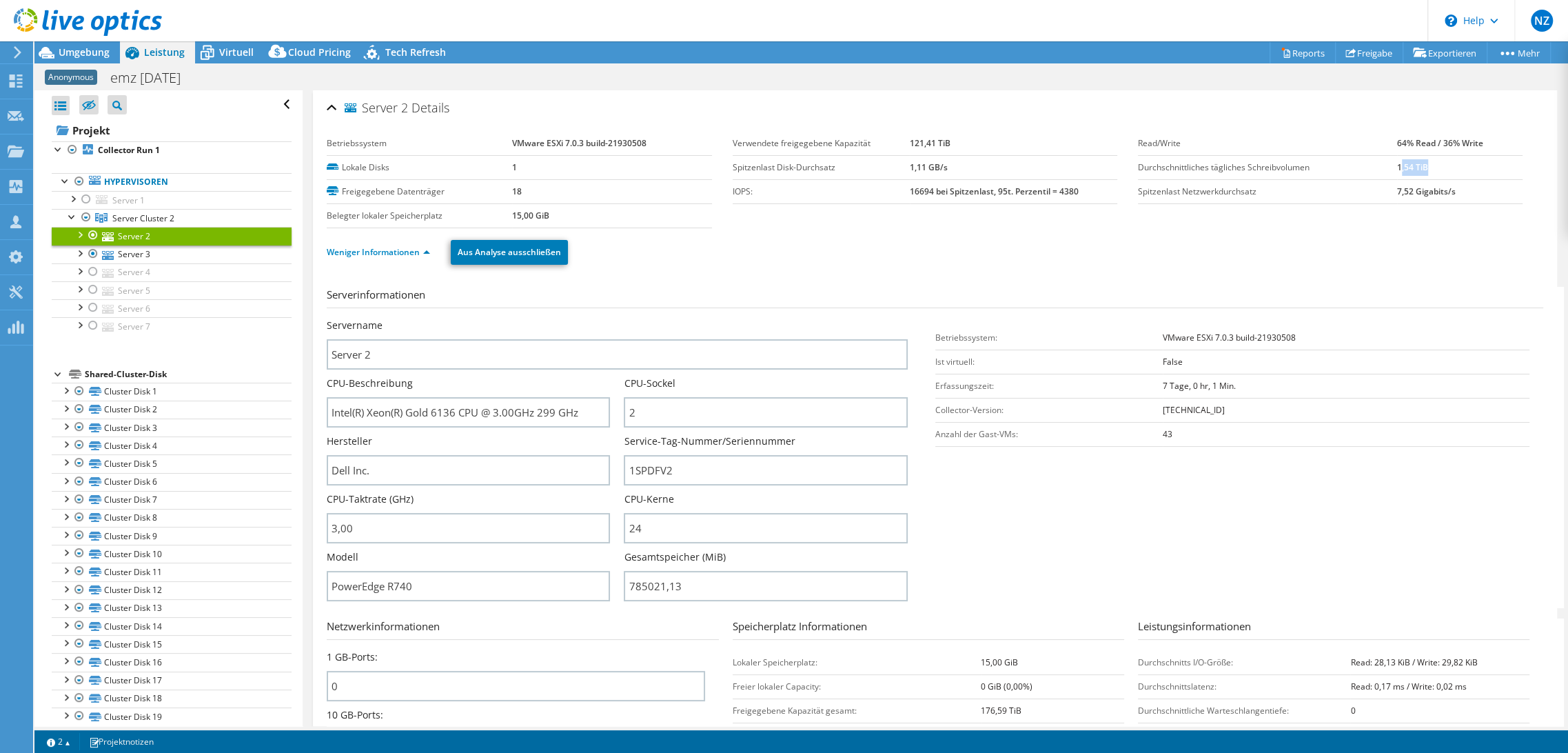
drag, startPoint x: 1438, startPoint y: 168, endPoint x: 1388, endPoint y: 169, distance: 50.0
click at [1397, 169] on td "1,54 TiB" at bounding box center [1459, 168] width 125 height 24
click at [1398, 168] on b "1,54 TiB" at bounding box center [1413, 168] width 31 height 12
click at [85, 48] on span "Umgebung" at bounding box center [84, 52] width 51 height 13
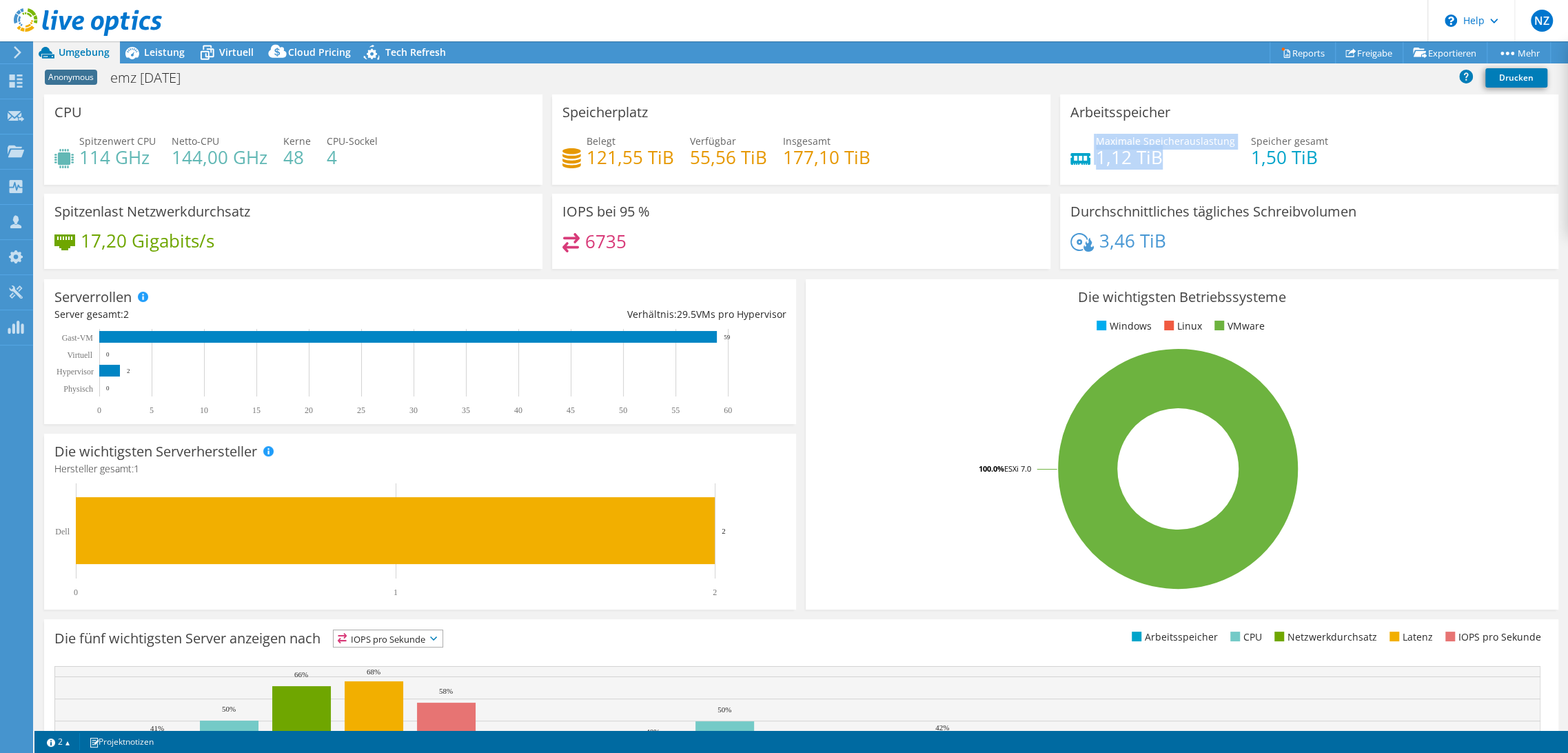
drag, startPoint x: 1181, startPoint y: 160, endPoint x: 1067, endPoint y: 162, distance: 114.0
click at [1070, 162] on div "Maximale Speicherauslastung 1,12 TiB" at bounding box center [1152, 149] width 165 height 31
click at [1252, 163] on h4 "1,50 TiB" at bounding box center [1289, 157] width 77 height 16
drag, startPoint x: 1235, startPoint y: 162, endPoint x: 1285, endPoint y: 161, distance: 50.0
click at [1285, 161] on div "Maximale Speicherauslastung 1,12 TiB Speicher gesamt 1,50 TiB" at bounding box center [1308, 156] width 477 height 45
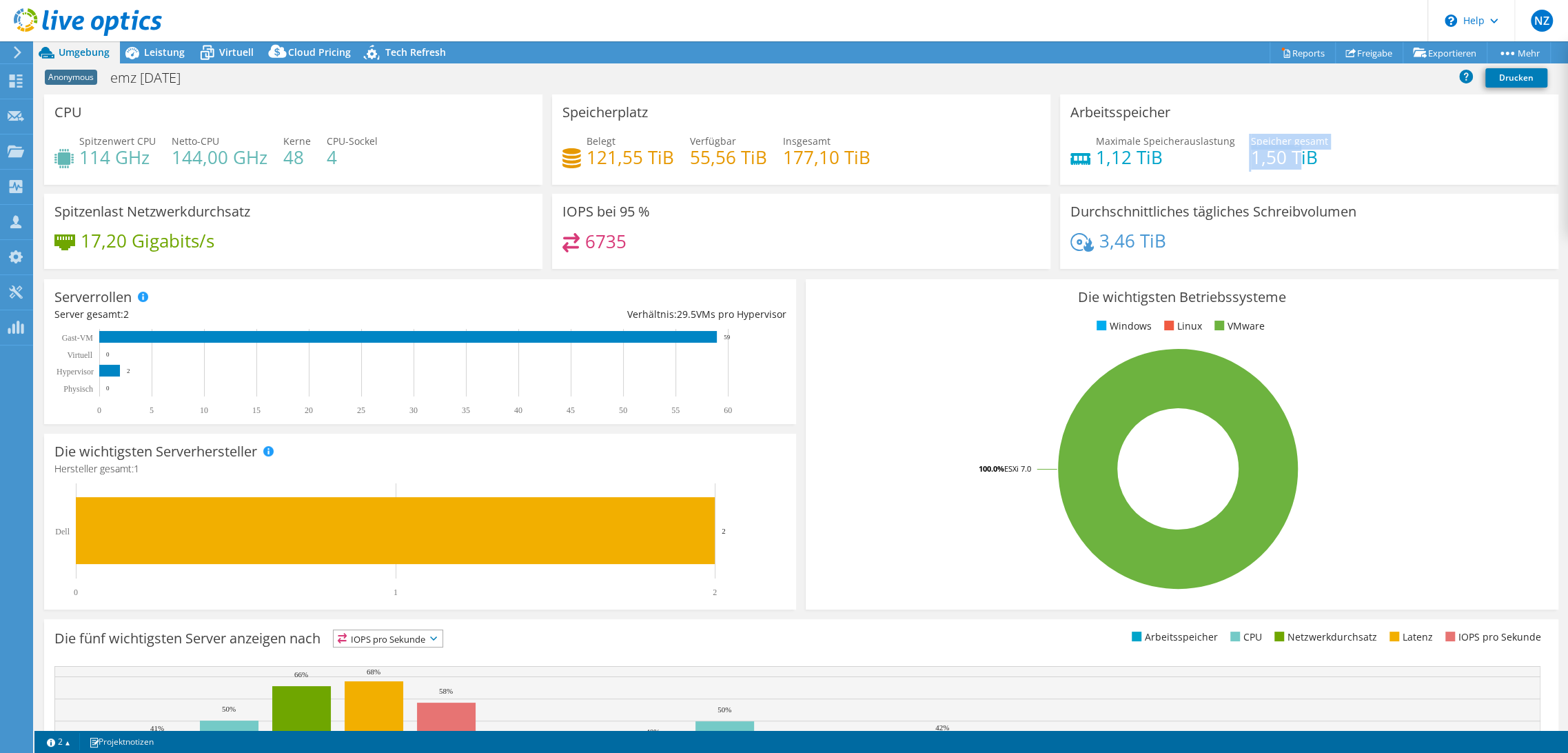
click at [1285, 161] on h4 "1,50 TiB" at bounding box center [1289, 157] width 77 height 16
drag, startPoint x: 305, startPoint y: 152, endPoint x: 251, endPoint y: 157, distance: 54.2
click at [251, 157] on div "Spitzenwert CPU 114 GHz Netto-CPU 144,00 GHz Kerne 48 CPU-Sockel 4" at bounding box center [293, 156] width 477 height 45
click at [256, 157] on h4 "144,00 GHz" at bounding box center [219, 157] width 96 height 16
click at [1180, 153] on h4 "1,12 TiB" at bounding box center [1165, 157] width 139 height 16
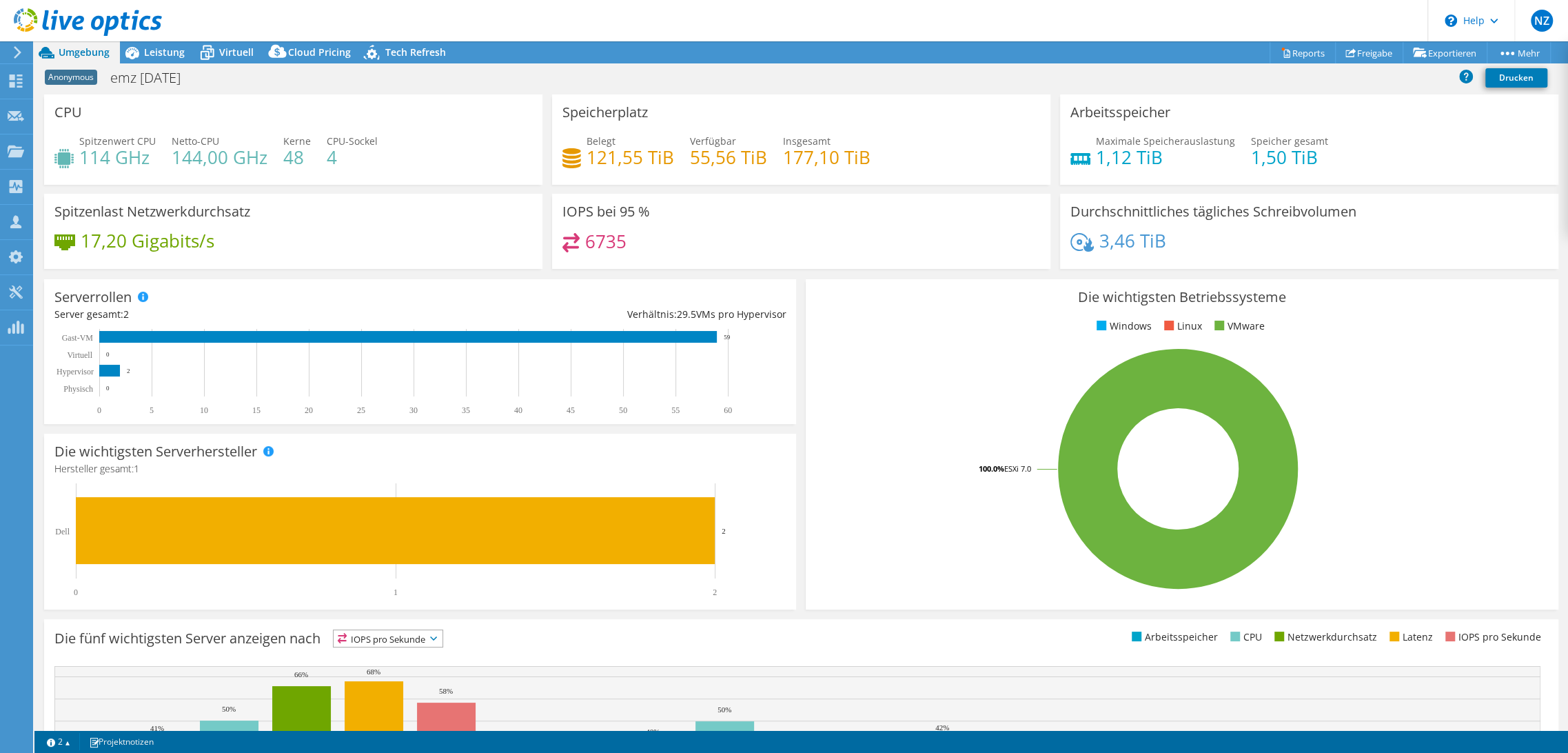
drag, startPoint x: 1163, startPoint y: 119, endPoint x: 1152, endPoint y: 119, distance: 11.0
click at [1158, 119] on div "Arbeitsspeicher Maximale Speicherauslastung 1,12 TiB Speicher gesamt 1,50 TiB" at bounding box center [1308, 139] width 498 height 91
click at [72, 111] on h3 "CPU" at bounding box center [68, 112] width 28 height 16
click at [157, 49] on span "Leistung" at bounding box center [164, 52] width 41 height 13
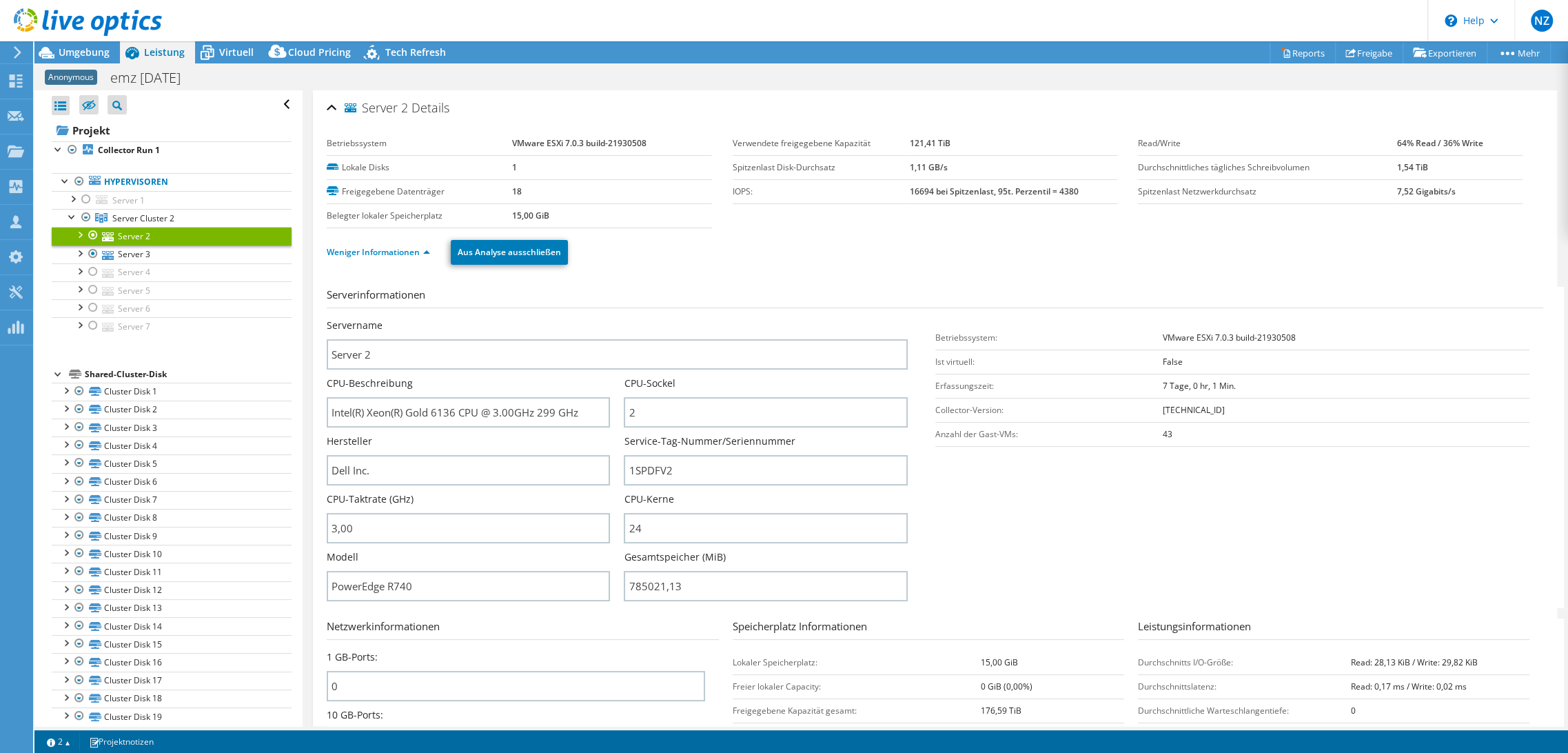
click at [610, 249] on ul "Weniger Informationen Aus Analyse ausschließen" at bounding box center [934, 250] width 1217 height 28
drag, startPoint x: 726, startPoint y: 137, endPoint x: 806, endPoint y: 147, distance: 80.6
click at [806, 147] on section "Betriebssystem VMware ESXi 7.0.3 build-21930508 Lokale Disks 1 Freigegebene Dat…" at bounding box center [731, 180] width 811 height 97
click at [805, 147] on label "Verwendete freigegebene Kapazität" at bounding box center [821, 143] width 178 height 14
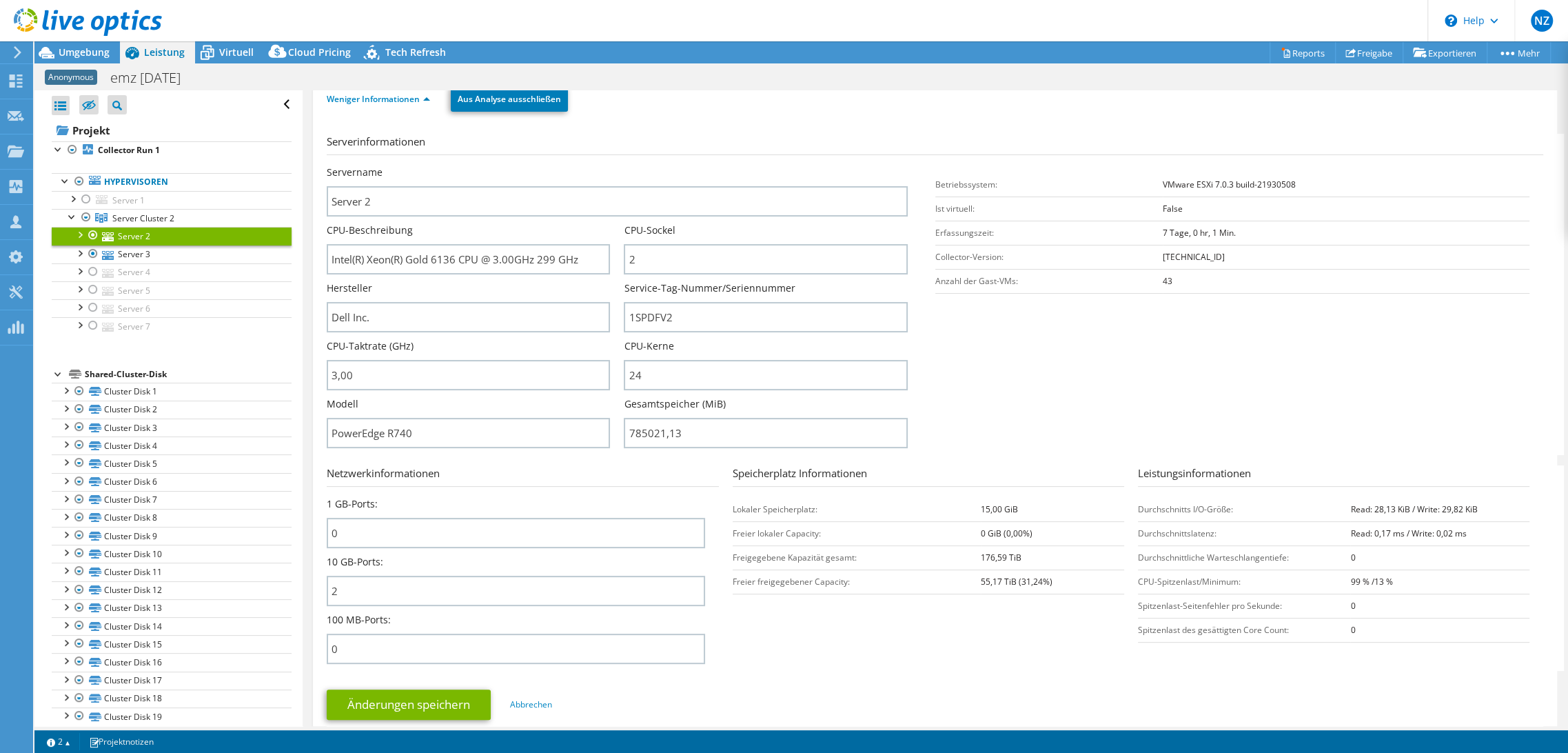
scroll to position [230, 0]
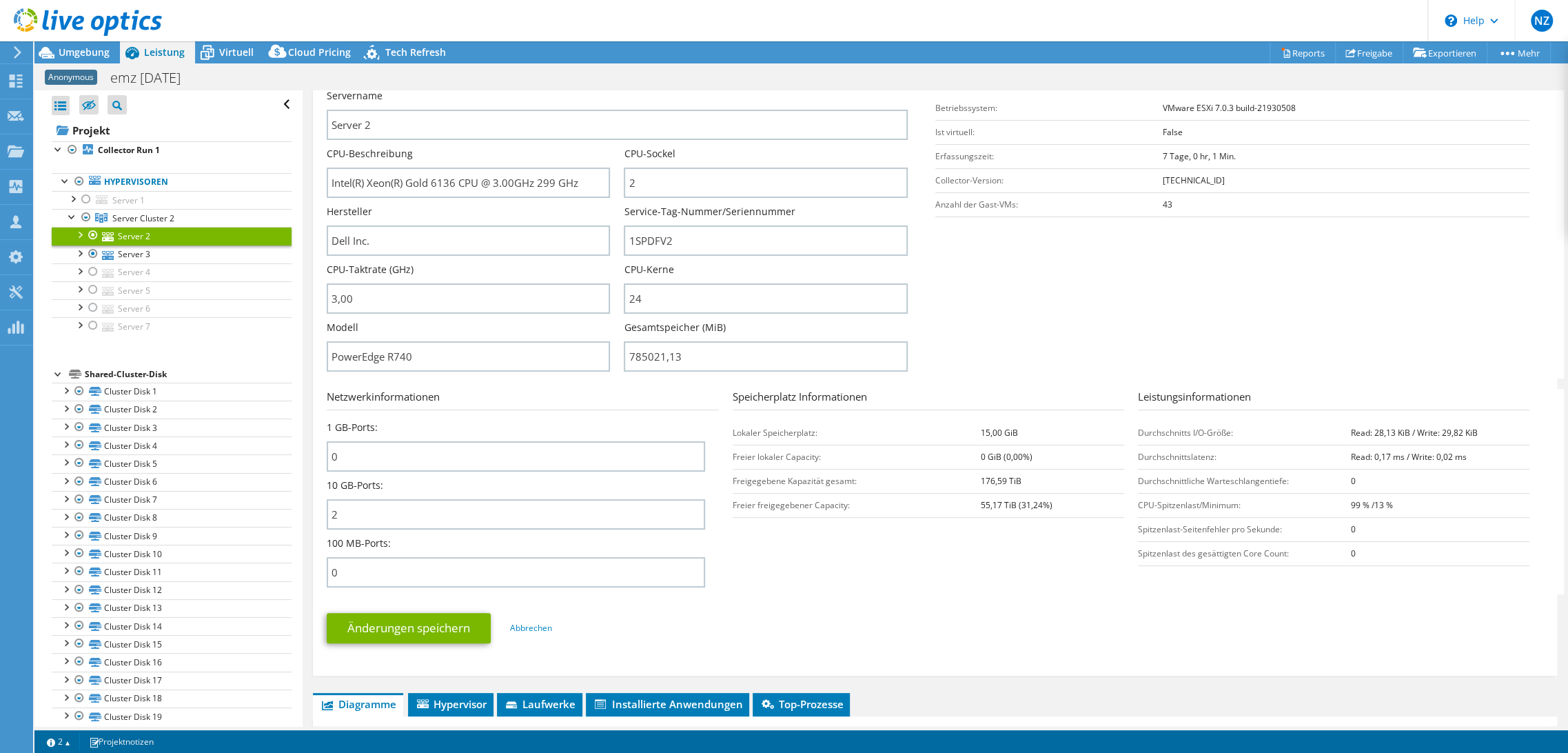
click at [1160, 328] on section "Serverinformationen Servername Server 2 CPU-Beschreibung Intel(R) Xeon(R) Gold …" at bounding box center [938, 218] width 1223 height 321
drag, startPoint x: 389, startPoint y: 514, endPoint x: 287, endPoint y: 505, distance: 102.4
click at [287, 505] on div "Alle öffnen Alle schließen Ausgeschlossene Knoten verbergen Projektbaumfilter" at bounding box center [801, 408] width 1533 height 636
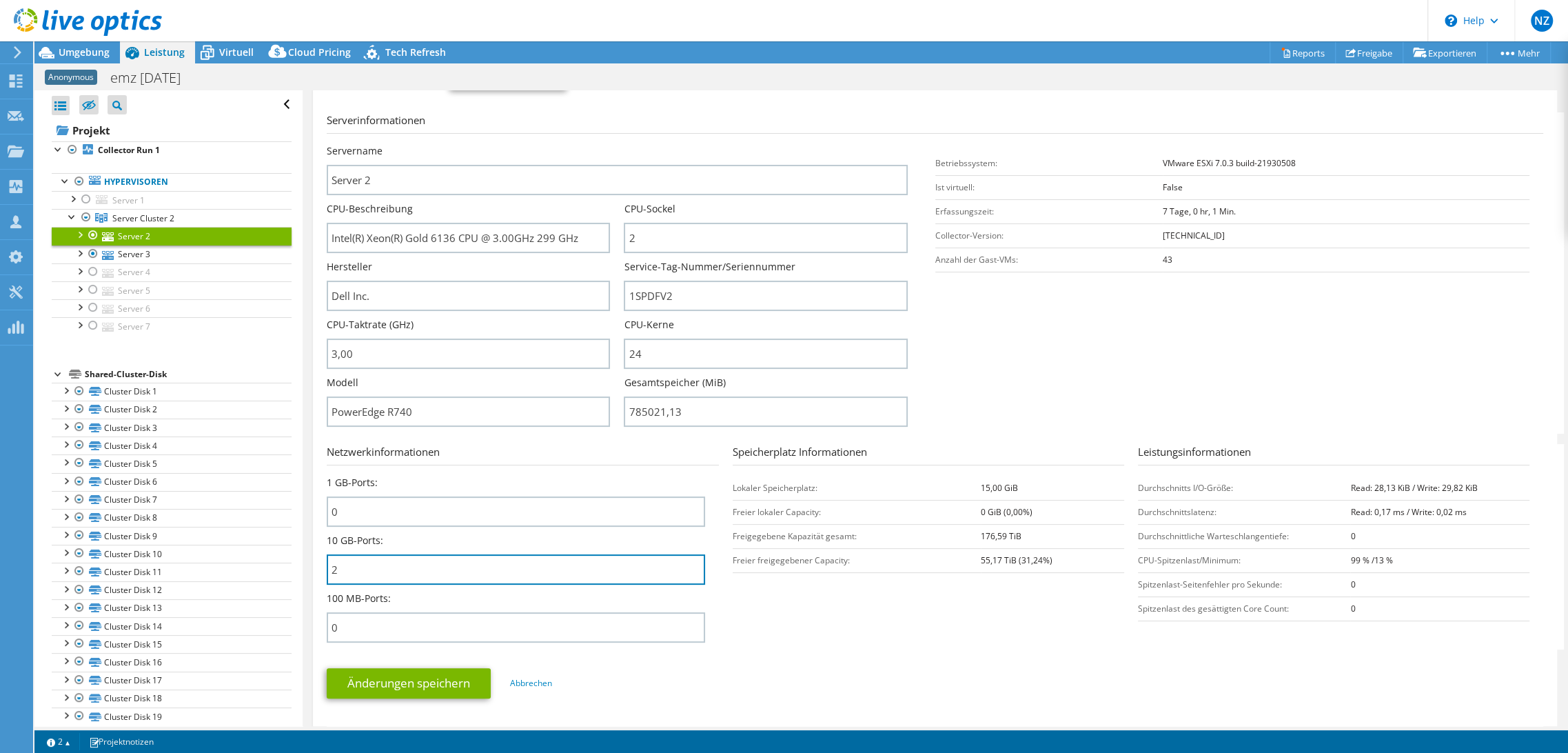
scroll to position [153, 0]
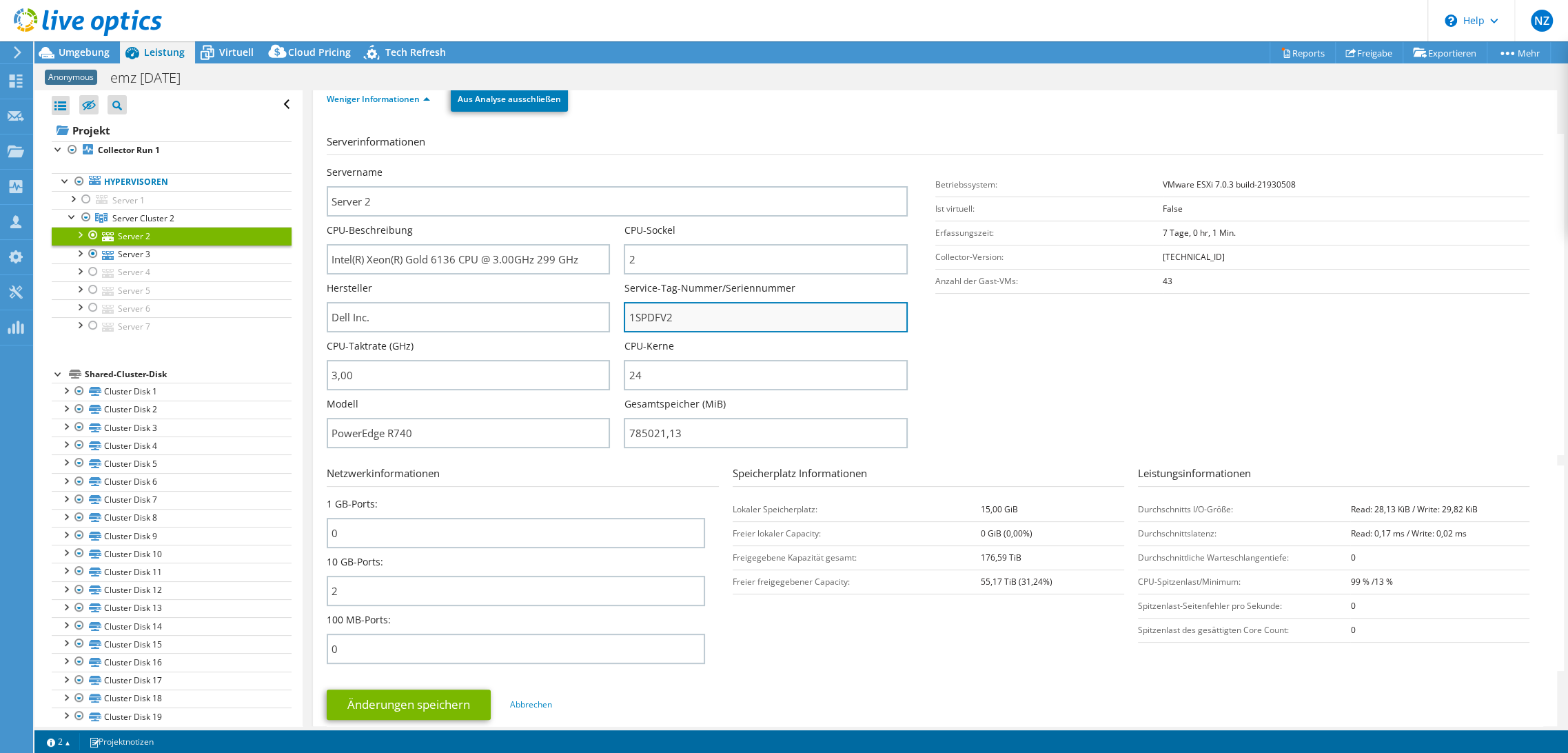
click at [697, 319] on input "1SPDFV2" at bounding box center [765, 317] width 283 height 30
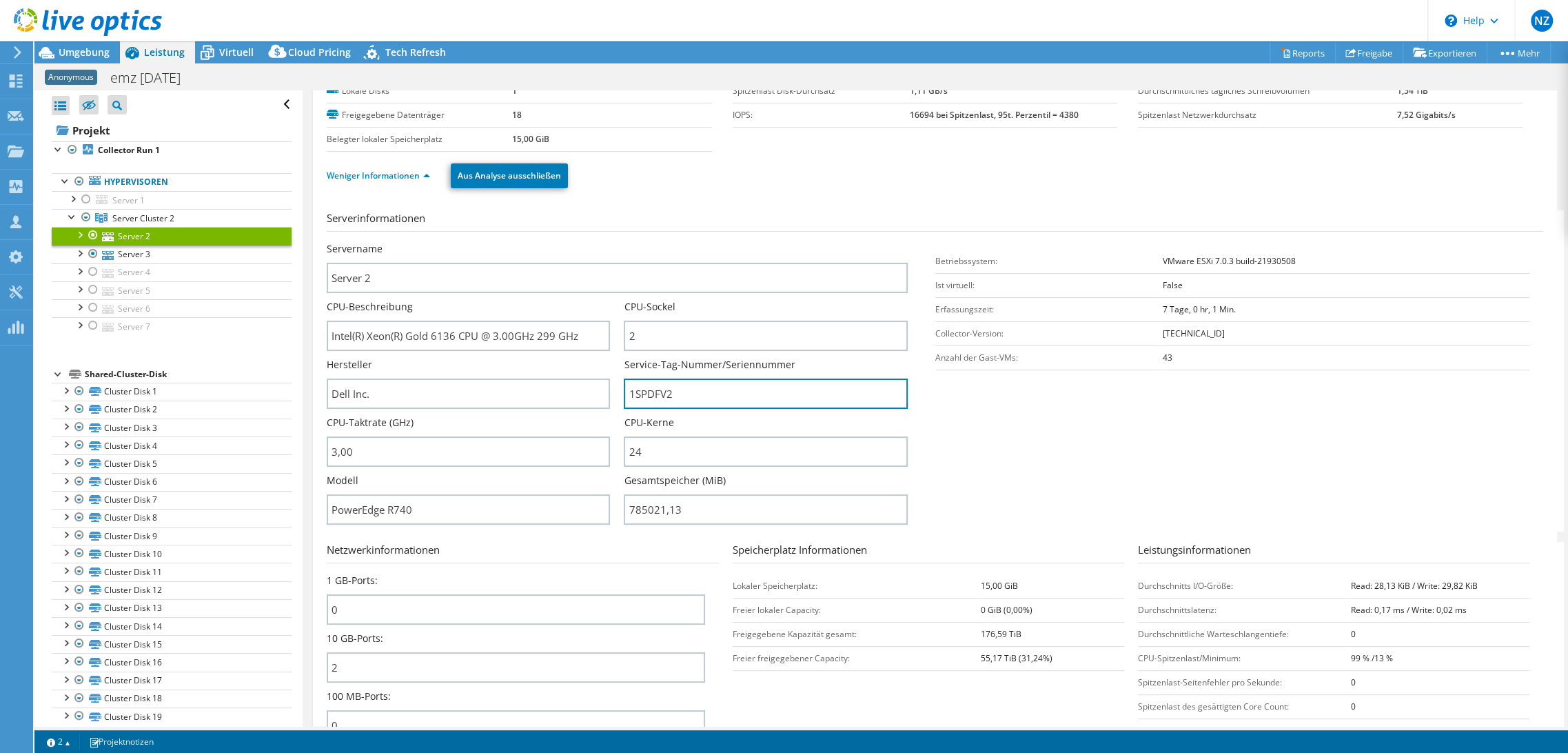
scroll to position [0, 0]
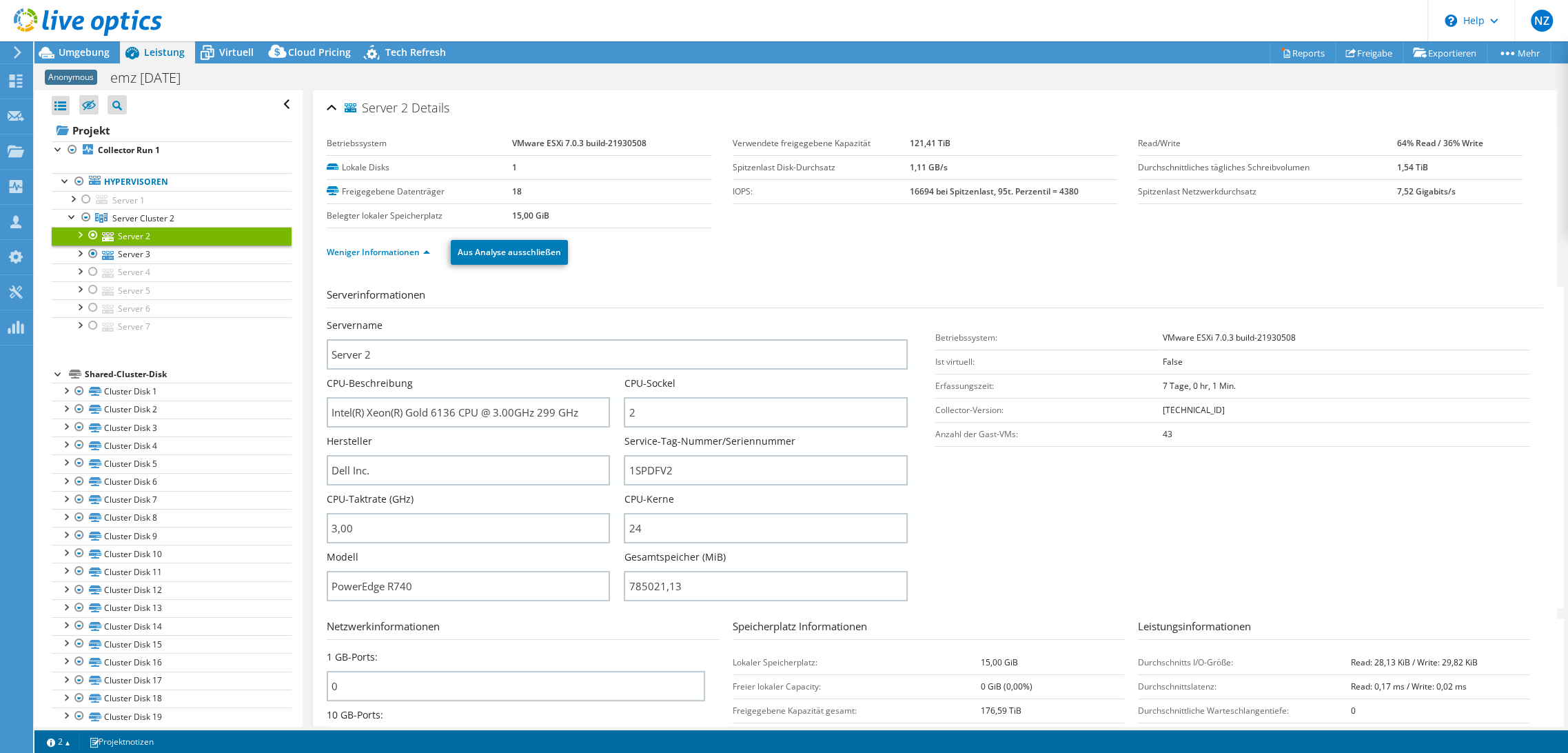
click at [761, 264] on div "Weniger Informationen Aus Analyse ausschließen" at bounding box center [934, 252] width 1217 height 48
click at [82, 234] on div at bounding box center [79, 234] width 14 height 14
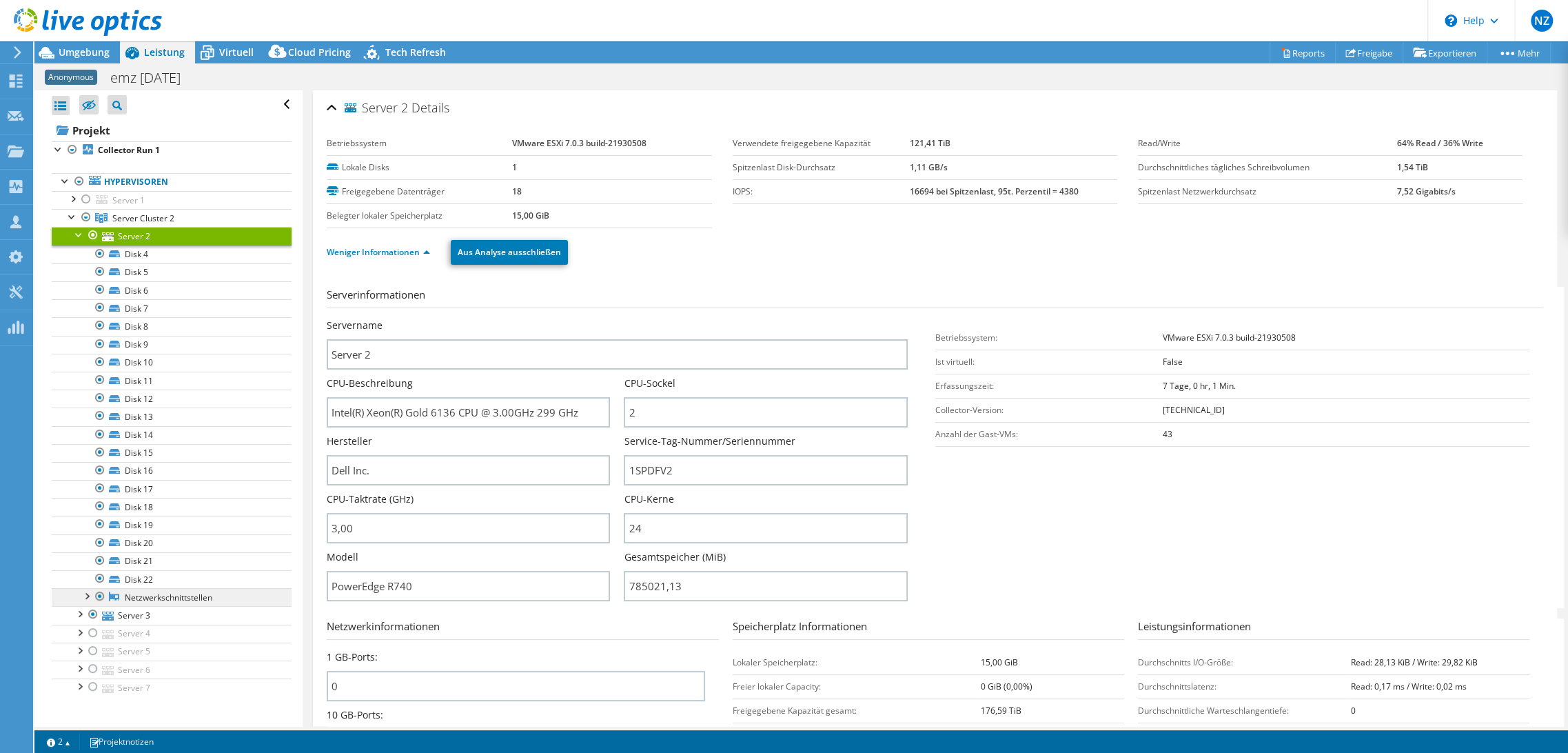
click at [180, 594] on link "Netzwerkschnittstellen" at bounding box center [172, 597] width 240 height 18
click at [162, 600] on link "Netzwerkschnittstellen" at bounding box center [172, 597] width 240 height 18
click at [654, 290] on h3 "Serverinformationen" at bounding box center [934, 297] width 1217 height 22
click at [150, 456] on link "Disk 15" at bounding box center [172, 452] width 240 height 18
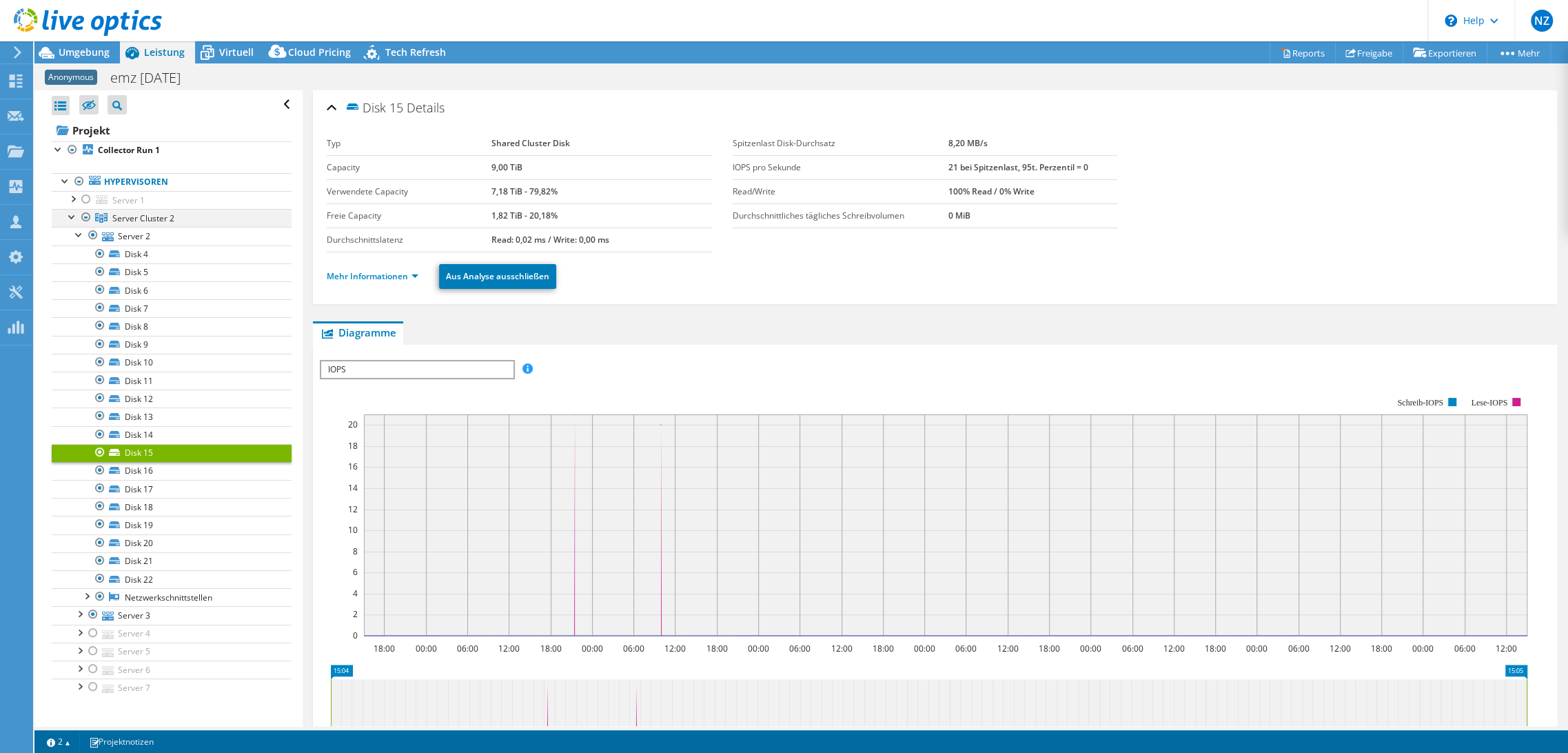
click at [73, 215] on div at bounding box center [73, 216] width 14 height 14
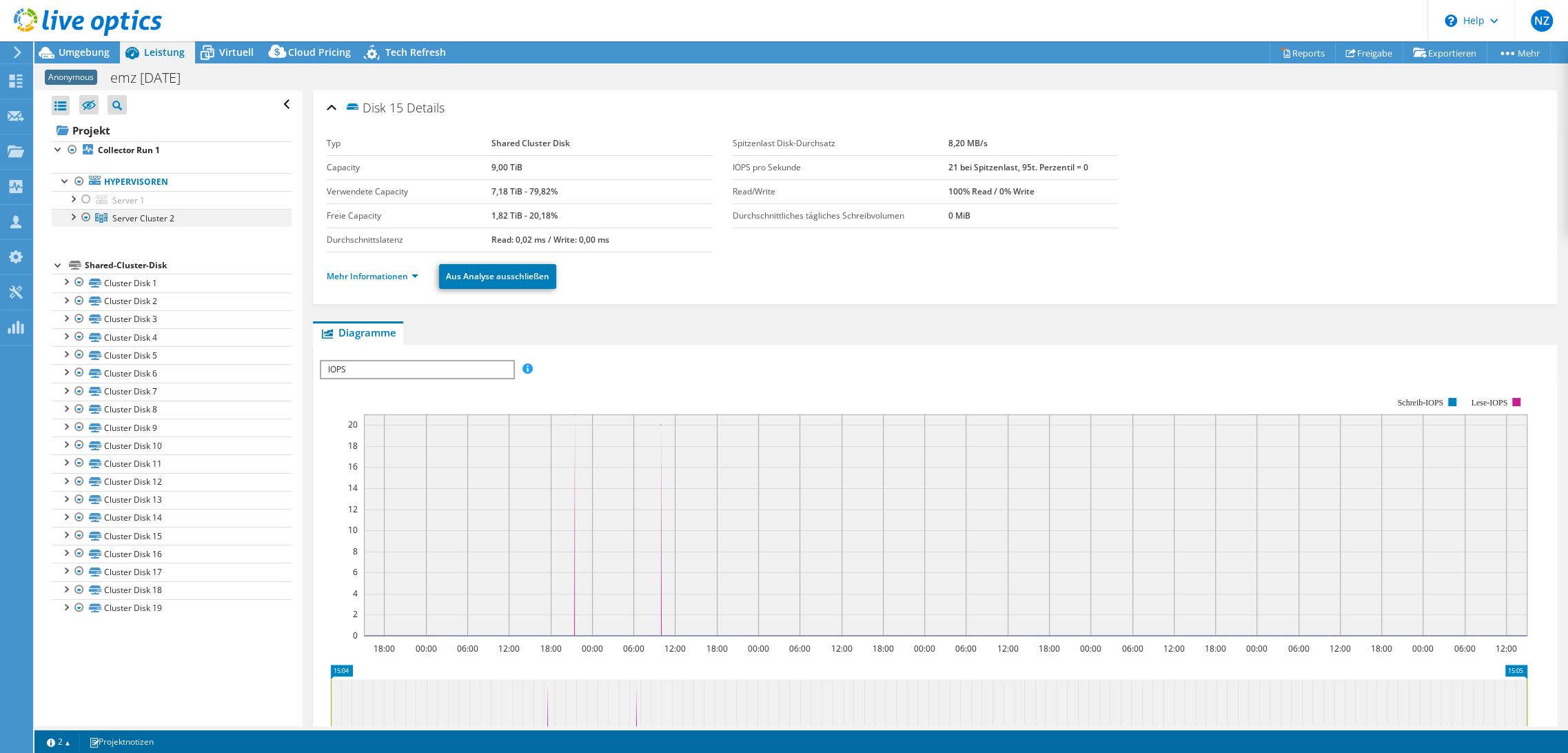
click at [73, 215] on div at bounding box center [73, 216] width 14 height 14
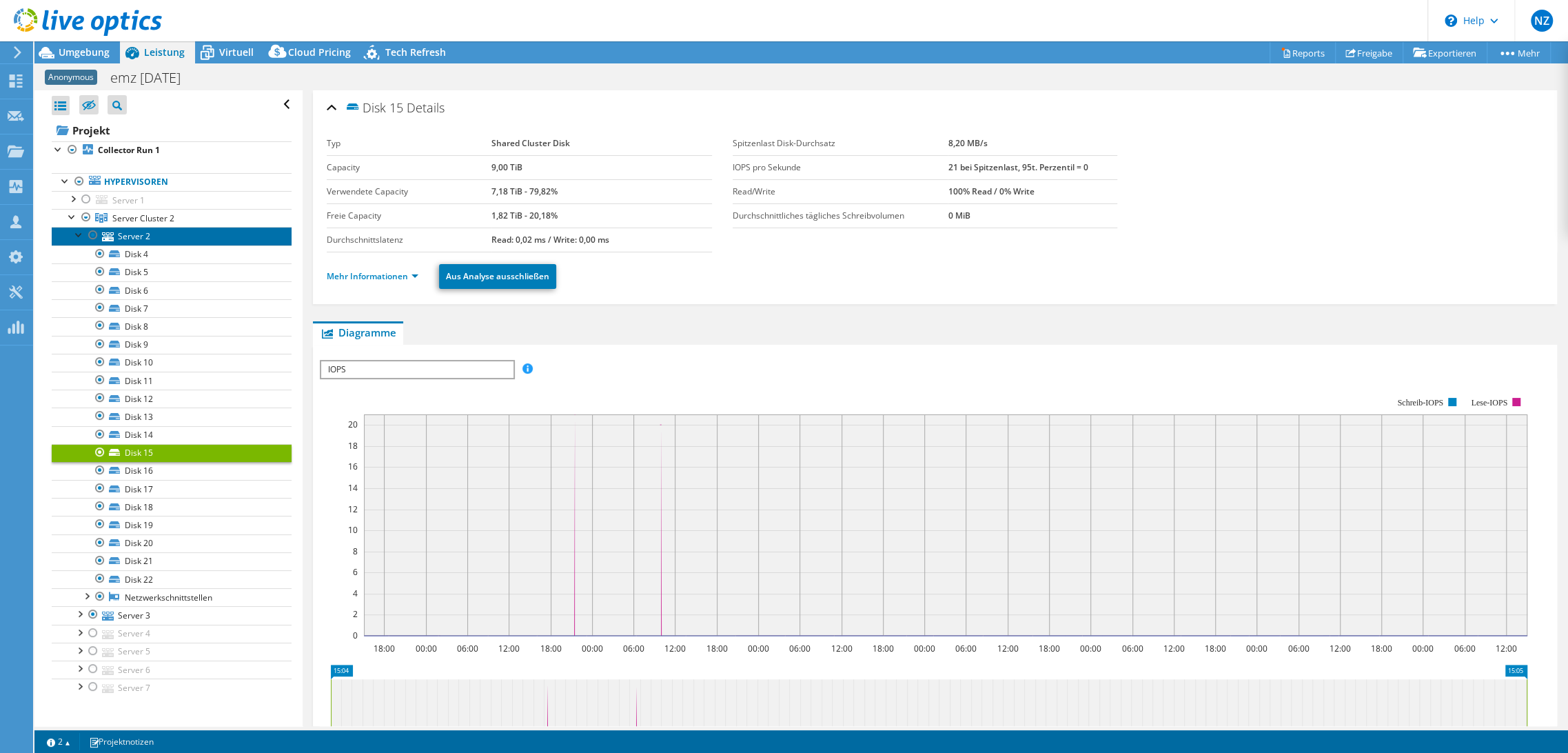
click at [121, 235] on link "Server 2" at bounding box center [172, 236] width 240 height 18
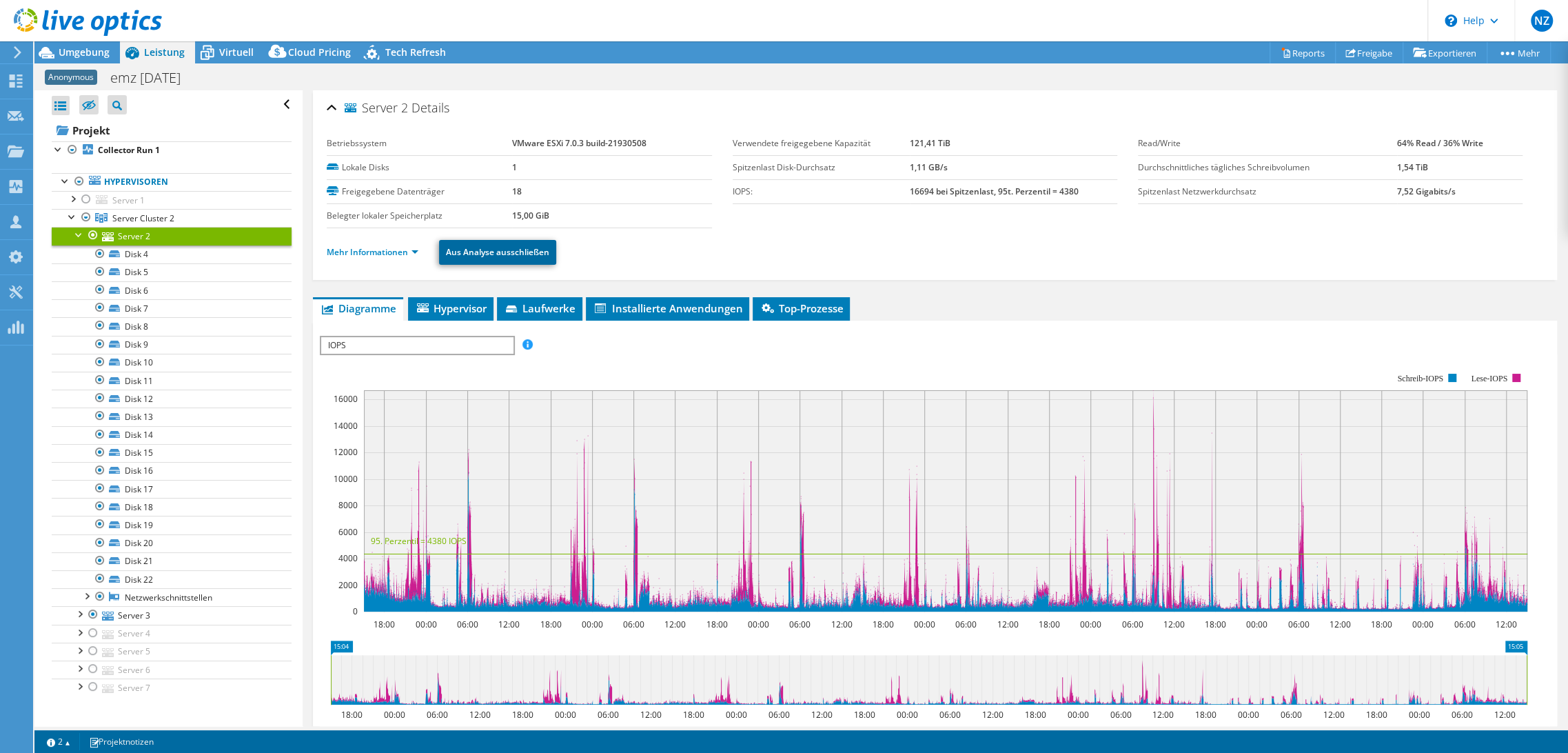
click at [500, 254] on link "Aus Analyse ausschließen" at bounding box center [497, 252] width 117 height 25
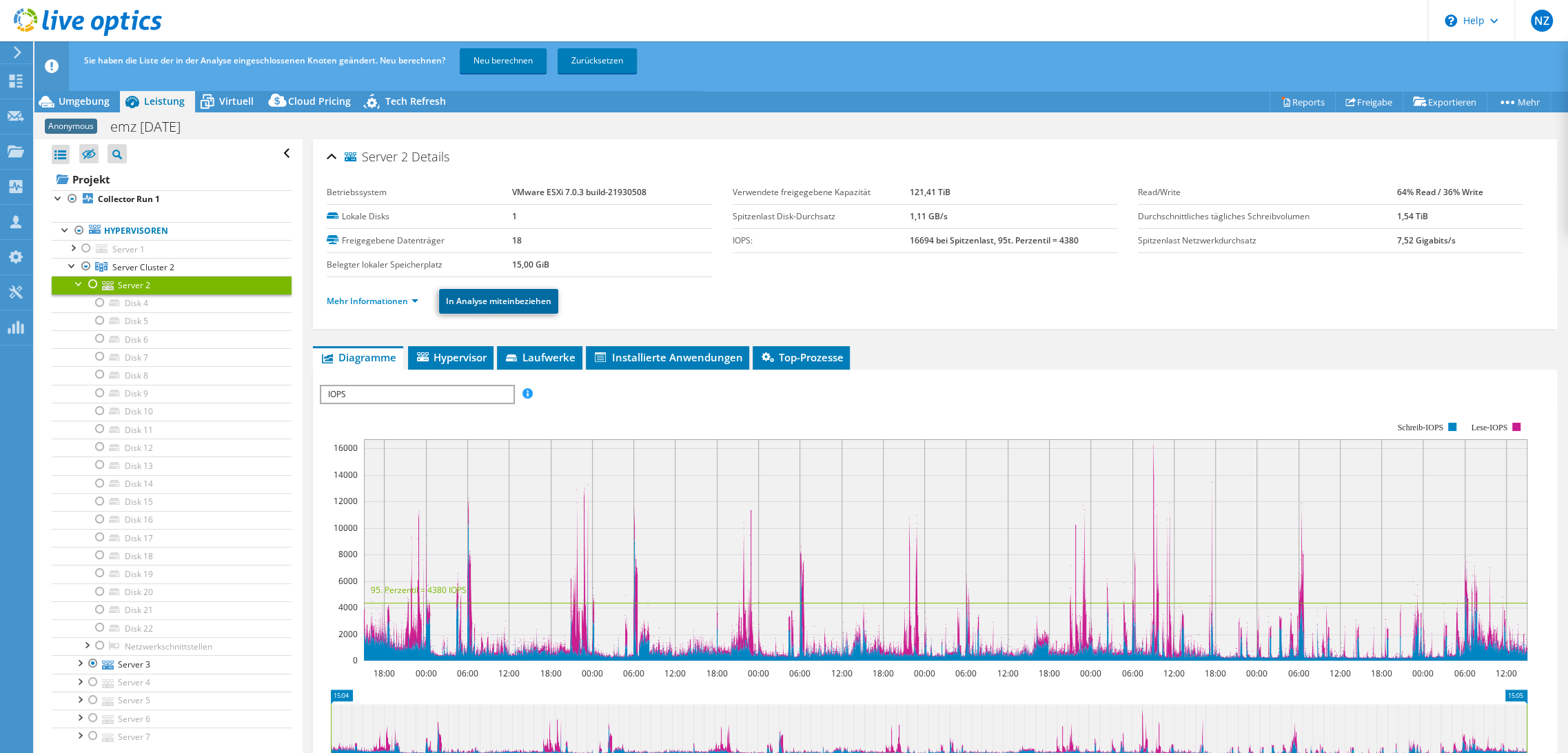
click at [503, 260] on section "Betriebssystem VMware ESXi 7.0.3 build-21930508 Lokale Disks 1 Freigegebene Dat…" at bounding box center [934, 229] width 1217 height 97
click at [492, 301] on link "In Analyse miteinbeziehen" at bounding box center [498, 301] width 119 height 25
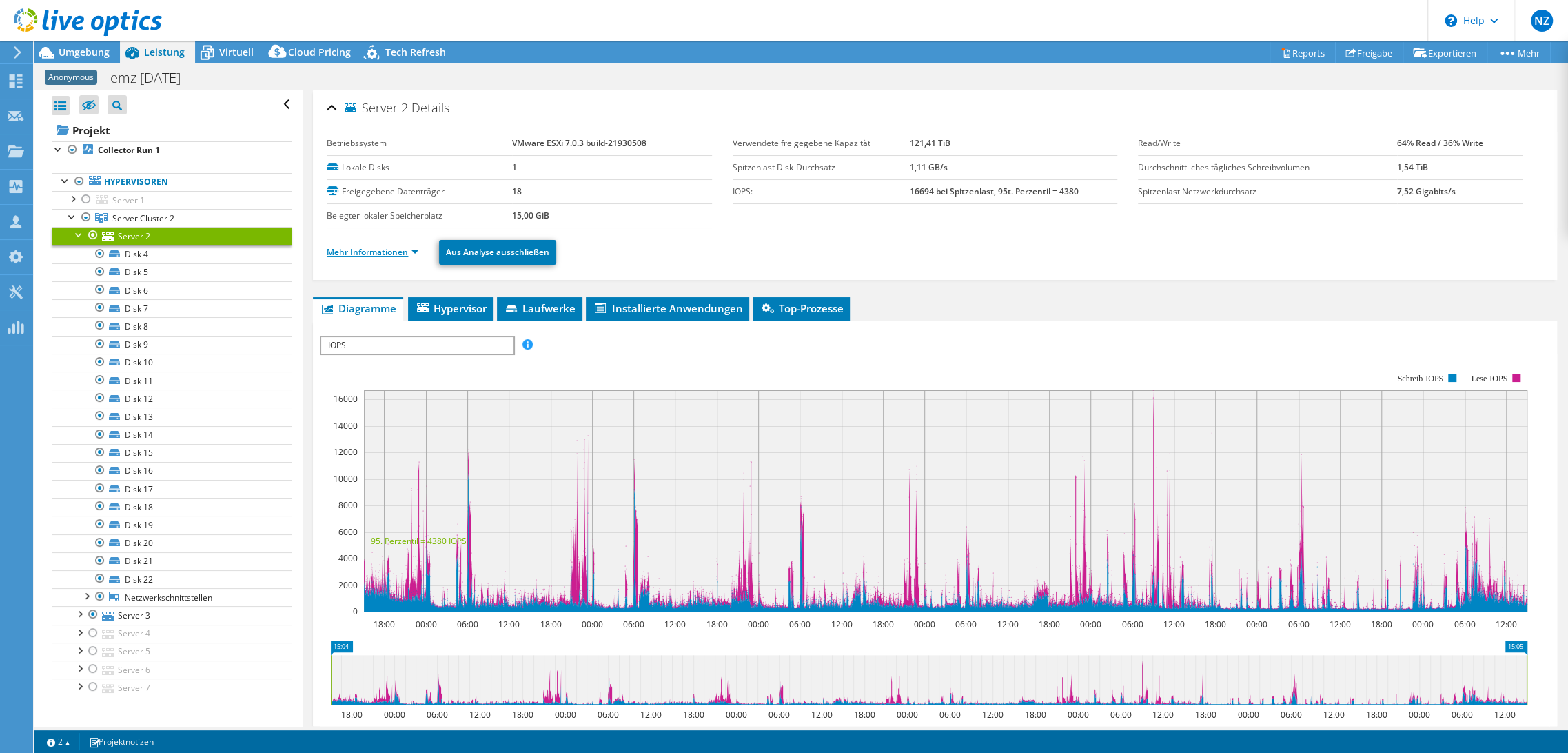
click at [381, 256] on link "Mehr Informationen" at bounding box center [372, 252] width 92 height 12
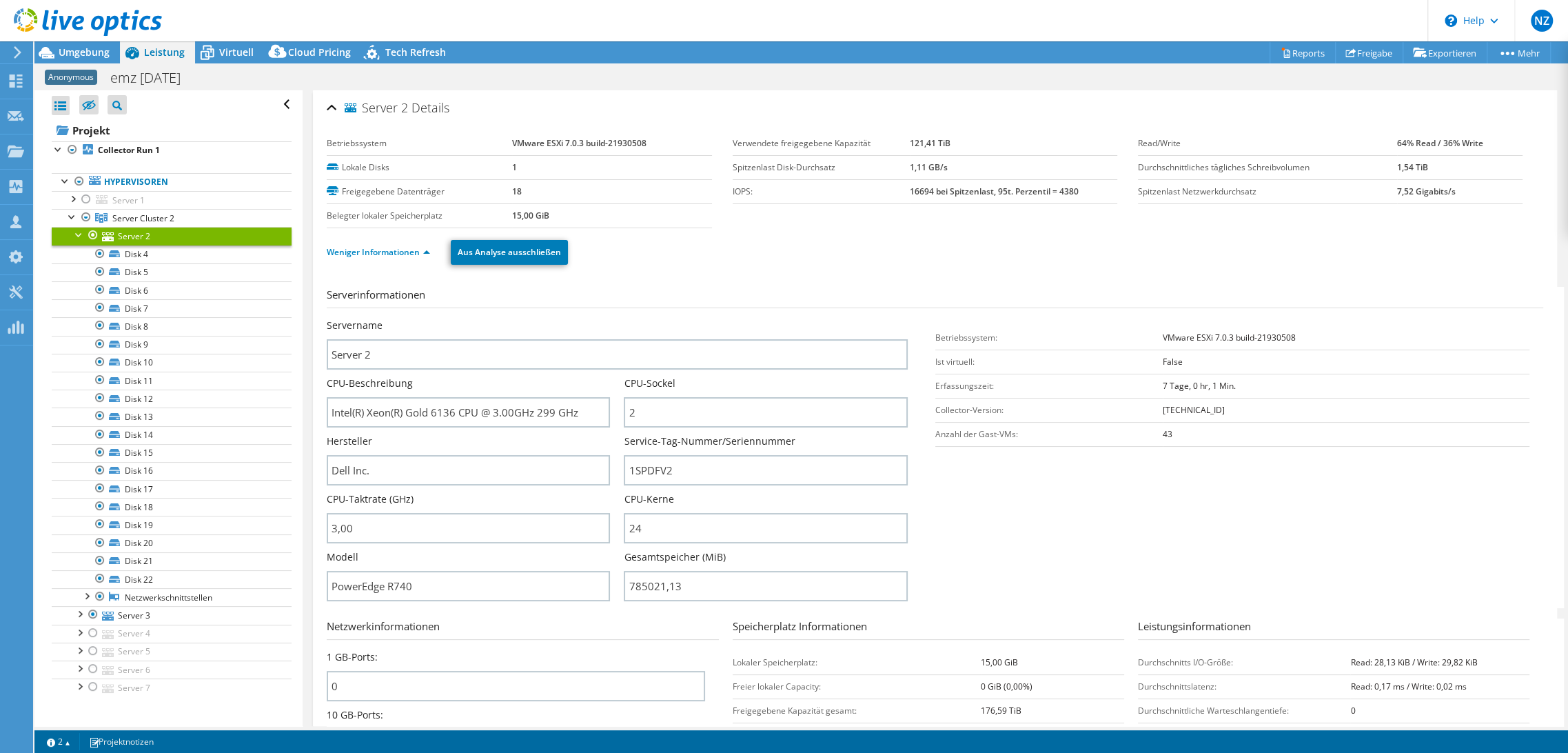
click at [579, 106] on div "Server 2 Details" at bounding box center [934, 109] width 1217 height 29
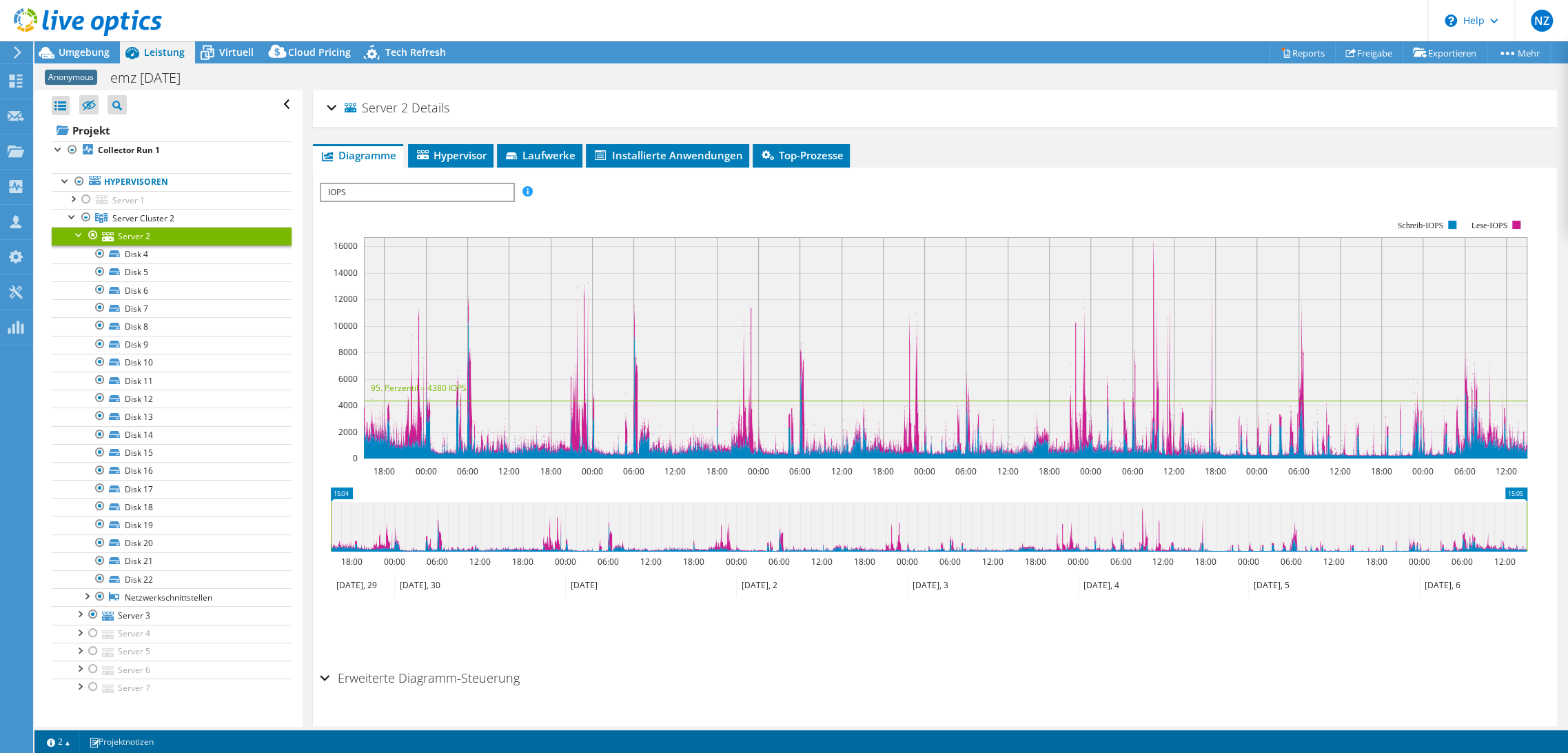
click at [327, 106] on div "Server 2 Details" at bounding box center [934, 109] width 1217 height 29
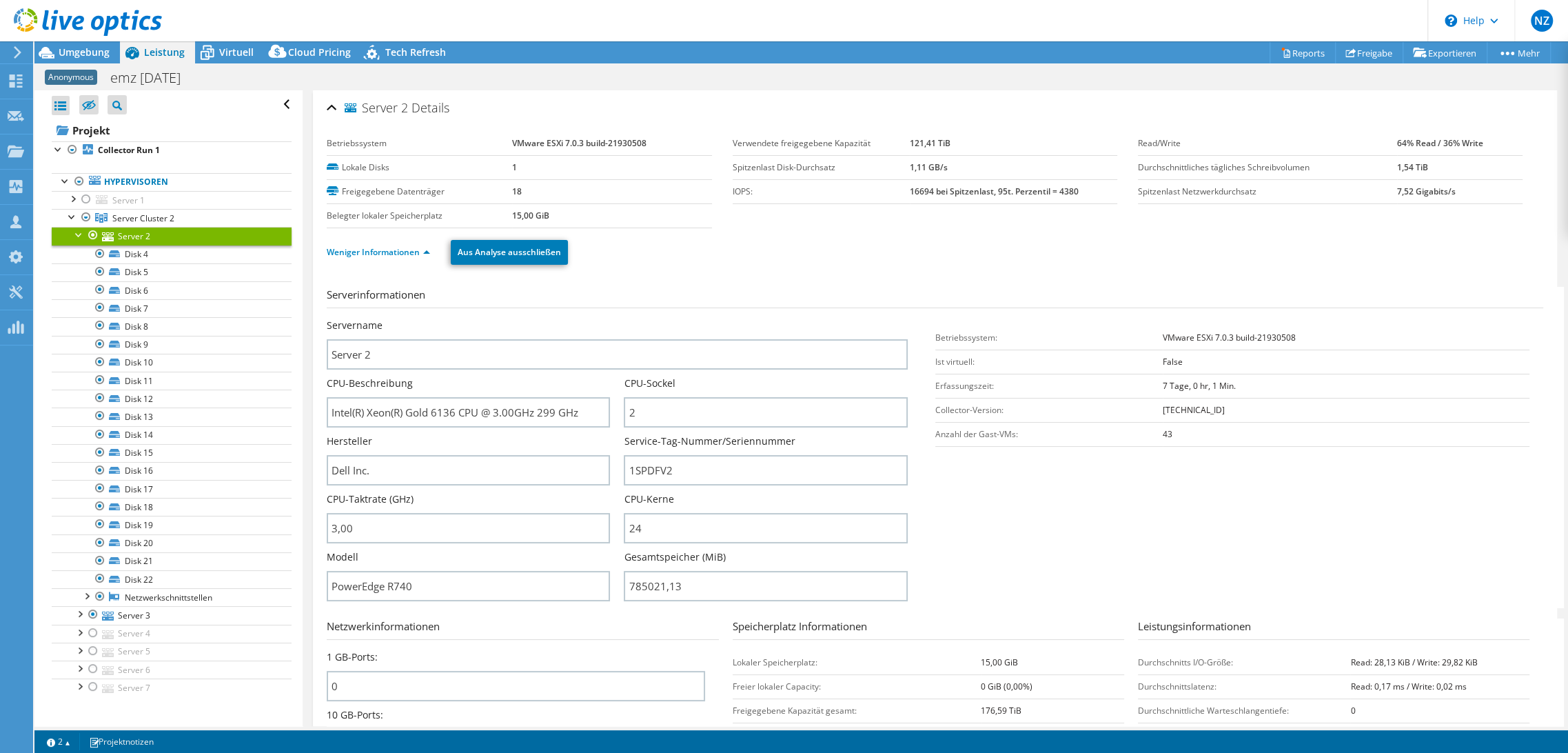
click at [70, 236] on link "Server 2" at bounding box center [172, 236] width 240 height 18
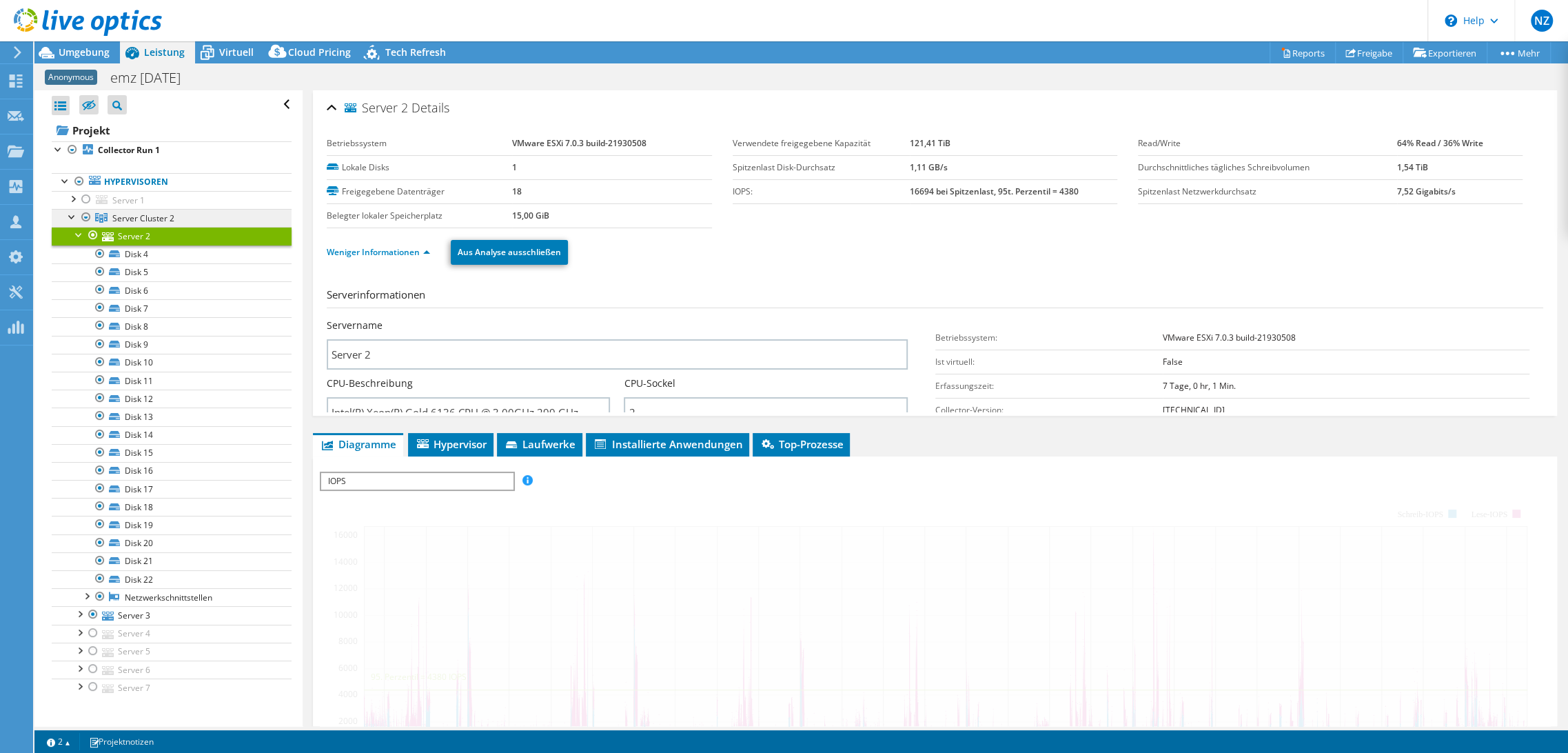
click at [117, 211] on link "Server Cluster 2" at bounding box center [172, 218] width 240 height 18
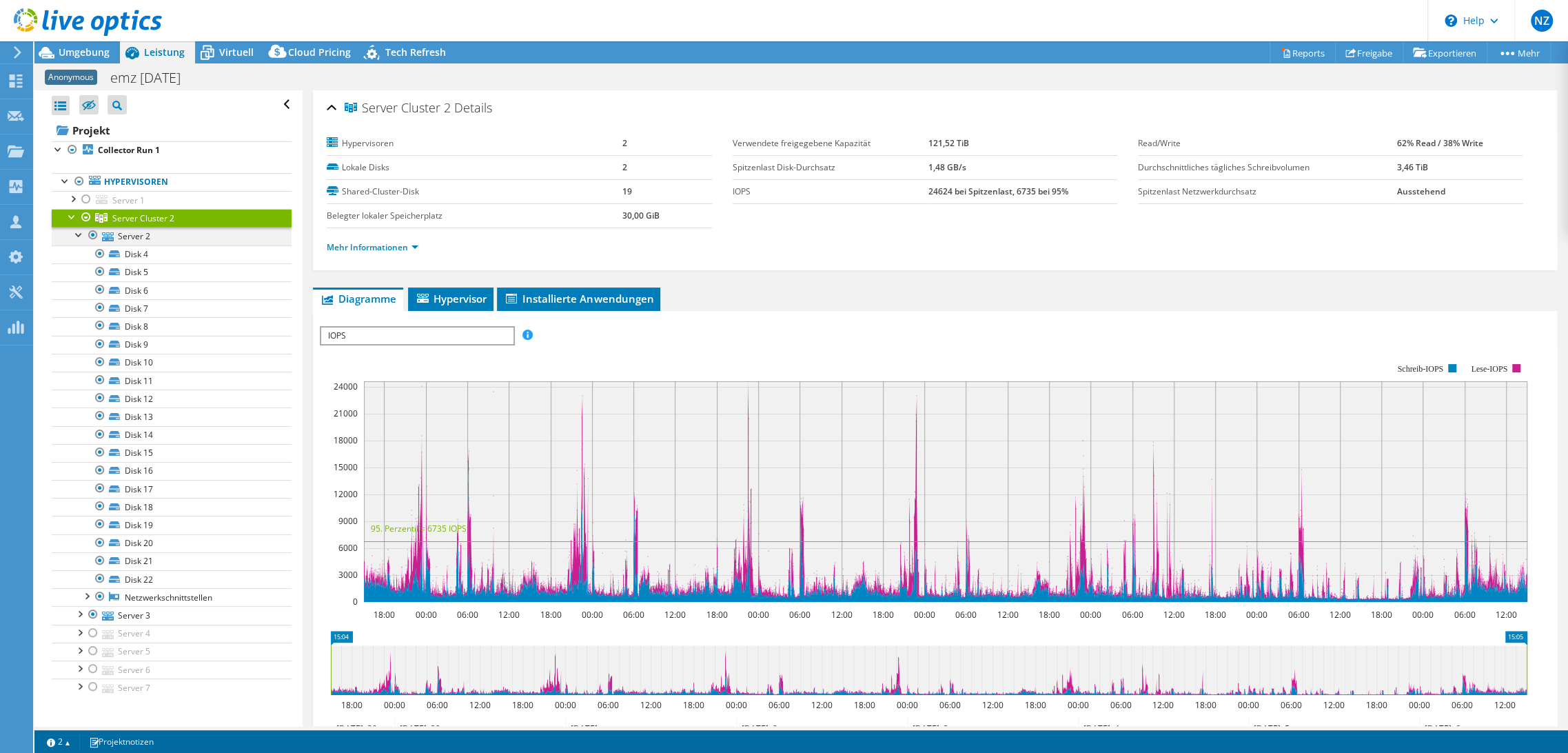
click at [79, 237] on div at bounding box center [79, 234] width 14 height 14
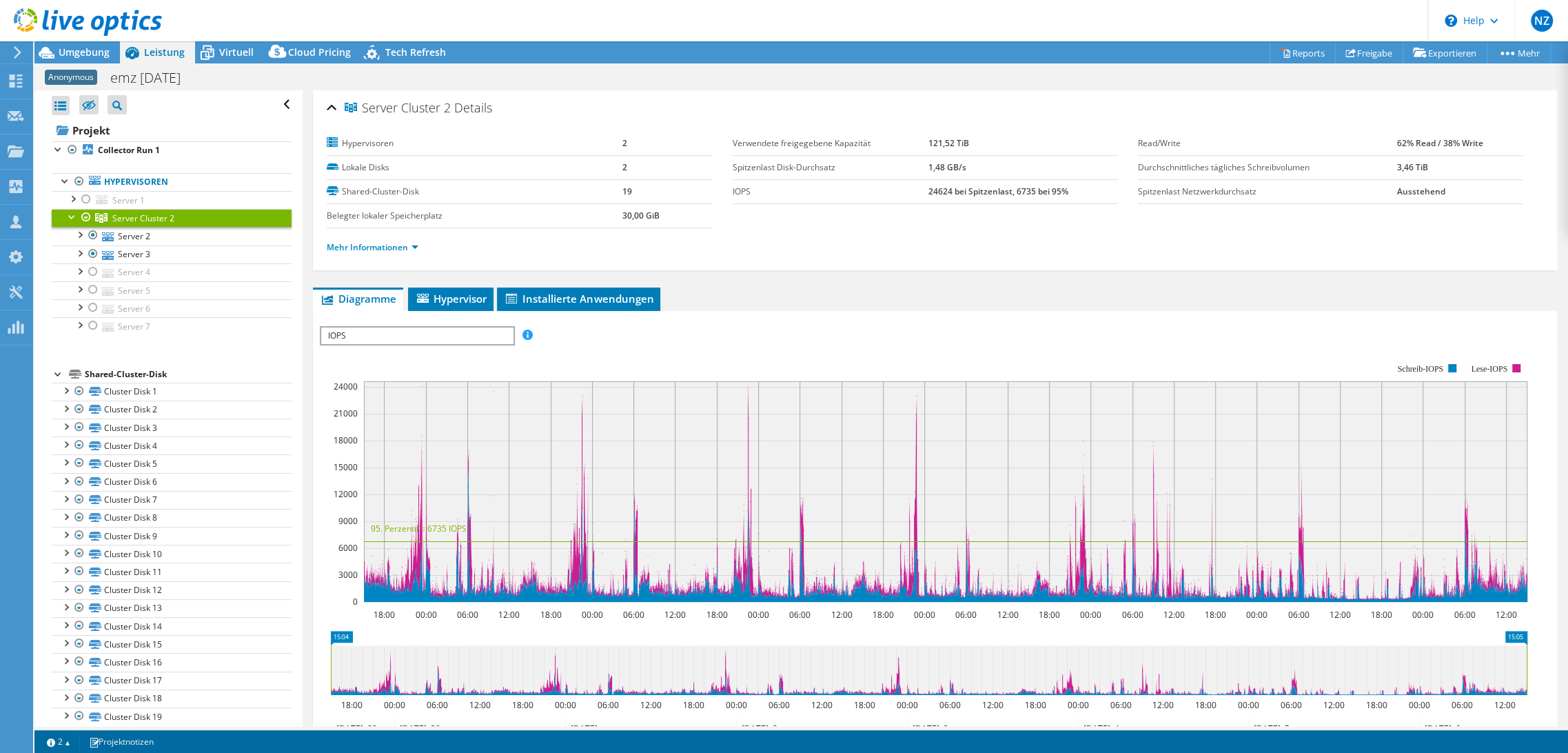
click at [672, 244] on ul "Mehr Informationen" at bounding box center [934, 246] width 1217 height 19
click at [352, 247] on link "Mehr Informationen" at bounding box center [372, 247] width 92 height 12
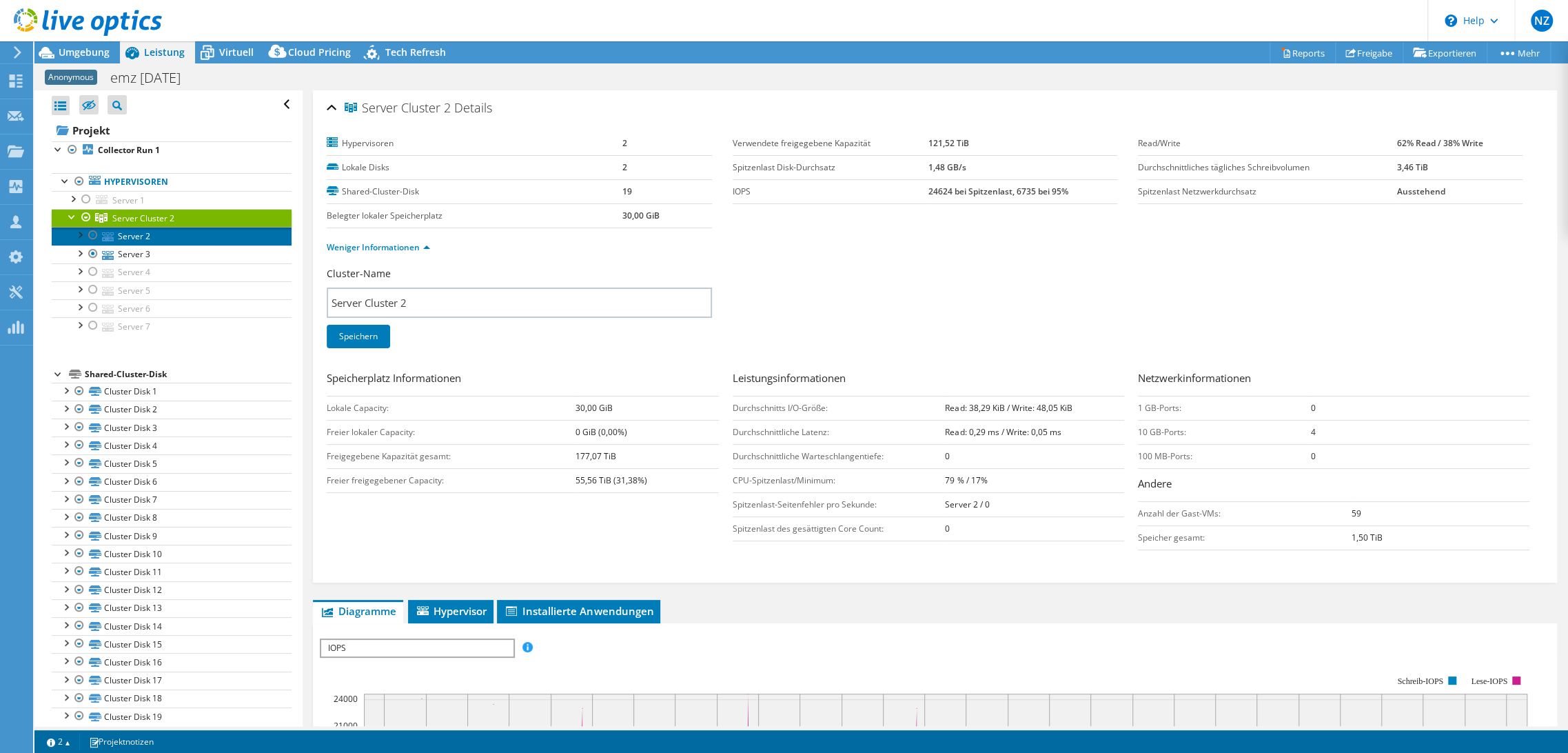
click at [121, 233] on link "Server 2" at bounding box center [172, 236] width 240 height 18
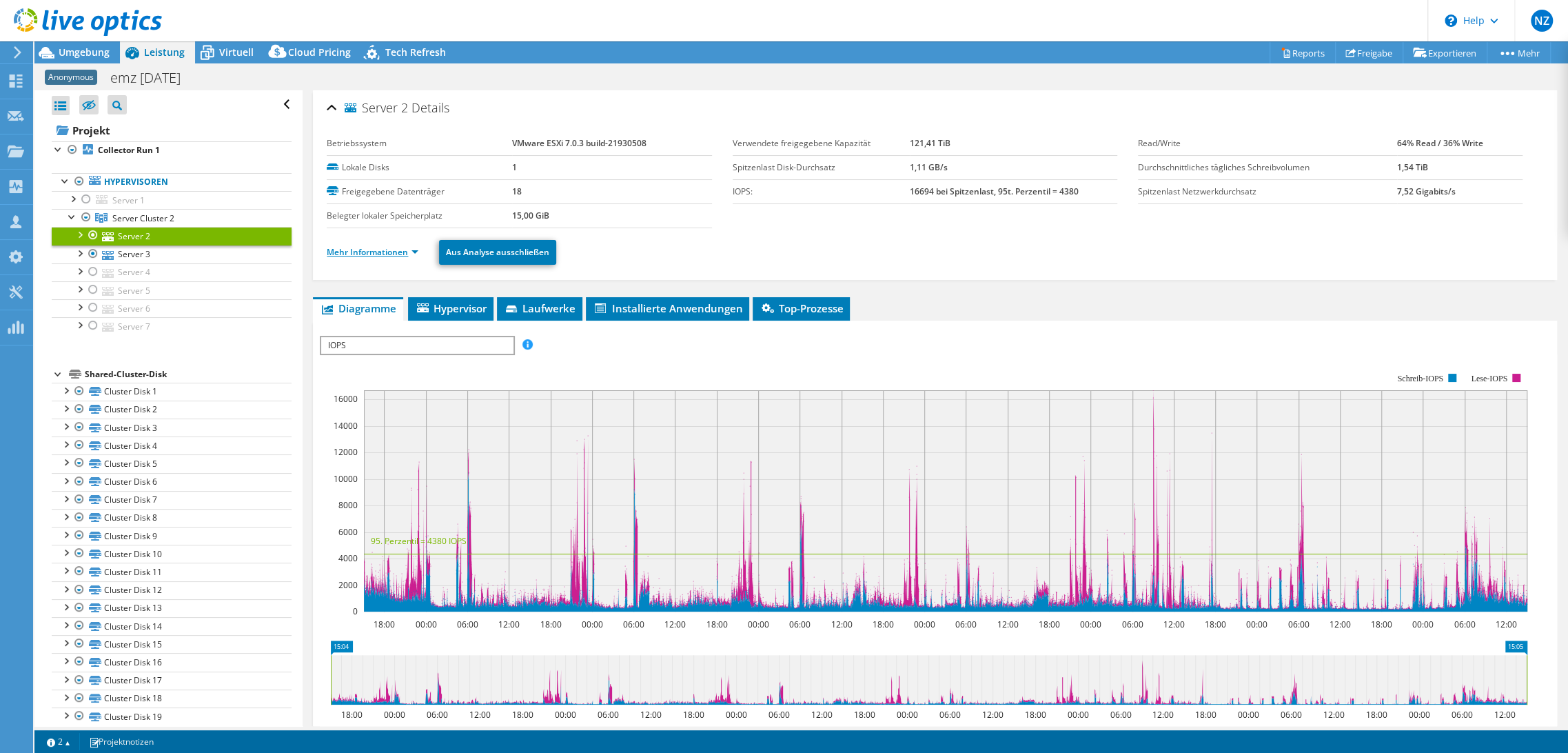
click at [395, 253] on link "Mehr Informationen" at bounding box center [372, 252] width 92 height 12
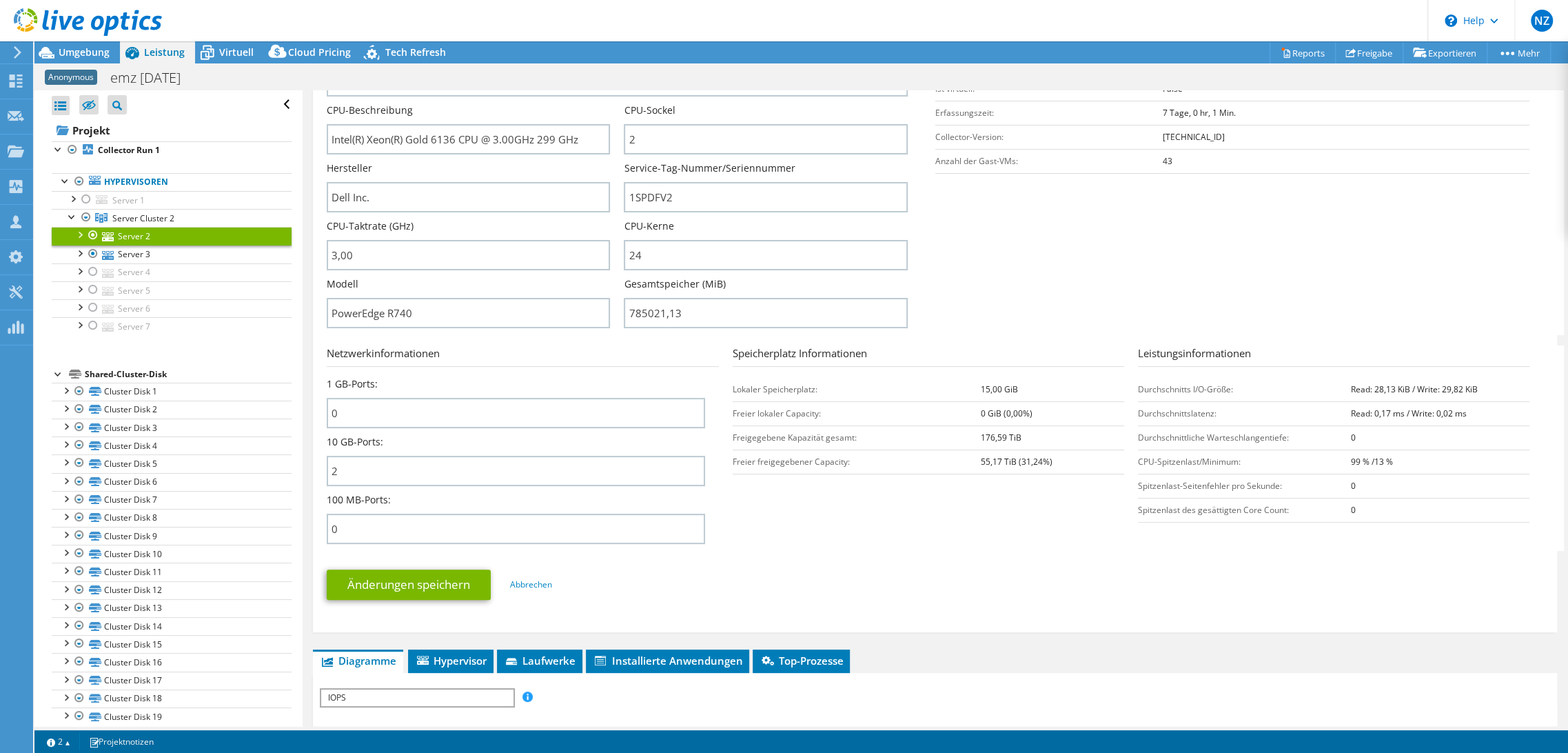
scroll to position [306, 0]
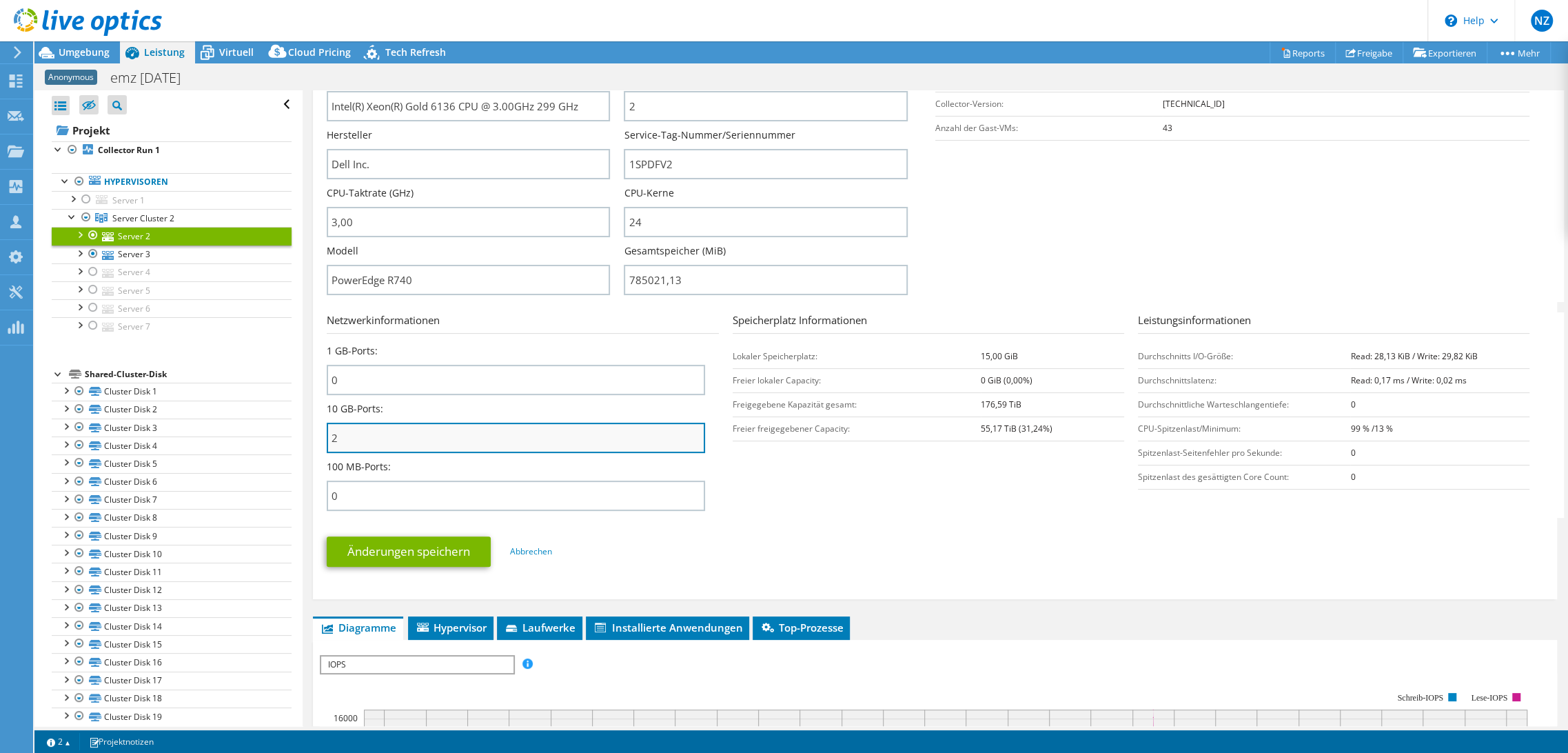
click at [509, 437] on input "2" at bounding box center [515, 437] width 377 height 30
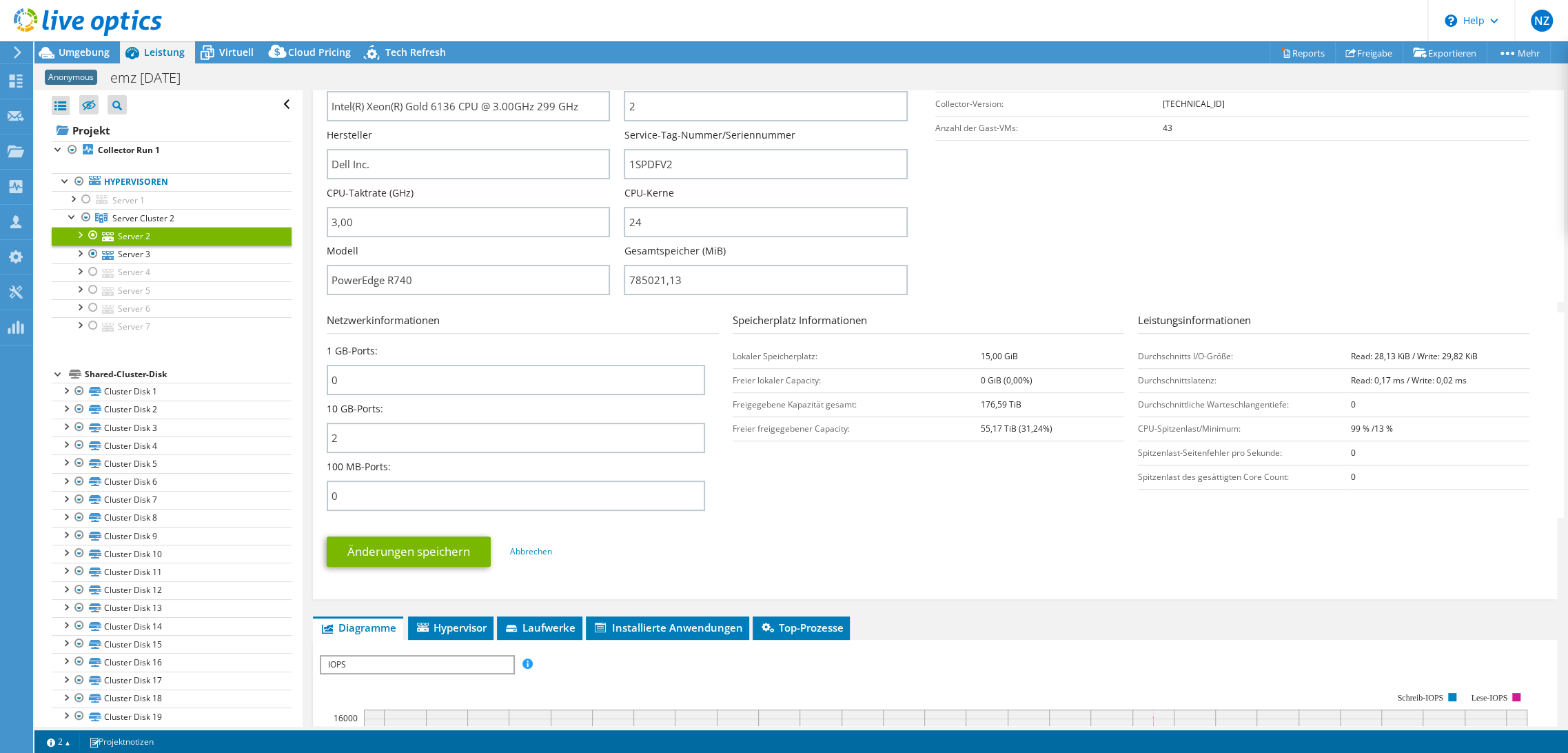
click at [875, 500] on section "Netzwerkinformationen 1 GB-Ports: 0 10 GB-Ports: 2 100 MB-Ports: 0 Speicherplat…" at bounding box center [938, 415] width 1223 height 206
click at [1097, 206] on section "Serverinformationen Servername Server 2 CPU-Beschreibung Intel(R) Xeon(R) Gold …" at bounding box center [938, 142] width 1223 height 321
click at [1176, 188] on section "Serverinformationen Servername Server 2 CPU-Beschreibung Intel(R) Xeon(R) Gold …" at bounding box center [938, 142] width 1223 height 321
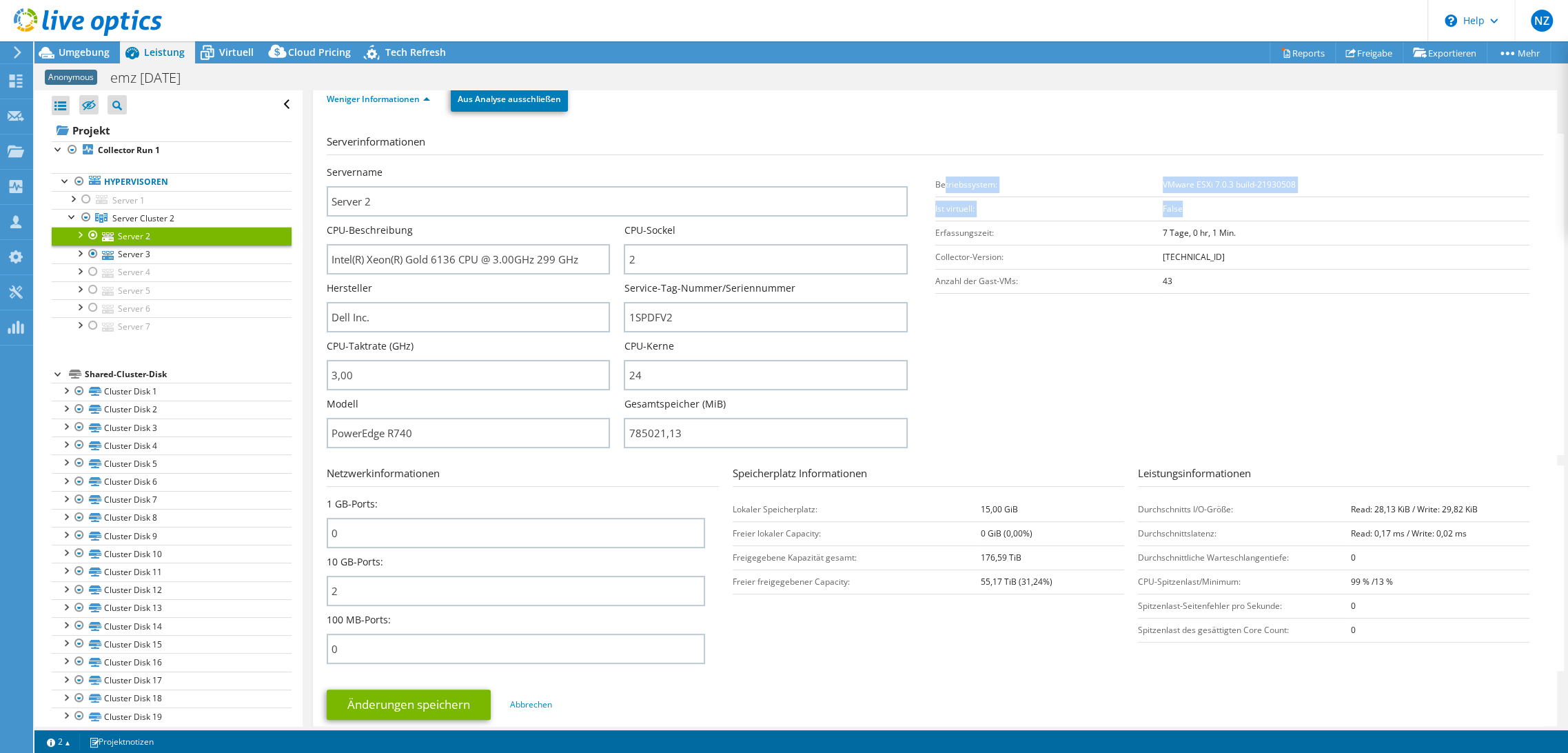
drag, startPoint x: 1192, startPoint y: 206, endPoint x: 939, endPoint y: 182, distance: 254.1
click at [939, 182] on tbody "Betriebssystem: VMware ESXi 7.0.3 build-21930508 Ist virtuell: False Erfassungs…" at bounding box center [1232, 233] width 594 height 121
click at [816, 104] on ul "Weniger Informationen Aus Analyse ausschließen" at bounding box center [934, 98] width 1217 height 28
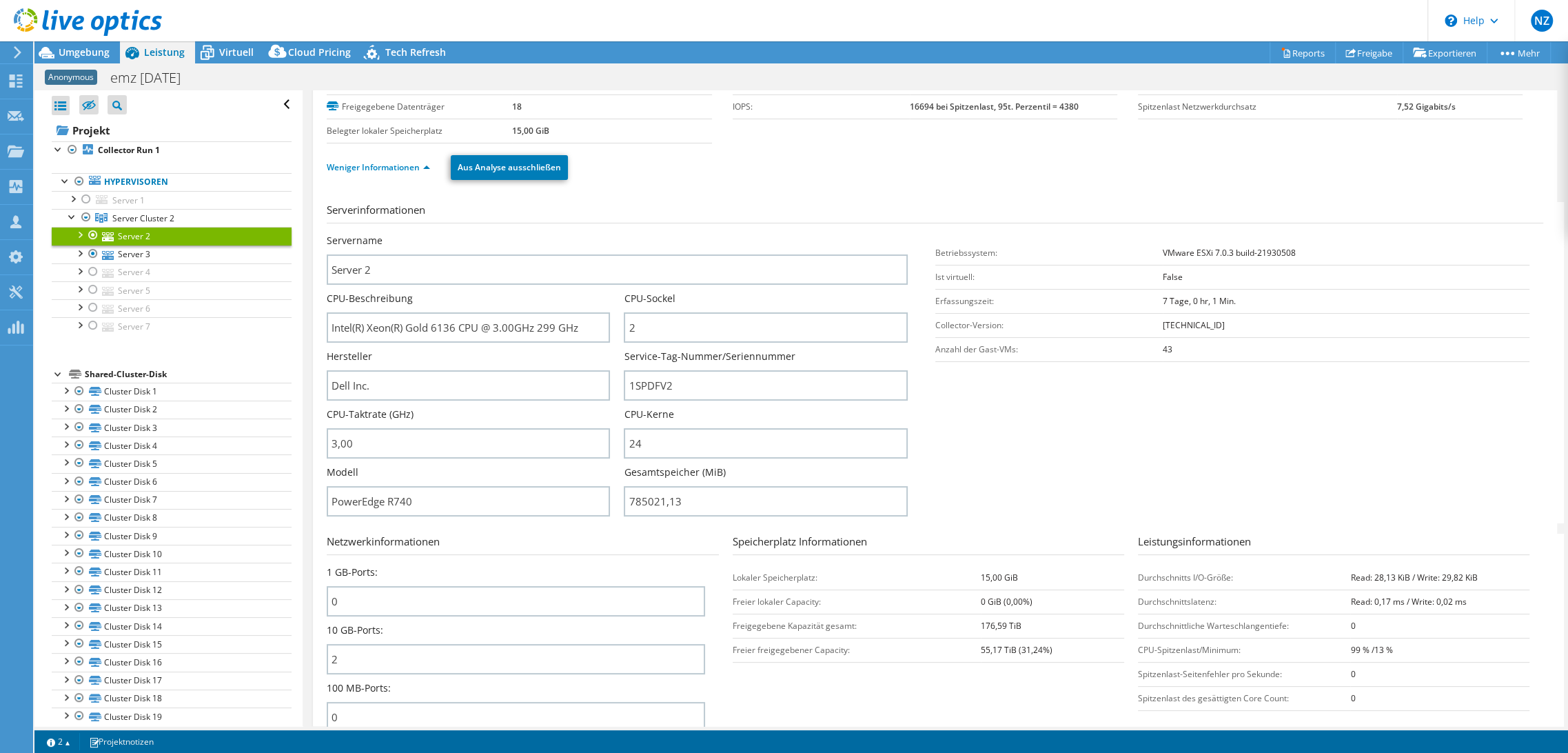
scroll to position [77, 0]
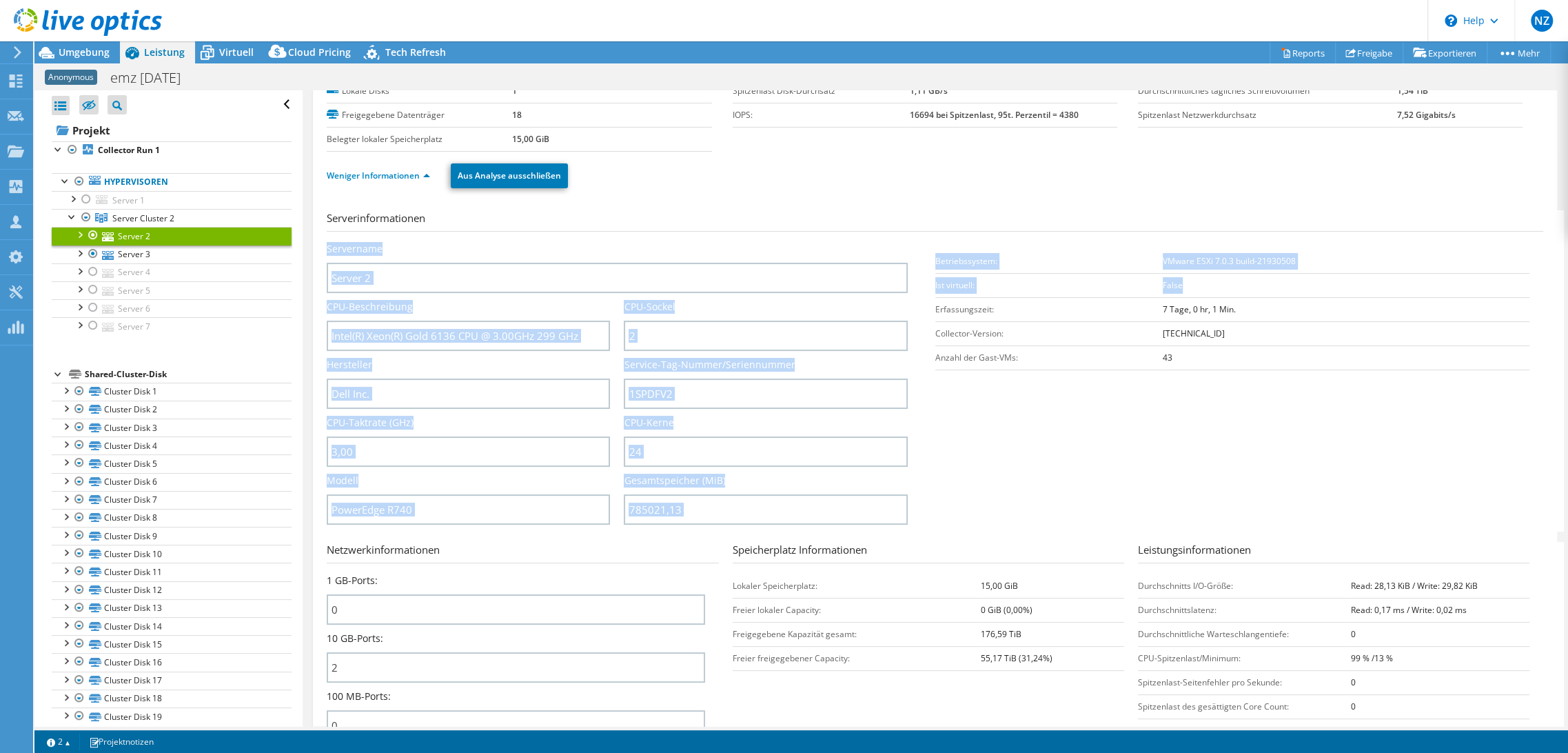
drag, startPoint x: 1141, startPoint y: 288, endPoint x: 925, endPoint y: 268, distance: 216.9
click at [925, 268] on section "Serverinformationen Servername Server 2 CPU-Beschreibung Intel(R) Xeon(R) Gold …" at bounding box center [938, 370] width 1223 height 321
click at [935, 264] on td "Betriebssystem:" at bounding box center [1049, 261] width 228 height 24
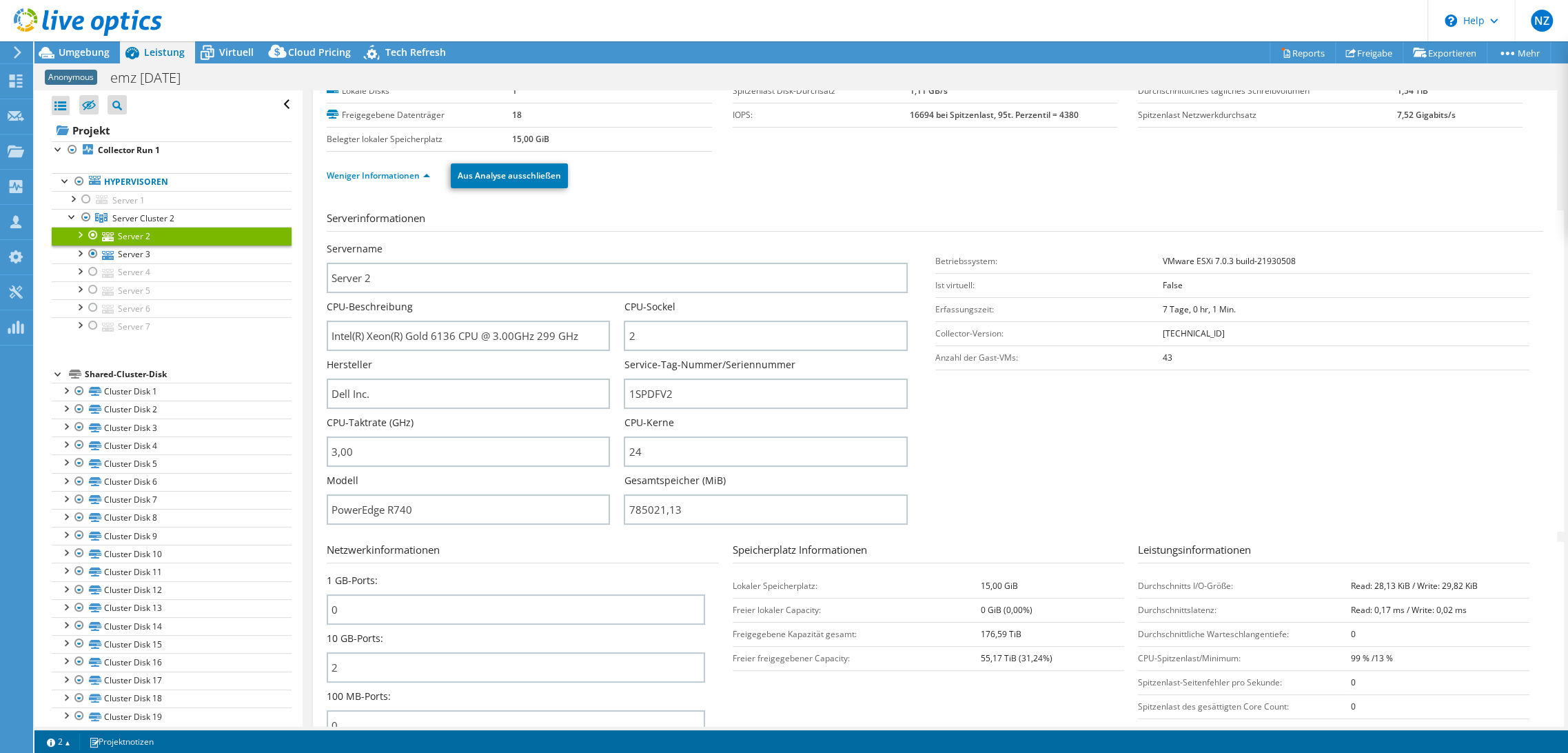
click at [935, 257] on td "Betriebssystem:" at bounding box center [1049, 261] width 228 height 24
drag, startPoint x: 932, startPoint y: 257, endPoint x: 1199, endPoint y: 280, distance: 268.0
click at [1199, 280] on tbody "Betriebssystem: VMware ESXi 7.0.3 build-21930508 Ist virtuell: False Erfassungs…" at bounding box center [1232, 309] width 594 height 121
drag, startPoint x: 1256, startPoint y: 323, endPoint x: 1237, endPoint y: 316, distance: 20.2
click at [1237, 316] on tbody "Betriebssystem: VMware ESXi 7.0.3 build-21930508 Ist virtuell: False Erfassungs…" at bounding box center [1232, 309] width 594 height 121
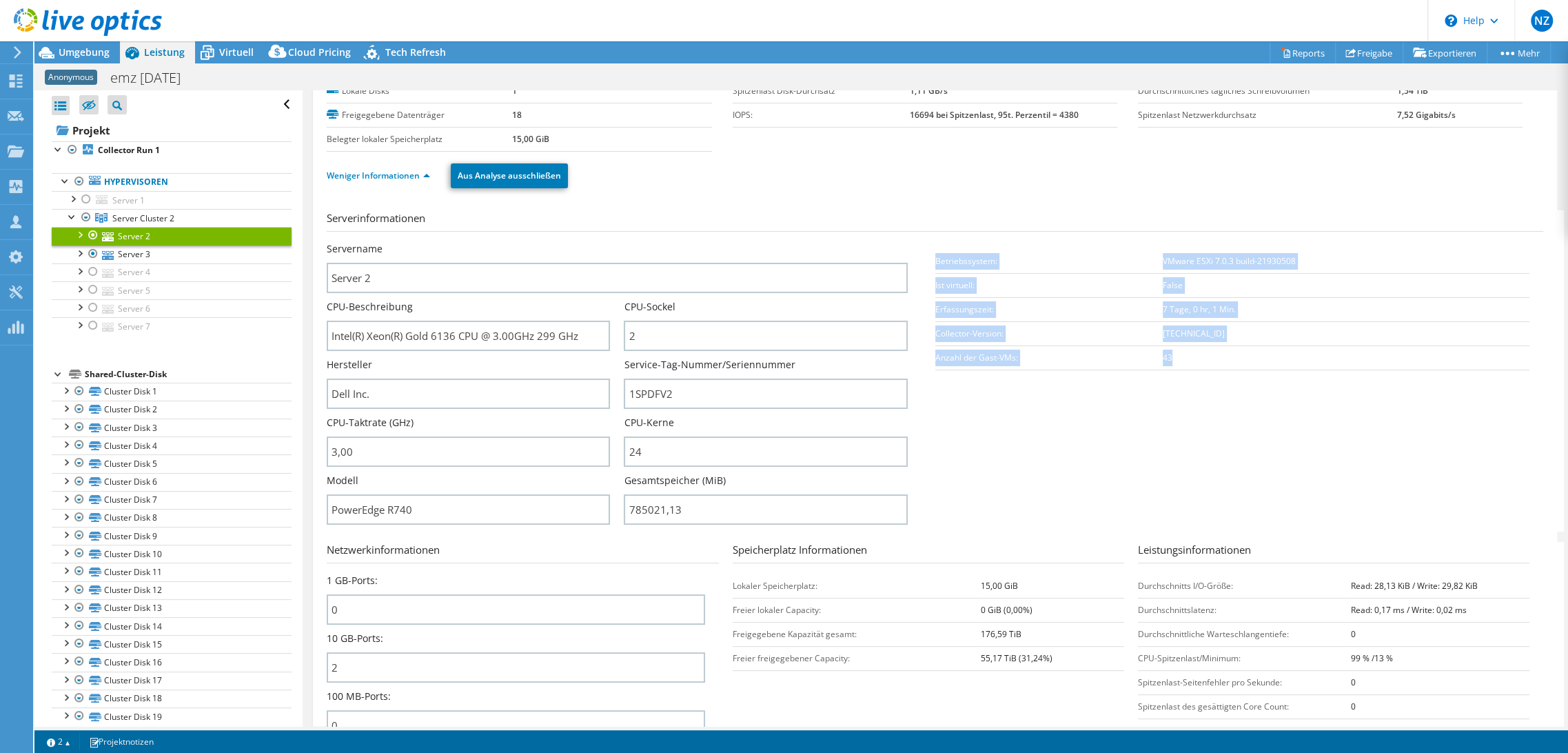
drag, startPoint x: 1166, startPoint y: 354, endPoint x: 929, endPoint y: 257, distance: 256.1
click at [935, 257] on tbody "Betriebssystem: VMware ESXi 7.0.3 build-21930508 Ist virtuell: False Erfassungs…" at bounding box center [1232, 309] width 594 height 121
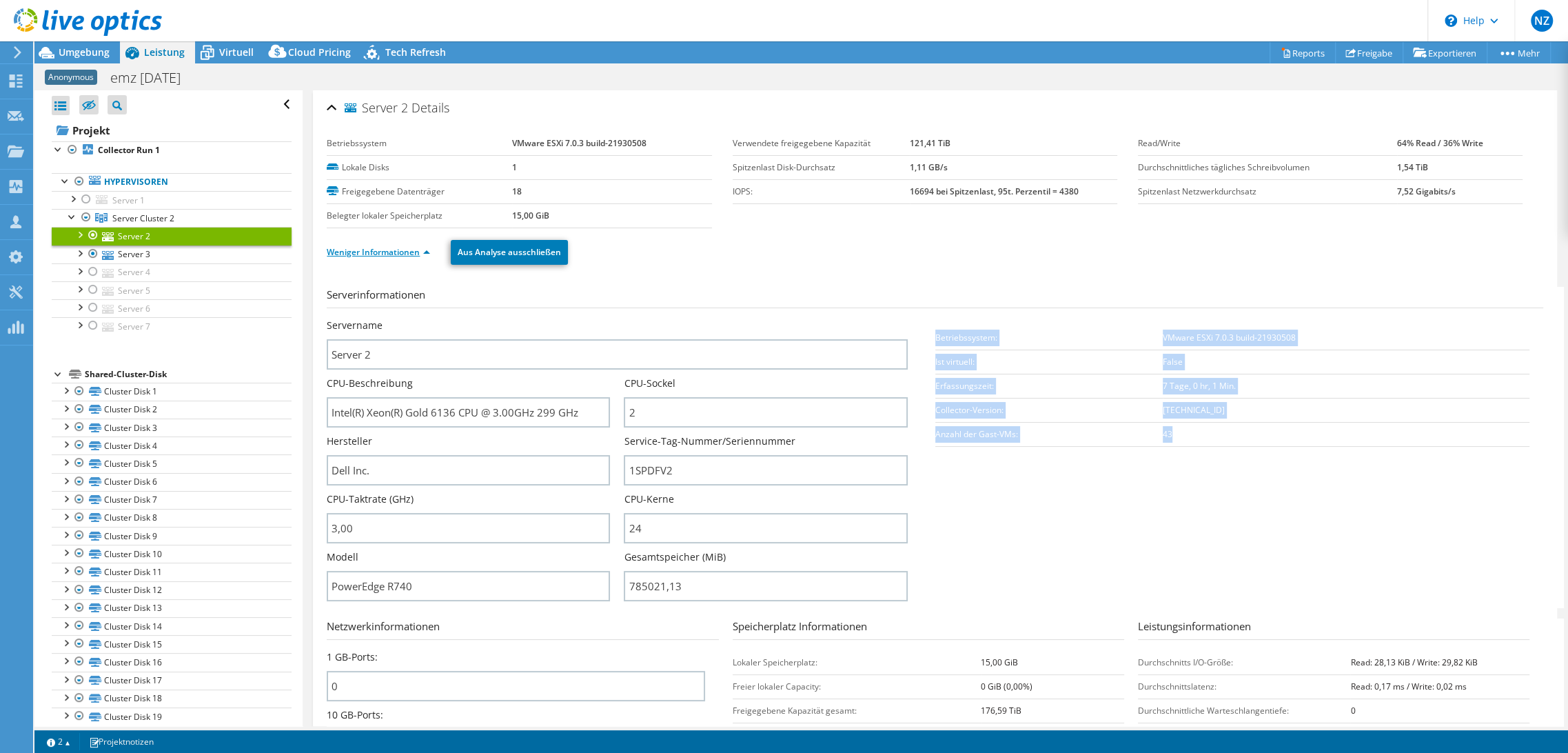
click at [381, 254] on link "Weniger Informationen" at bounding box center [378, 252] width 104 height 12
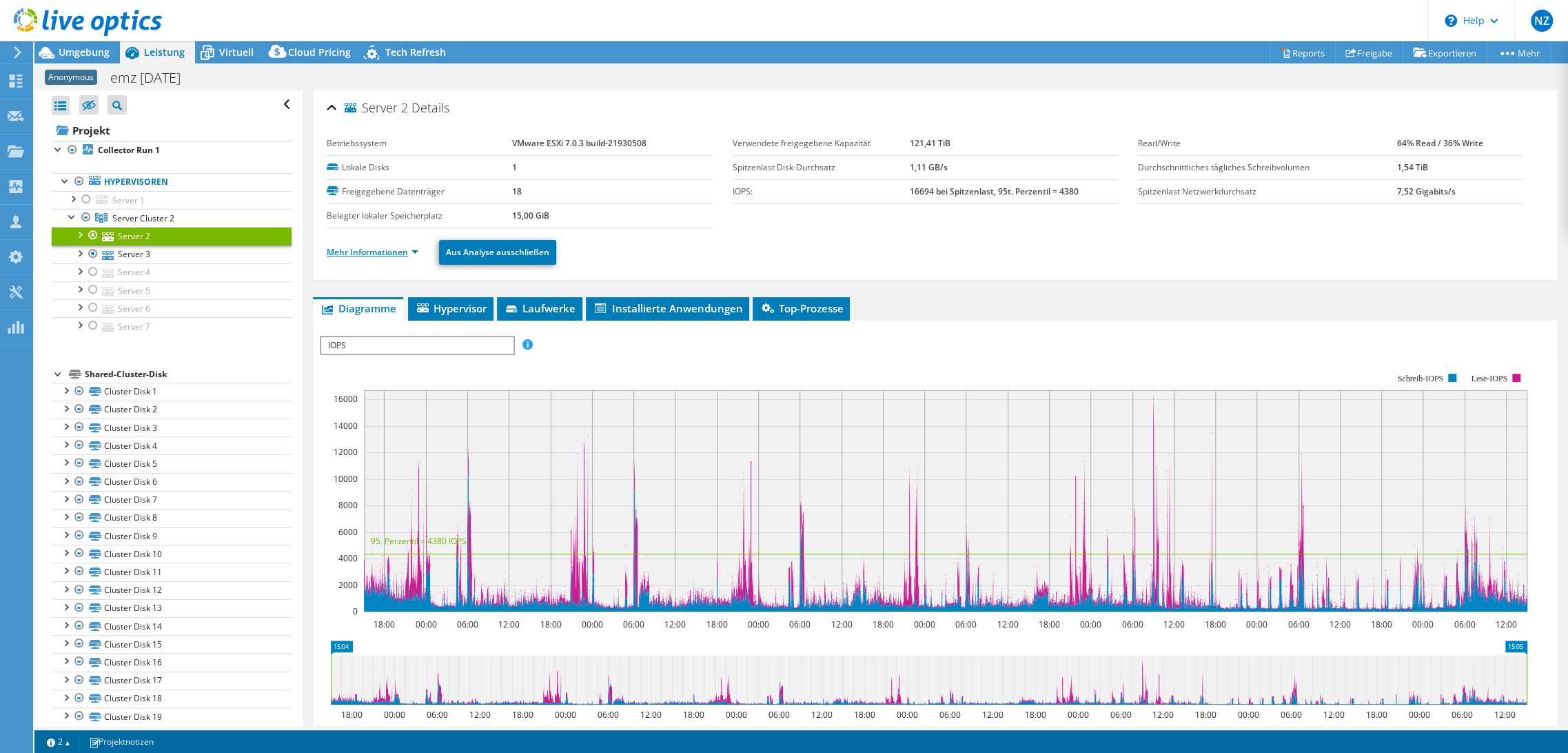
click at [388, 254] on link "Mehr Informationen" at bounding box center [372, 252] width 92 height 12
click at [744, 98] on div "Server 2 Details" at bounding box center [934, 109] width 1217 height 29
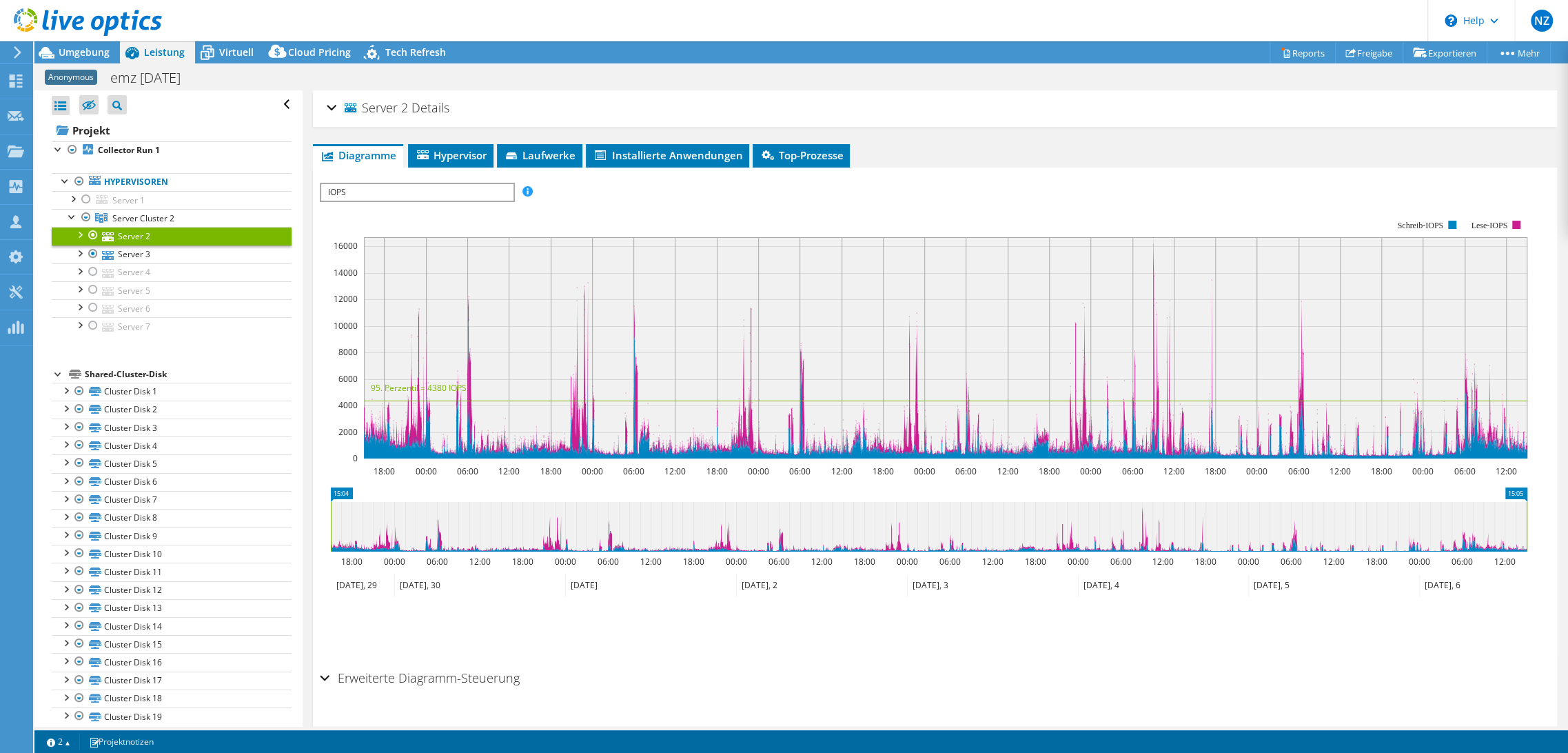
click at [325, 104] on div "Server 2 Details Betriebssystem VMware ESXi 7.0.3 build-21930508 Lokale Disks 1…" at bounding box center [934, 109] width 1244 height 36
click at [1126, 138] on div "Server 2 Details Betriebssystem VMware ESXi 7.0.3 build-21930508 Lokale Disks 1…" at bounding box center [934, 425] width 1265 height 668
click at [333, 106] on div "Server 2 Details" at bounding box center [934, 109] width 1217 height 29
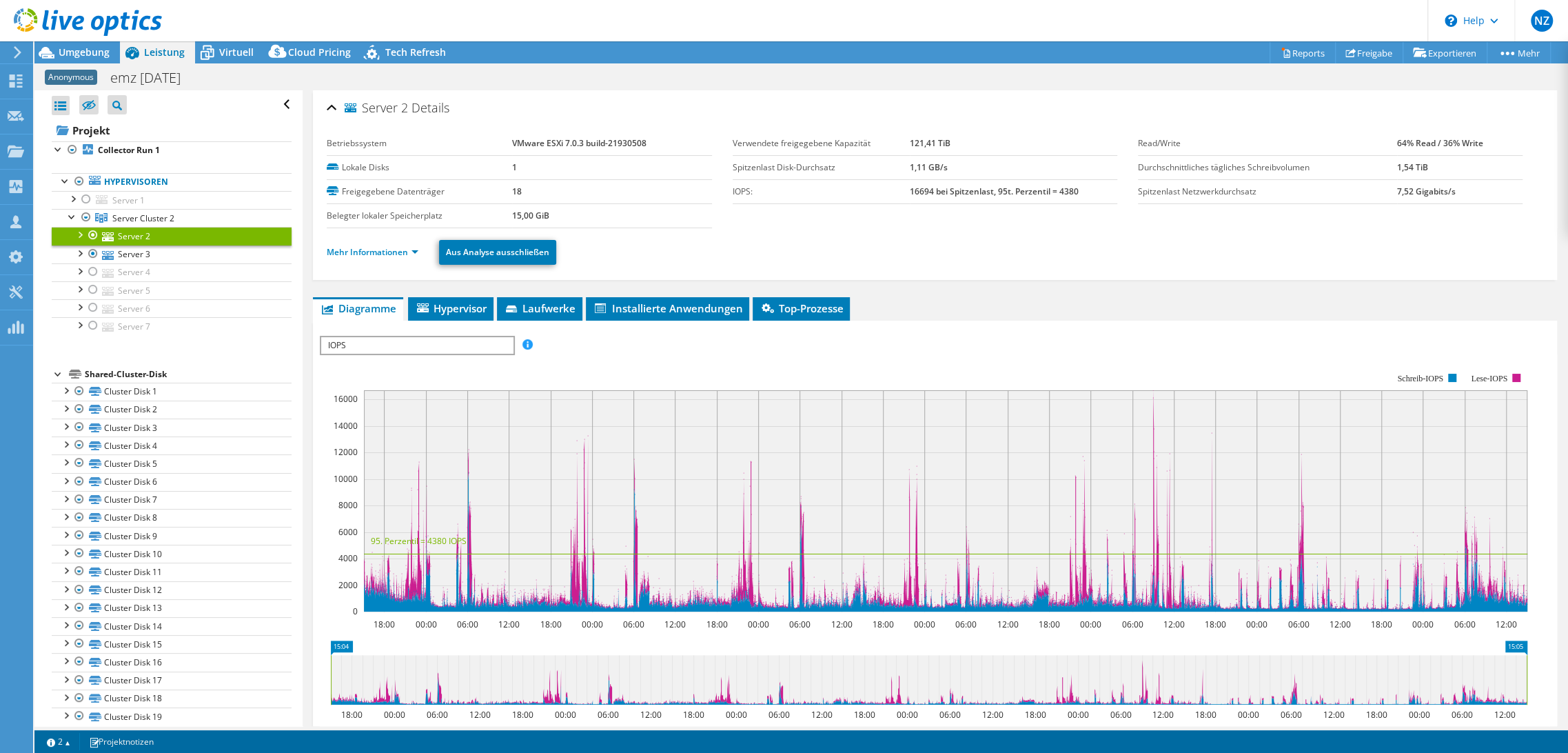
click at [1128, 233] on div "Mehr Informationen Aus Analyse ausschließen" at bounding box center [934, 252] width 1217 height 48
drag, startPoint x: 1029, startPoint y: 192, endPoint x: 899, endPoint y: 194, distance: 130.0
click at [899, 194] on tr "IOPS: 16694 bei Spitzenlast, 95t. Perzentil = 4380" at bounding box center [924, 192] width 384 height 24
drag, startPoint x: 906, startPoint y: 165, endPoint x: 1076, endPoint y: 199, distance: 173.4
click at [1076, 199] on tbody "Verwendete freigegebene Kapazität 121,41 TiB Spitzenlast Disk-Durchsatz 1,11 GB…" at bounding box center [924, 168] width 384 height 73
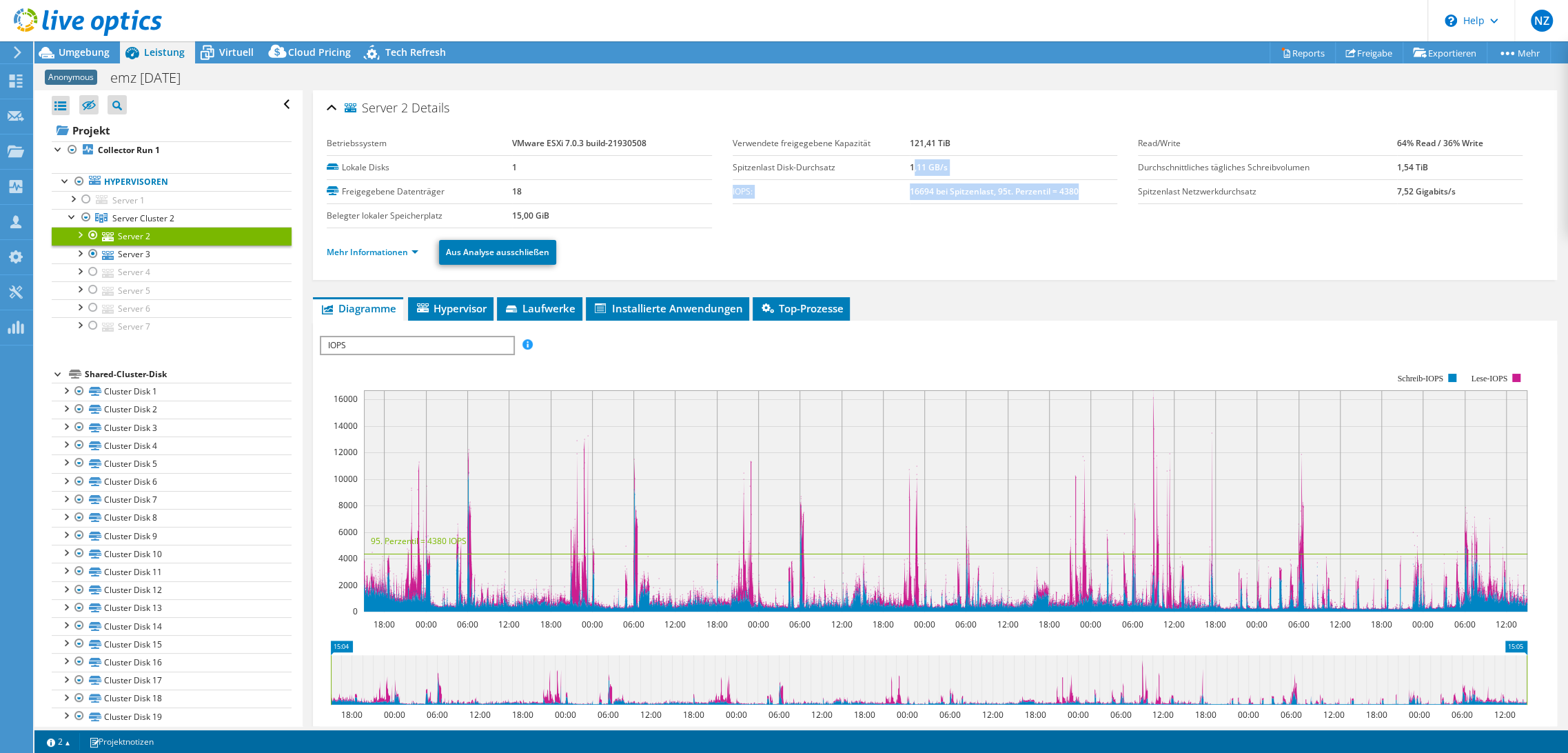
click at [1076, 193] on td "16694 bei Spitzenlast, 95t. Perzentil = 4380" at bounding box center [1014, 192] width 207 height 24
drag, startPoint x: 1071, startPoint y: 191, endPoint x: 728, endPoint y: 158, distance: 344.6
click at [732, 158] on tbody "Verwendete freigegebene Kapazität 121,41 TiB Spitzenlast Disk-Durchsatz 1,11 GB…" at bounding box center [924, 168] width 384 height 73
